Goal: Transaction & Acquisition: Purchase product/service

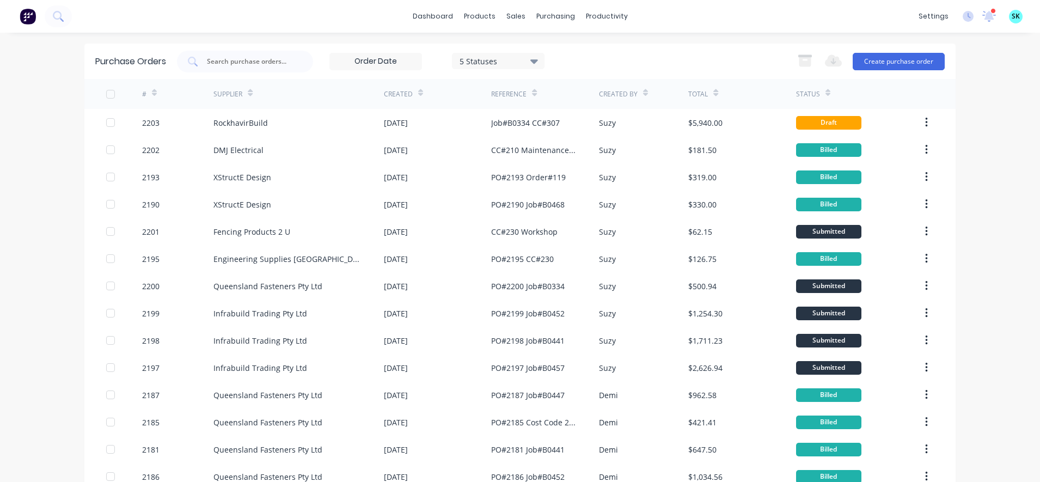
scroll to position [340, 0]
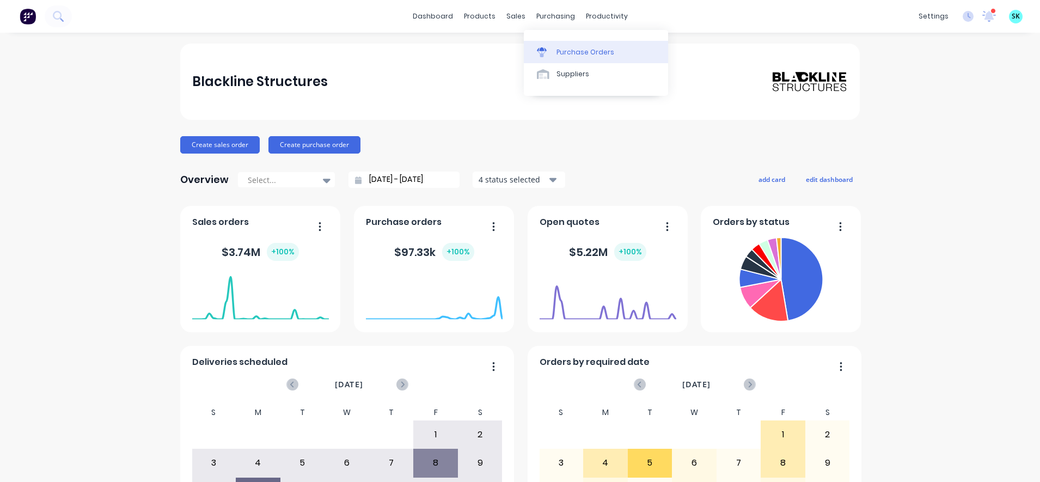
click at [546, 49] on icon at bounding box center [542, 52] width 10 height 10
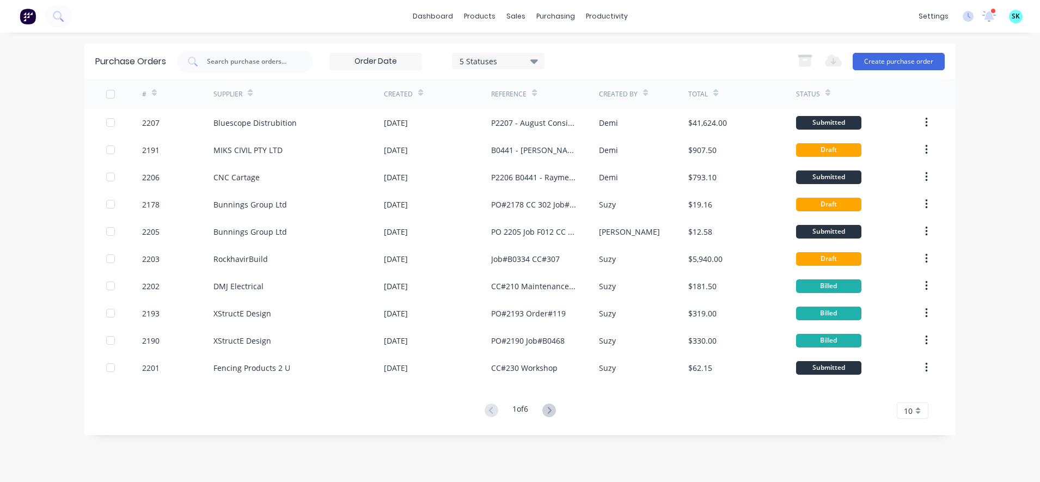
click at [912, 413] on div "10" at bounding box center [913, 410] width 32 height 16
click at [912, 397] on div "35" at bounding box center [912, 392] width 30 height 19
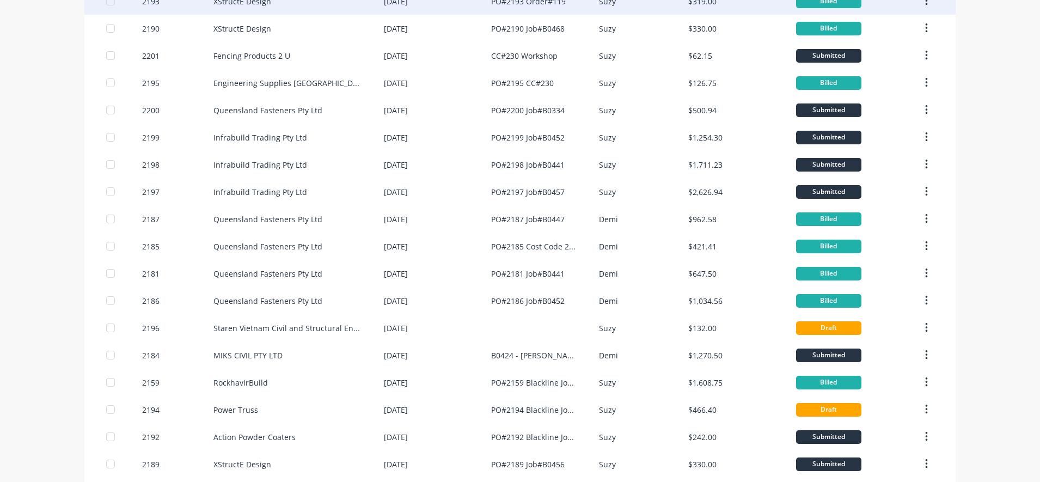
scroll to position [340, 0]
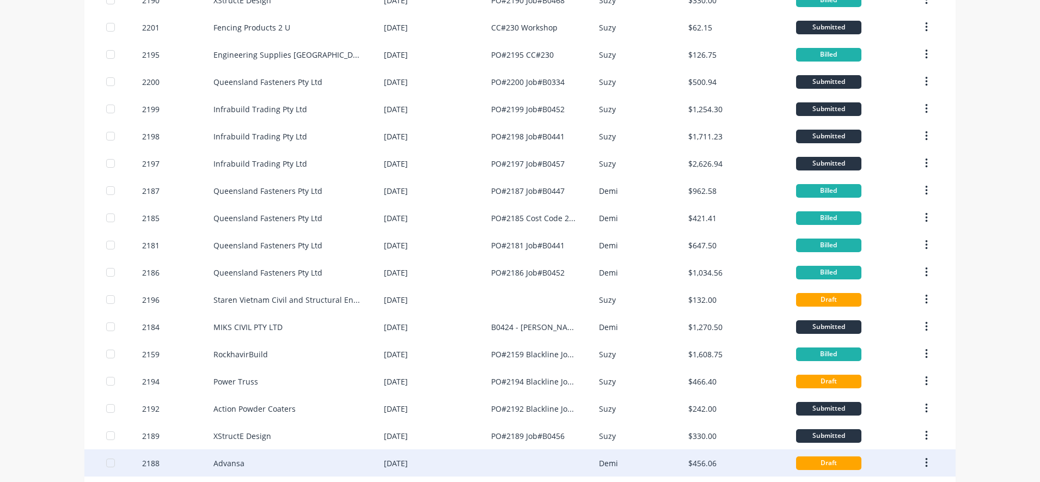
click at [283, 450] on div "Advansa" at bounding box center [298, 462] width 170 height 27
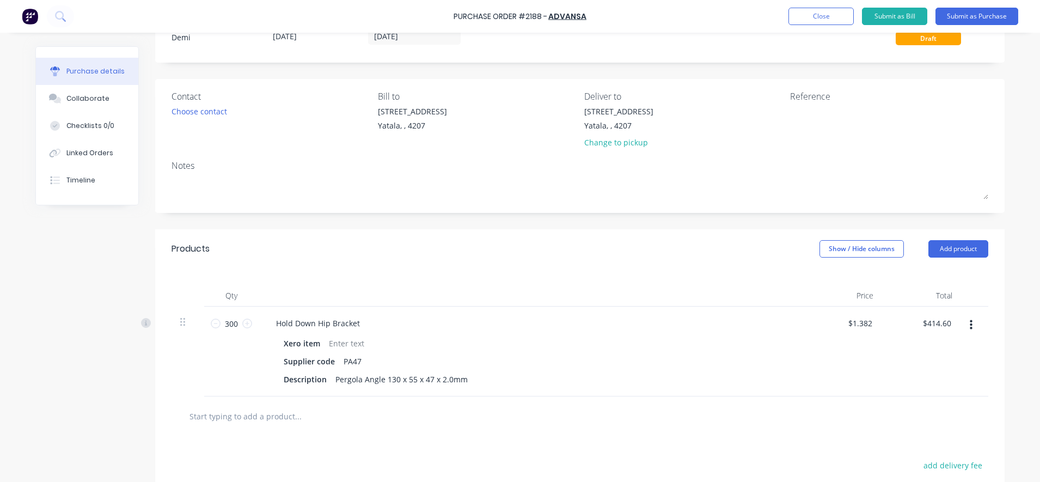
scroll to position [136, 0]
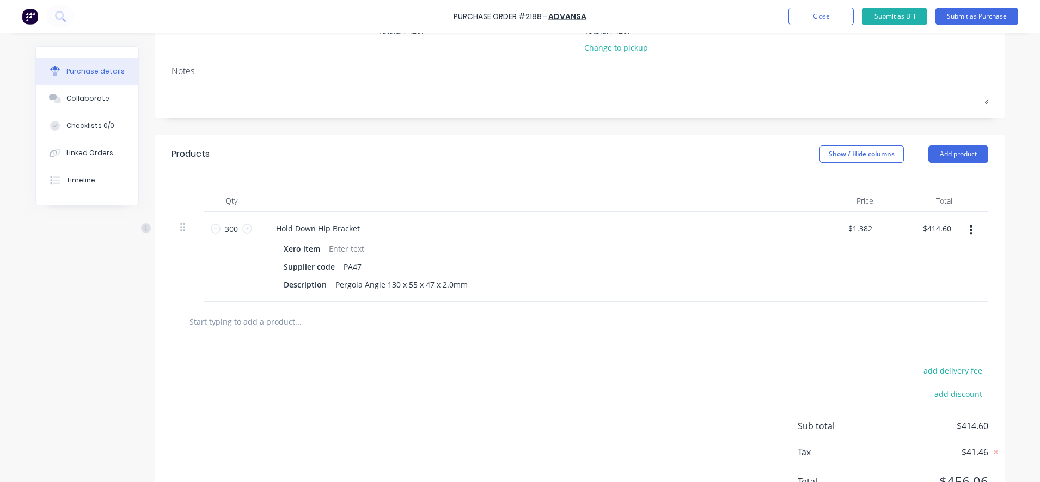
click at [283, 321] on input "text" at bounding box center [298, 321] width 218 height 22
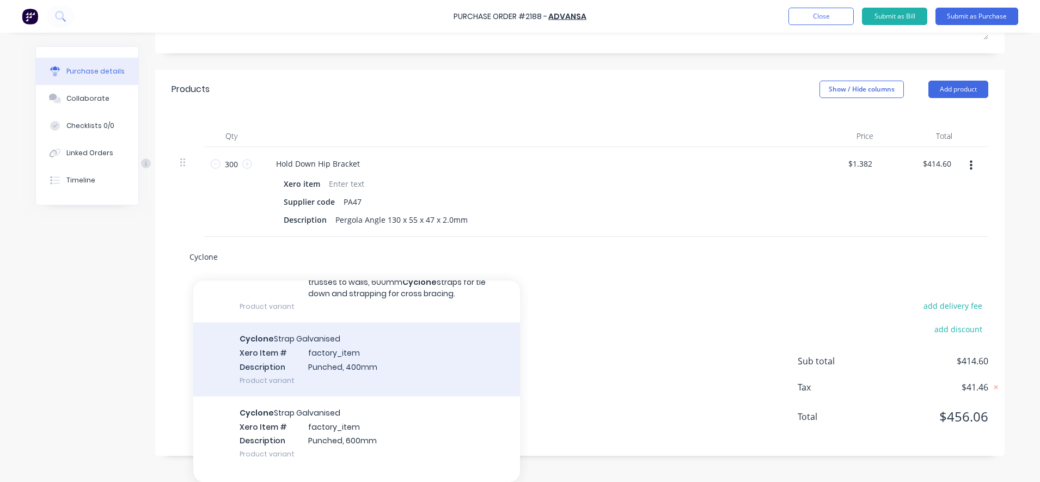
scroll to position [476, 0]
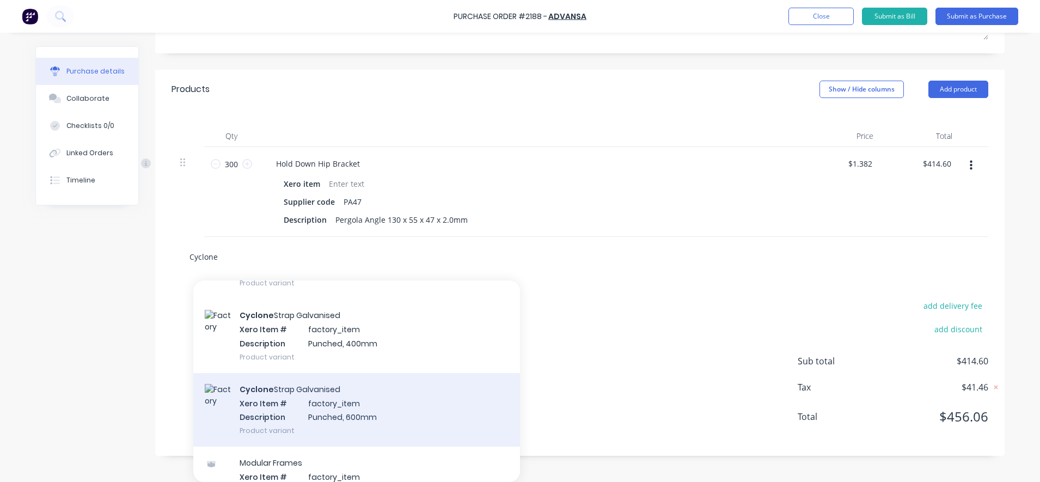
type input "Cyclone"
click at [379, 419] on div "Cyclone Strap Galvanised Xero Item # factory_item Description Punched, 600mm Pr…" at bounding box center [356, 409] width 327 height 73
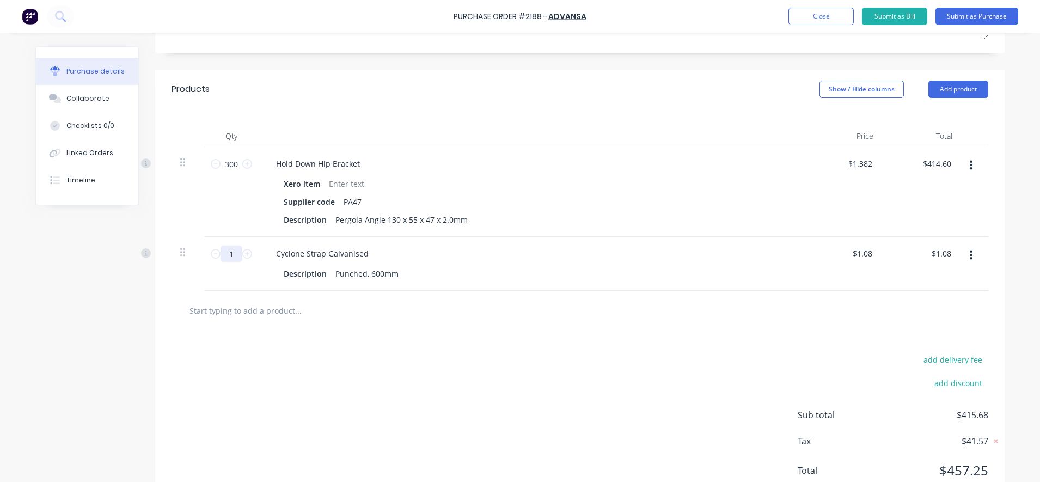
click at [226, 254] on input "1" at bounding box center [231, 254] width 22 height 16
type input "2"
type input "$2.16"
type input "24"
type input "$25.92"
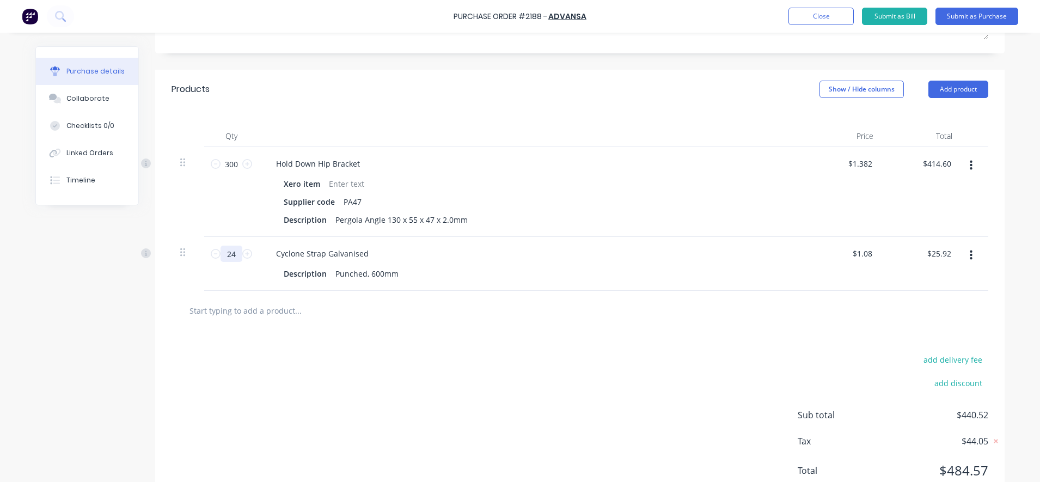
type input "240"
type input "$259.20"
type input "240"
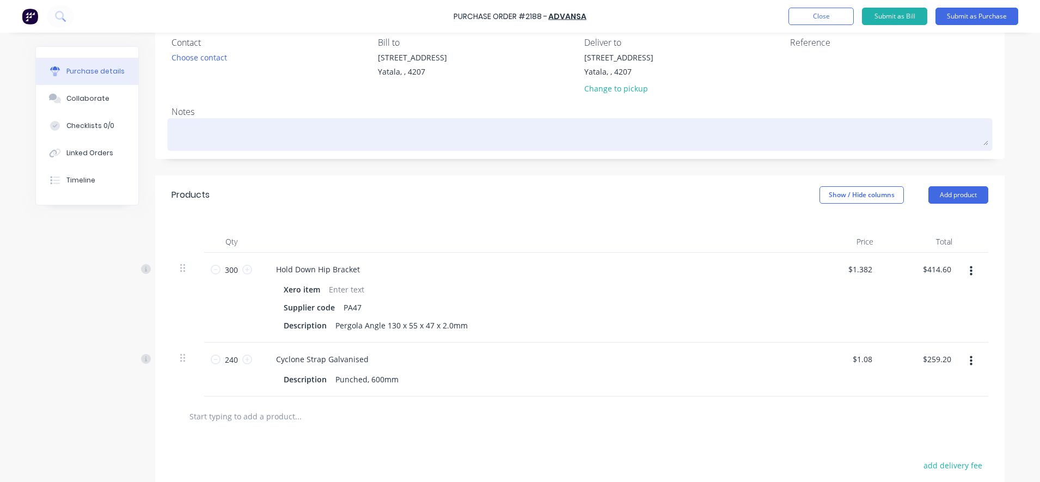
scroll to position [0, 0]
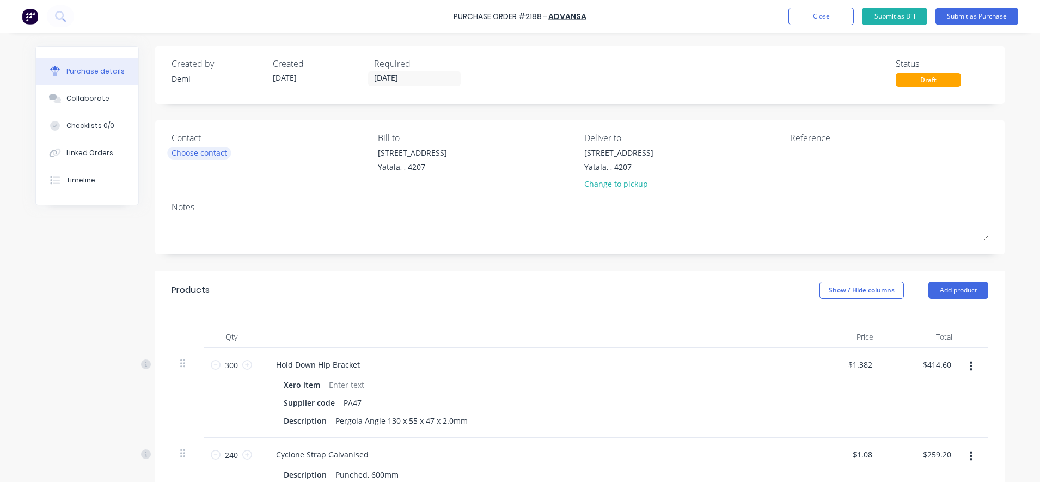
click at [213, 151] on div "Choose contact" at bounding box center [199, 152] width 56 height 11
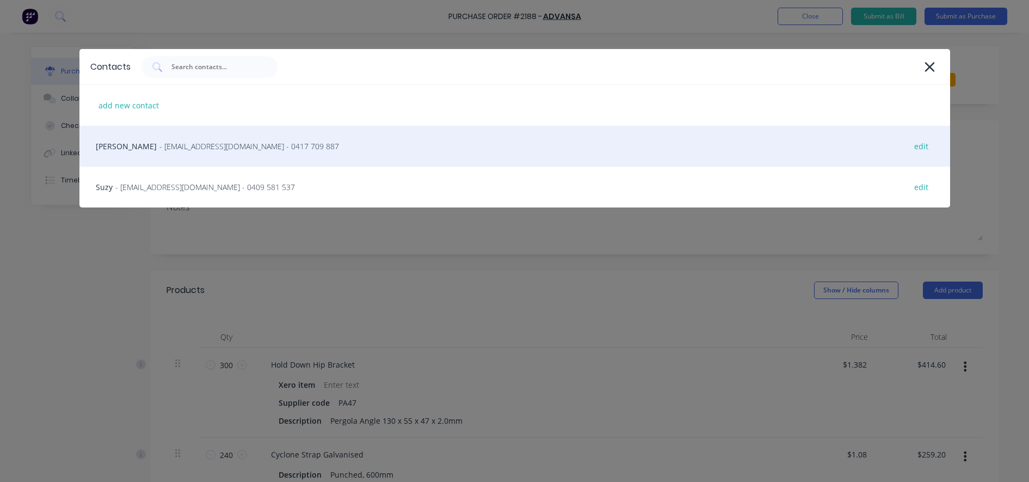
click at [213, 150] on span "- sales@advansa.com.au - 0417 709 887" at bounding box center [249, 145] width 180 height 11
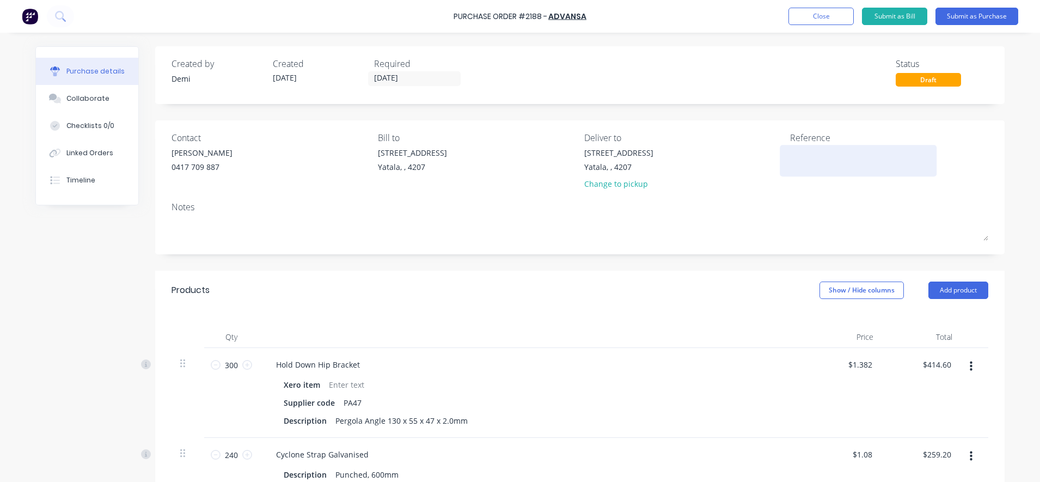
click at [807, 155] on textarea at bounding box center [858, 159] width 136 height 24
type textarea "PO#2188 CC#230 Stock"
type textarea "x"
type textarea "PO#2188 CC#230 Stock"
click at [402, 83] on input "25/08/25" at bounding box center [414, 79] width 91 height 14
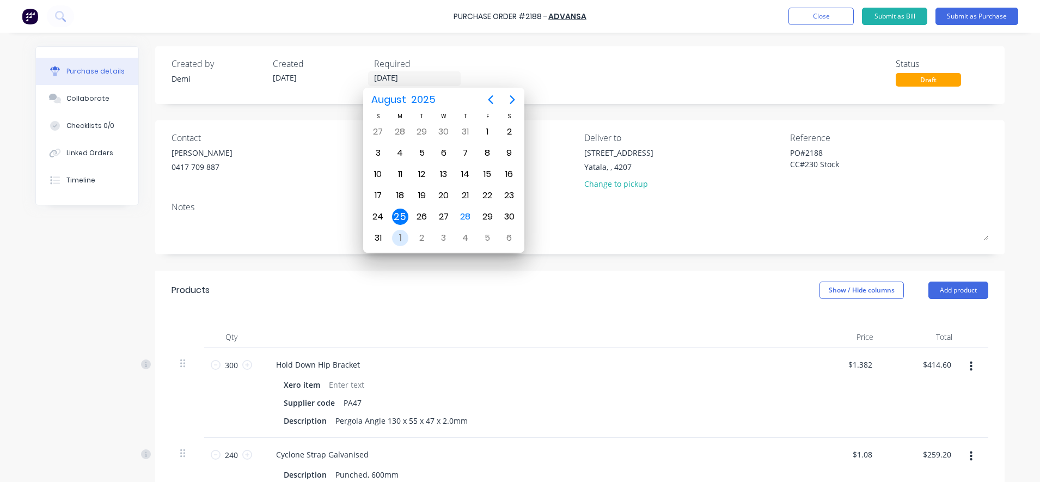
click at [396, 239] on div "1" at bounding box center [400, 238] width 16 height 16
type textarea "x"
type input "01/09/25"
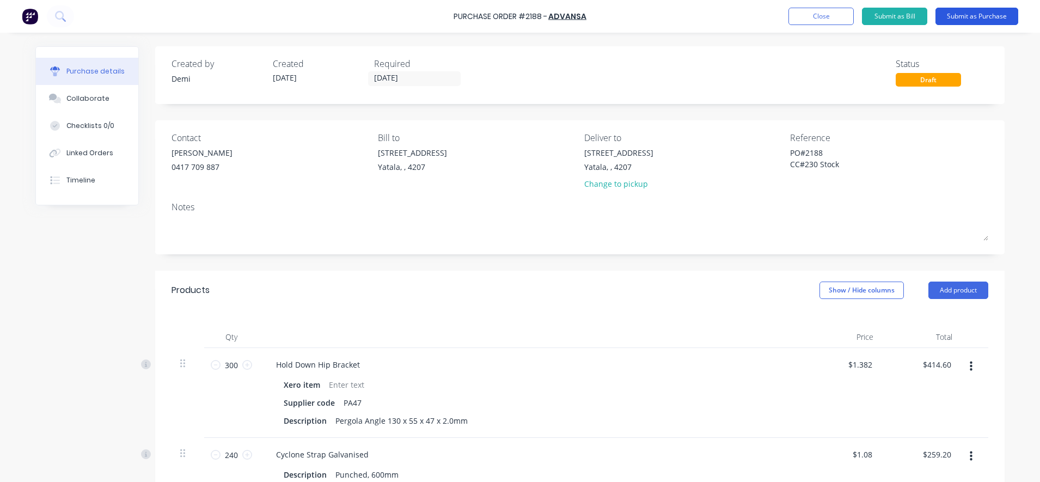
click at [969, 18] on button "Submit as Purchase" at bounding box center [976, 16] width 83 height 17
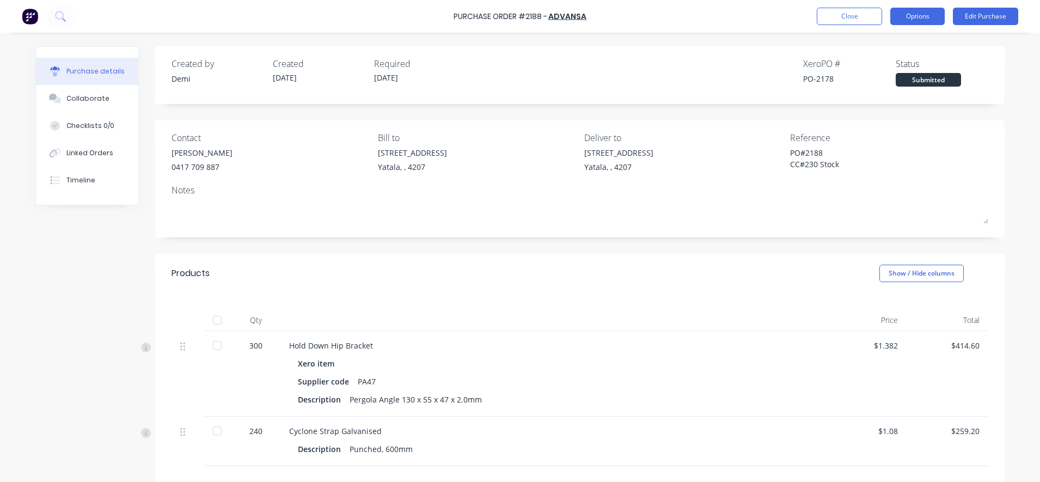
click at [928, 18] on button "Options" at bounding box center [917, 16] width 54 height 17
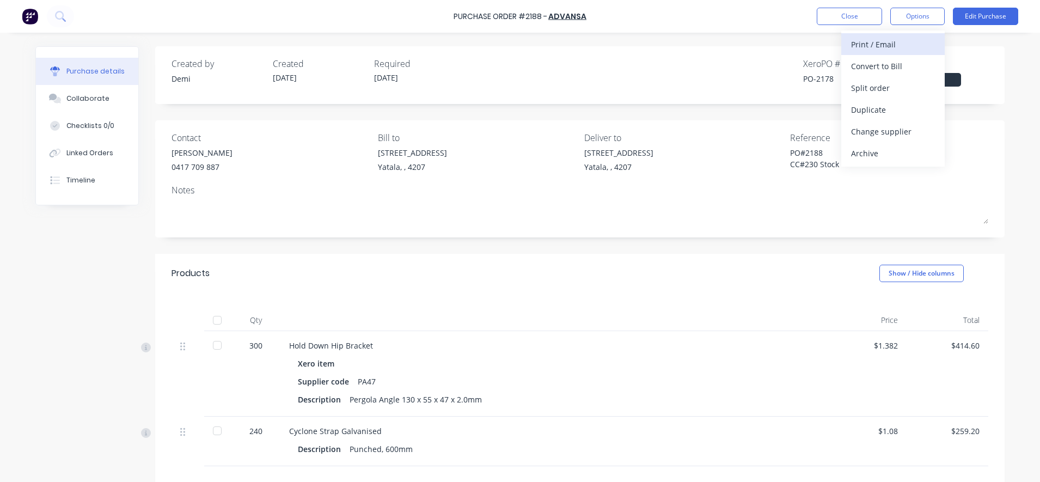
click at [910, 49] on div "Print / Email" at bounding box center [893, 44] width 84 height 16
click at [899, 63] on div "With pricing" at bounding box center [893, 66] width 84 height 16
type textarea "x"
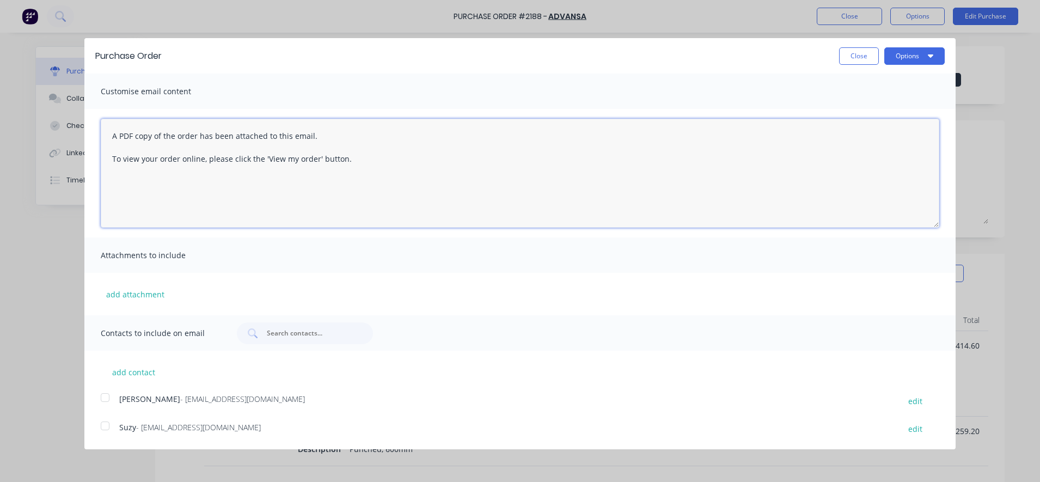
drag, startPoint x: 364, startPoint y: 167, endPoint x: 70, endPoint y: 119, distance: 298.4
click at [70, 119] on div "Purchase Order Close Options Customise email content A PDF copy of the order ha…" at bounding box center [520, 241] width 1040 height 482
click at [101, 400] on div at bounding box center [105, 398] width 22 height 22
type textarea "Good morning, Please find attached a copy of PO#2188. If you have any questions…"
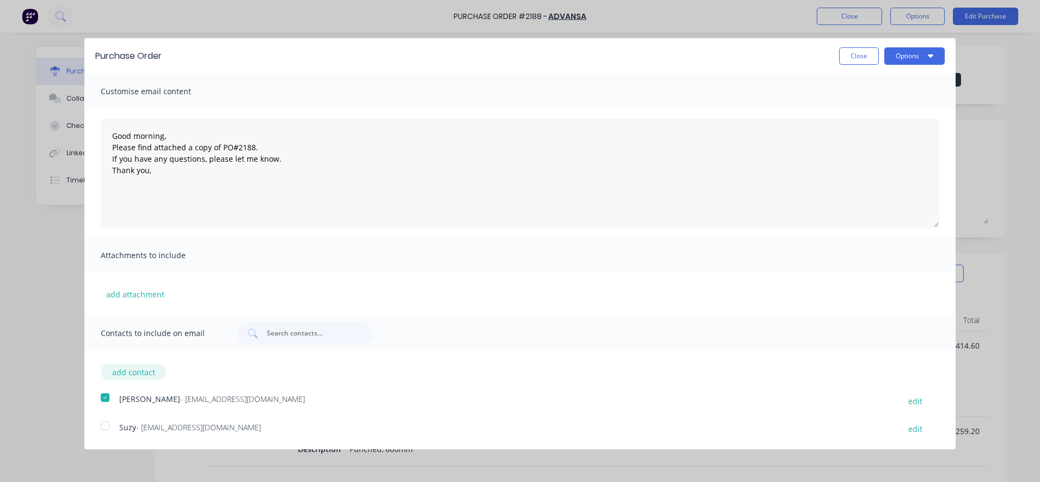
click at [145, 376] on button "add contact" at bounding box center [133, 372] width 65 height 16
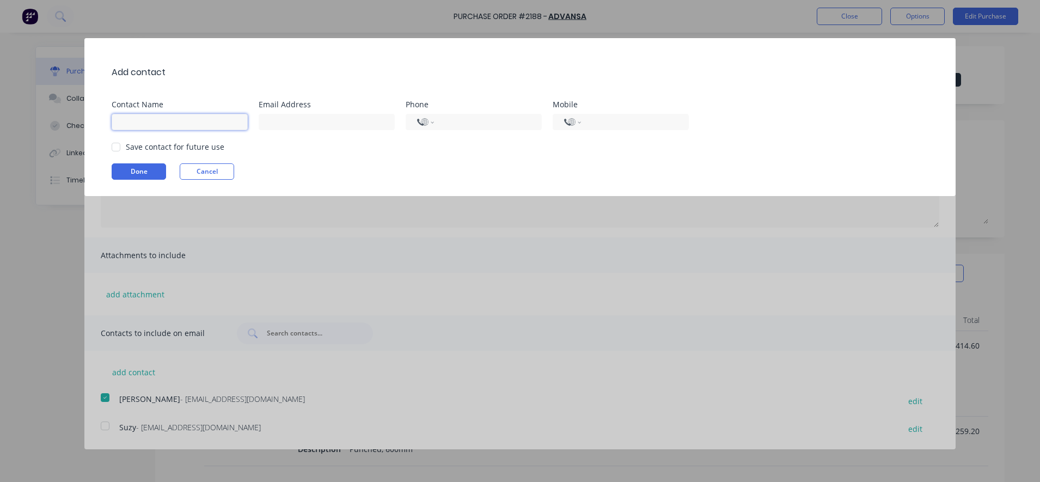
click at [171, 121] on input at bounding box center [180, 122] width 136 height 16
type input "Demi Nguyen"
type input "d.nguyen@blacklinesteel.com.au"
type input "0412 739 583"
select select "AU"
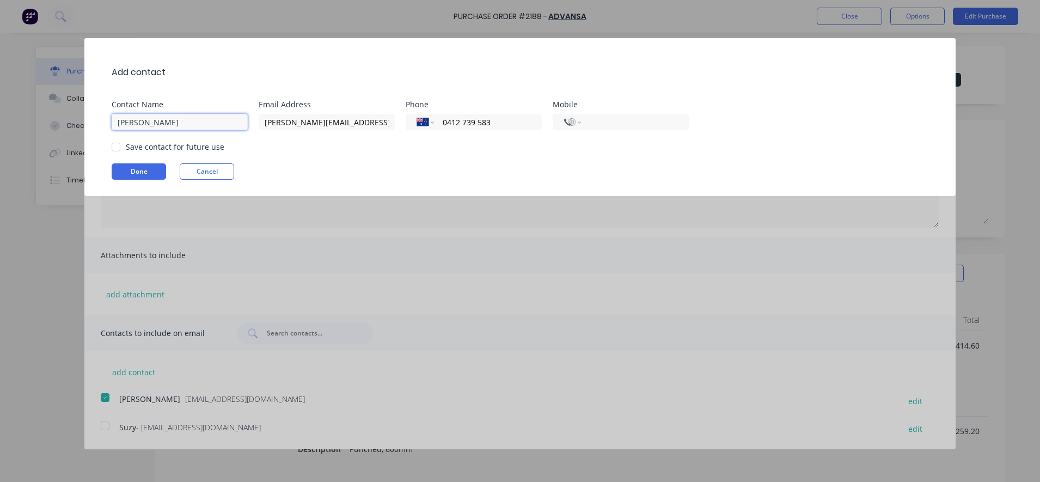
click at [116, 146] on div at bounding box center [116, 147] width 22 height 22
click at [121, 164] on button "Done" at bounding box center [139, 171] width 54 height 16
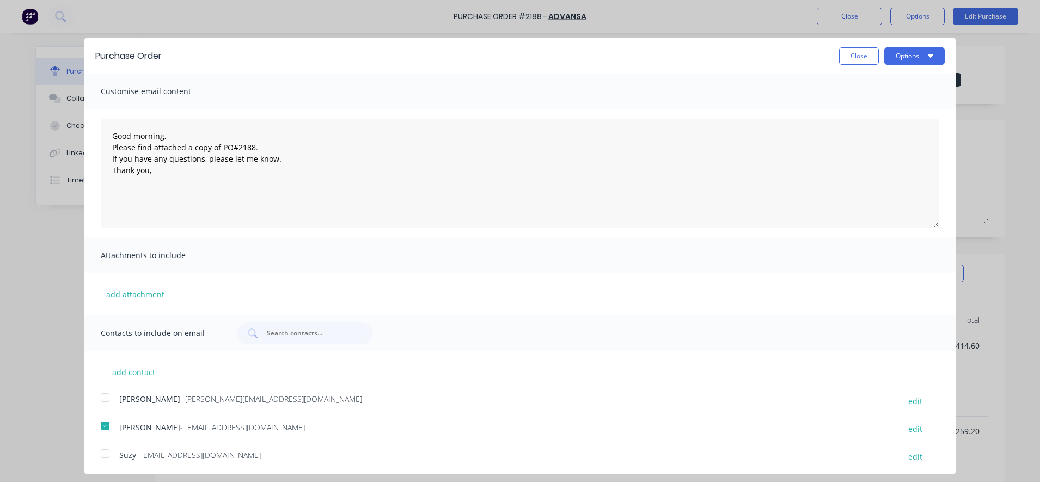
click at [102, 396] on div at bounding box center [105, 398] width 22 height 22
click at [900, 52] on button "Options" at bounding box center [914, 52] width 60 height 17
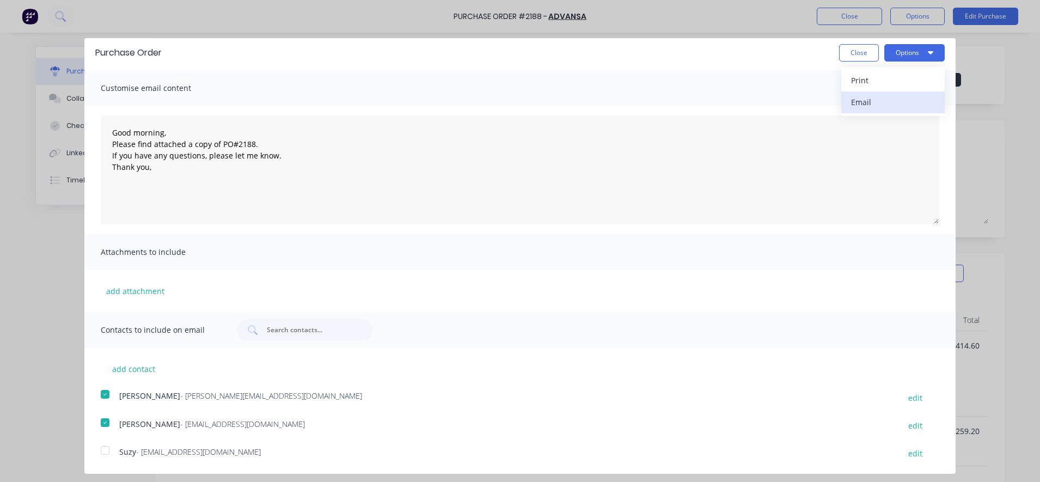
click at [887, 99] on div "Email" at bounding box center [893, 102] width 84 height 16
type textarea "x"
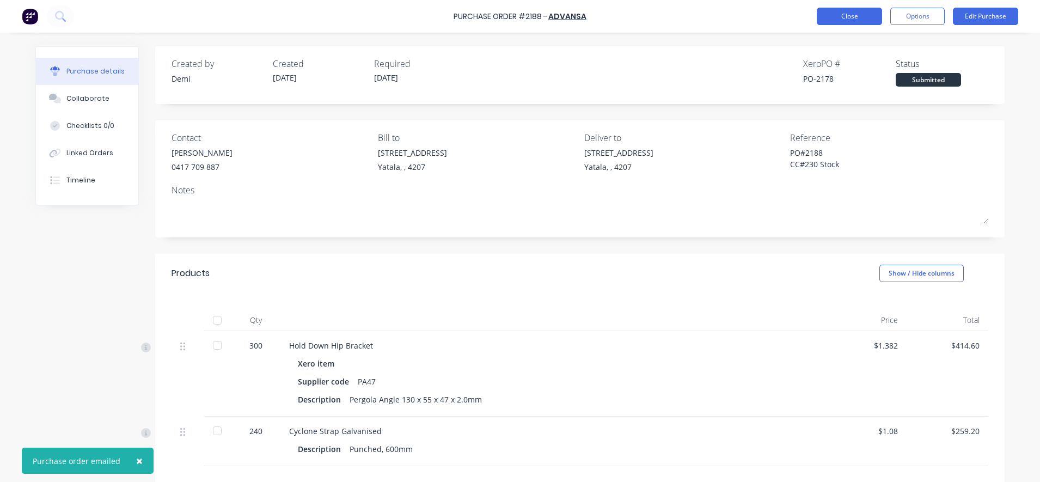
click at [843, 23] on button "Close" at bounding box center [849, 16] width 65 height 17
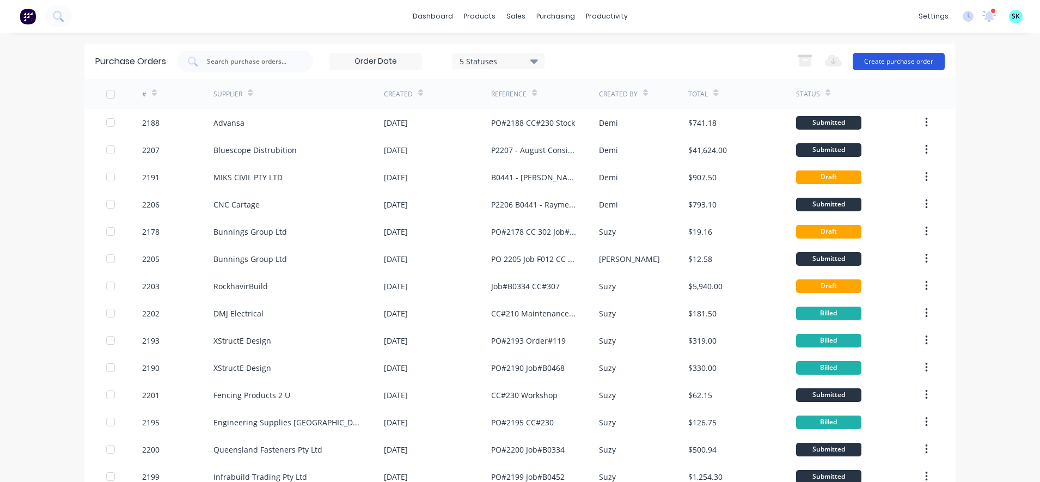
click at [874, 61] on button "Create purchase order" at bounding box center [898, 61] width 92 height 17
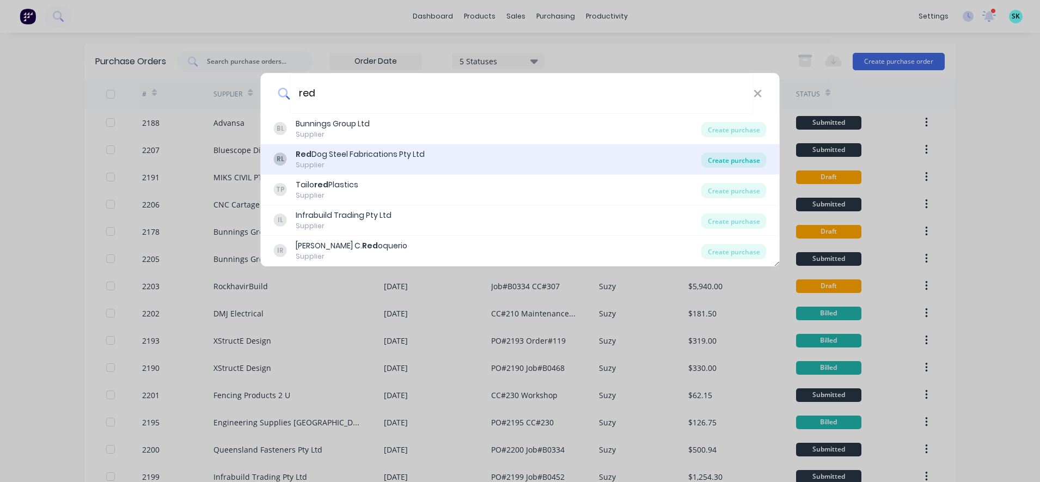
type input "red"
click at [719, 158] on div "Create purchase" at bounding box center [733, 159] width 65 height 15
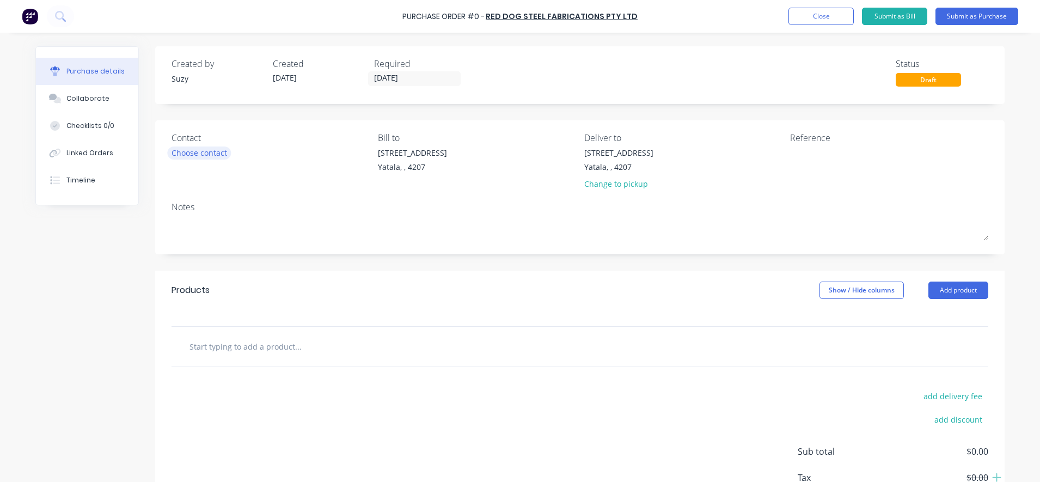
click at [208, 154] on div "Choose contact" at bounding box center [199, 152] width 56 height 11
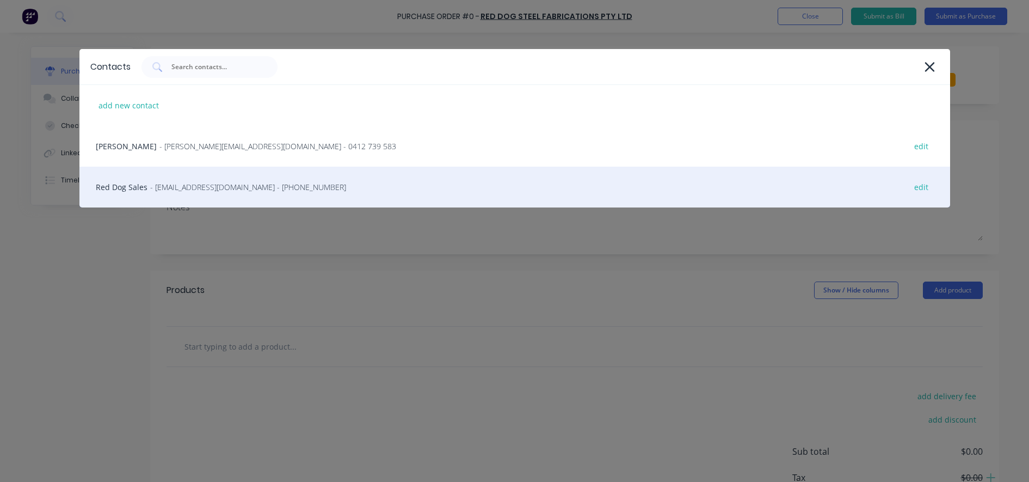
click at [192, 195] on div "Red Dog Sales - sales@rdss.com.au - (07) 5428 2053 edit" at bounding box center [514, 187] width 871 height 41
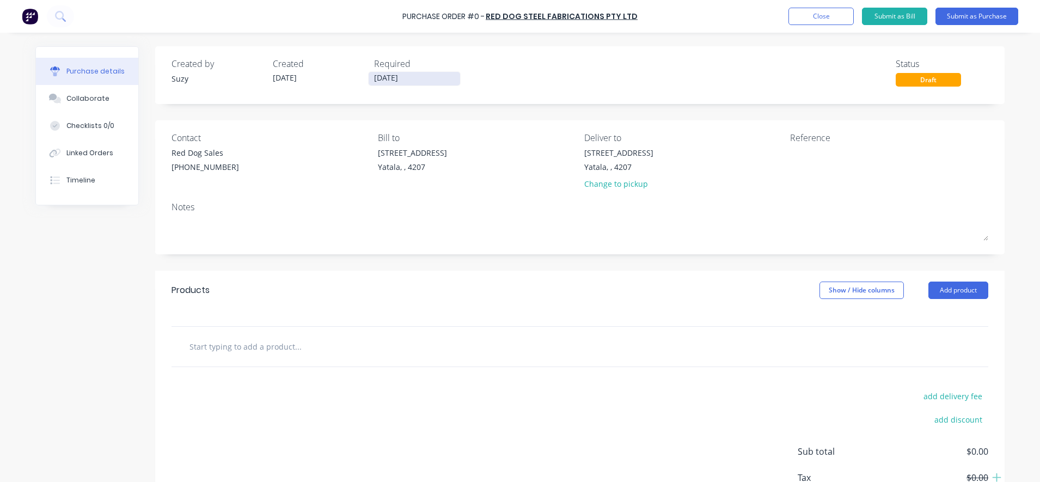
click at [399, 82] on input "[DATE]" at bounding box center [414, 79] width 91 height 14
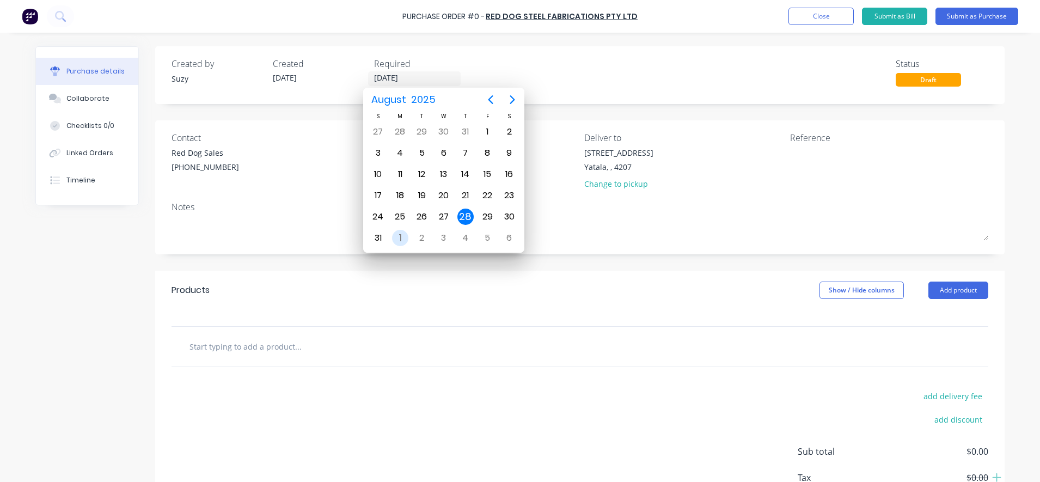
click at [395, 235] on div "1" at bounding box center [400, 238] width 16 height 16
type input "01/09/25"
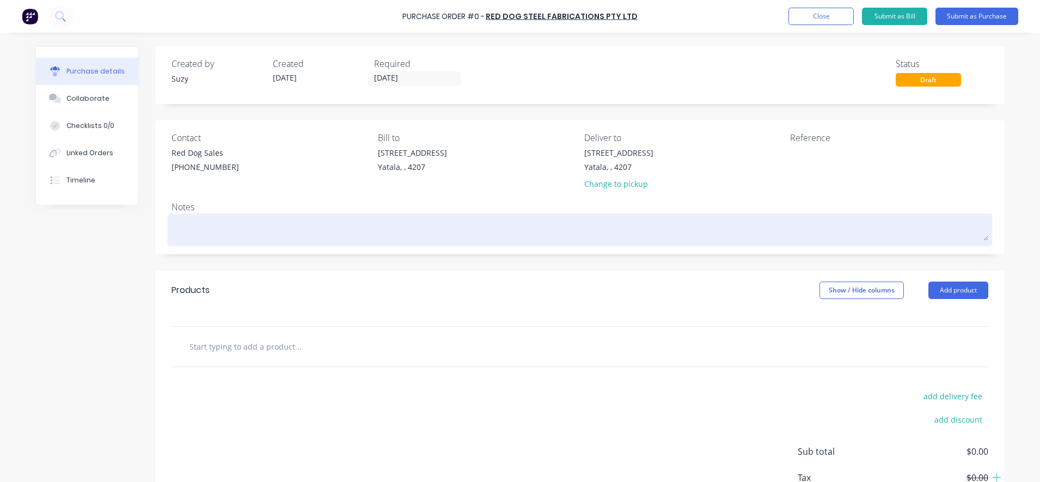
click at [232, 228] on textarea at bounding box center [579, 228] width 817 height 24
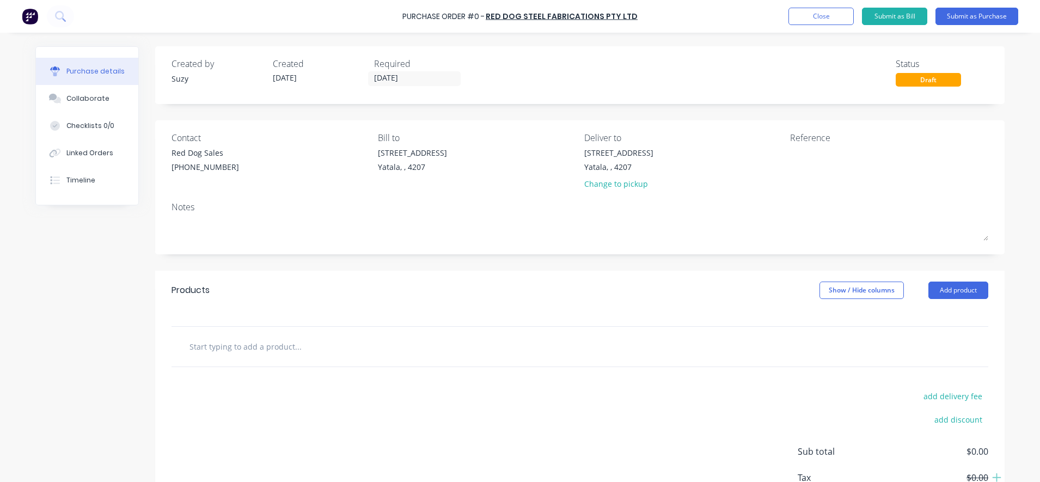
click at [303, 350] on input "text" at bounding box center [298, 346] width 218 height 22
type input "Ceil"
click at [939, 294] on button "Add product" at bounding box center [958, 289] width 60 height 17
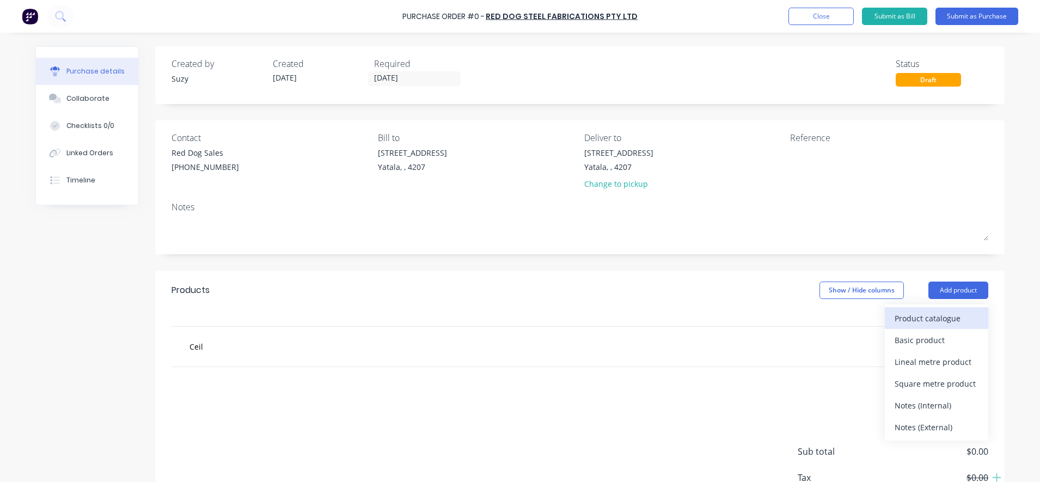
click at [934, 322] on div "Product catalogue" at bounding box center [936, 318] width 84 height 16
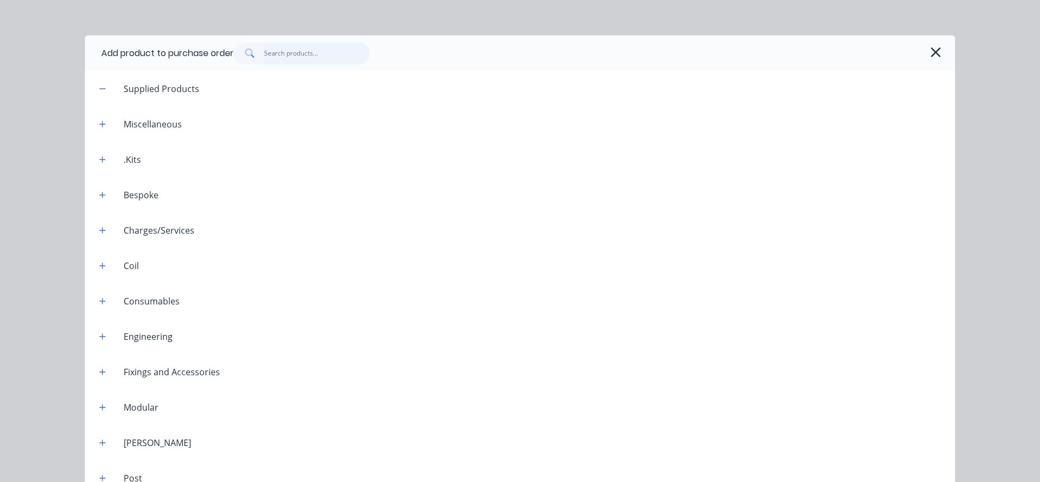
click at [280, 50] on input "text" at bounding box center [317, 53] width 106 height 22
click at [99, 88] on icon "button" at bounding box center [102, 89] width 7 height 8
click at [266, 54] on input "text" at bounding box center [317, 53] width 106 height 22
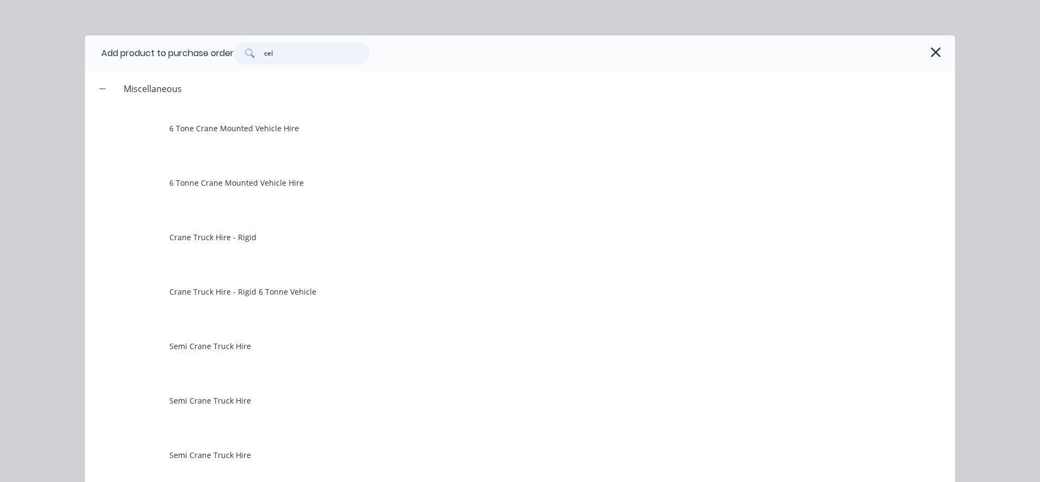
type input "ceil"
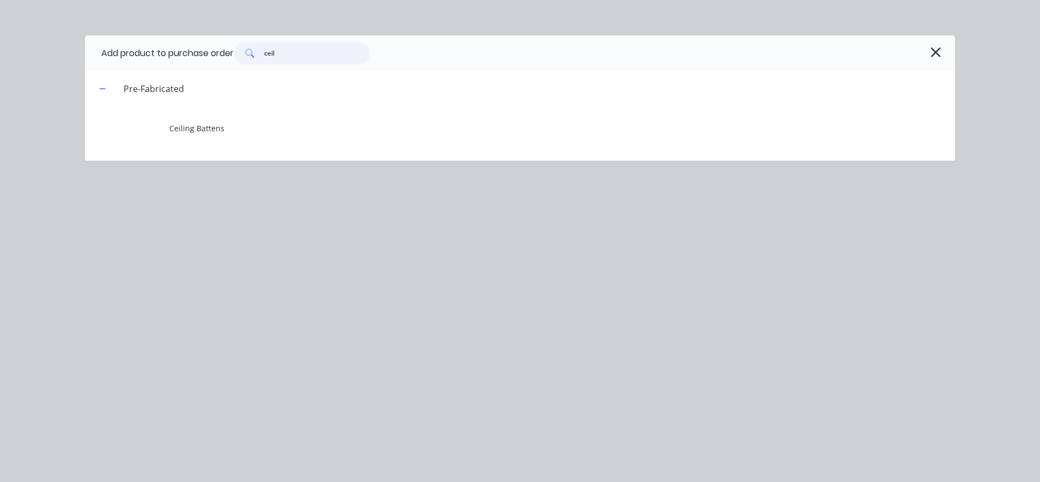
drag, startPoint x: 285, startPoint y: 54, endPoint x: 217, endPoint y: 54, distance: 68.0
click at [217, 54] on div "Add product to purchase order ceil" at bounding box center [520, 52] width 870 height 35
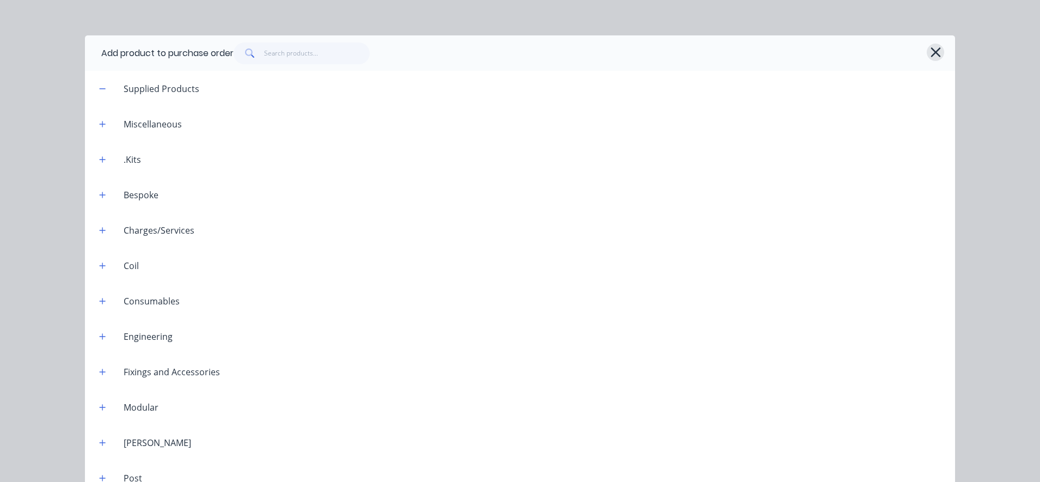
click at [930, 52] on icon "button" at bounding box center [935, 52] width 11 height 15
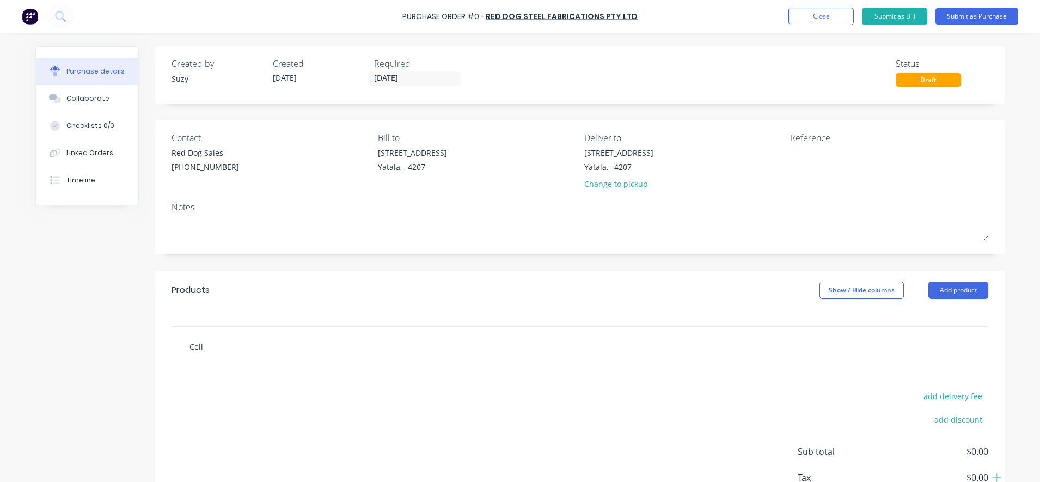
click at [203, 344] on input "Ceil" at bounding box center [298, 346] width 218 height 22
type input "C"
paste input "CB61ZINC - 22mm Ceiling Batten Zinc. 042BMT 22mm x 6.1m Lengths"
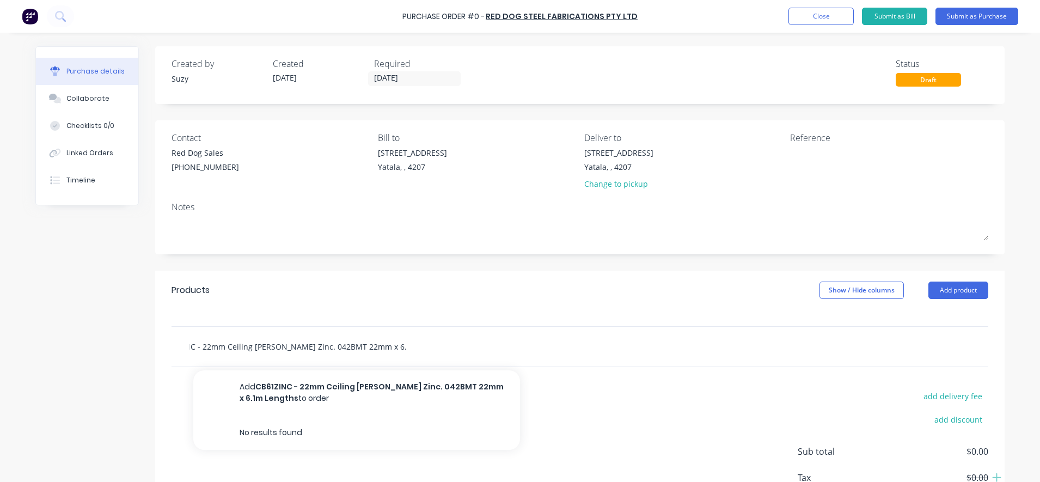
type input "CB61ZINC - 22mm Ceiling Batten Zinc. 042BMT 22mm x 6.1m Lengths"
click at [259, 391] on div "add delivery fee add discount Sub total $0.00 Tax $0.00 Total $0.00" at bounding box center [579, 456] width 849 height 179
click at [366, 348] on input "CB61ZINC - 22mm Ceiling Batten Zinc. 042BMT 22mm x 6.1m Lengths" at bounding box center [298, 346] width 218 height 22
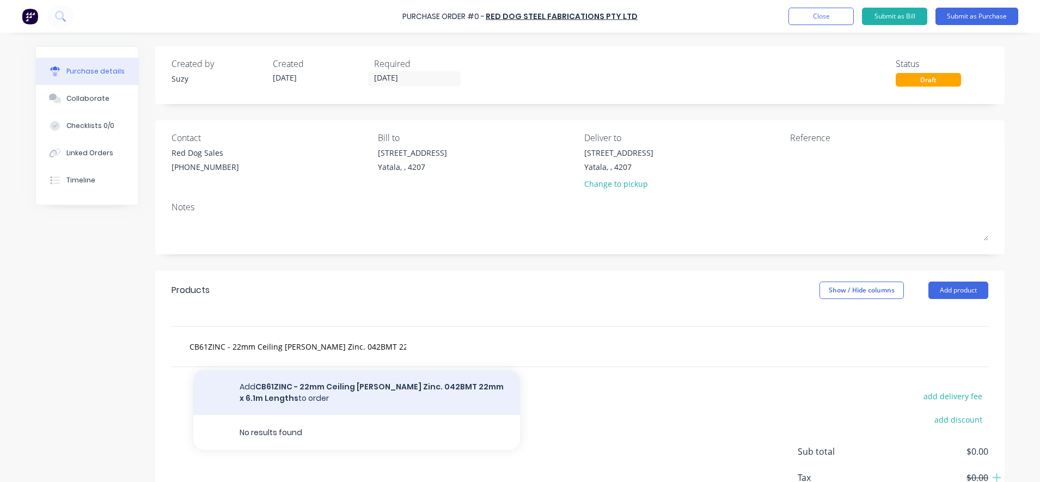
click at [358, 384] on button "Add CB61ZINC - 22mm Ceiling Batten Zinc. 042BMT 22mm x 6.1m Lengths to order" at bounding box center [356, 392] width 327 height 45
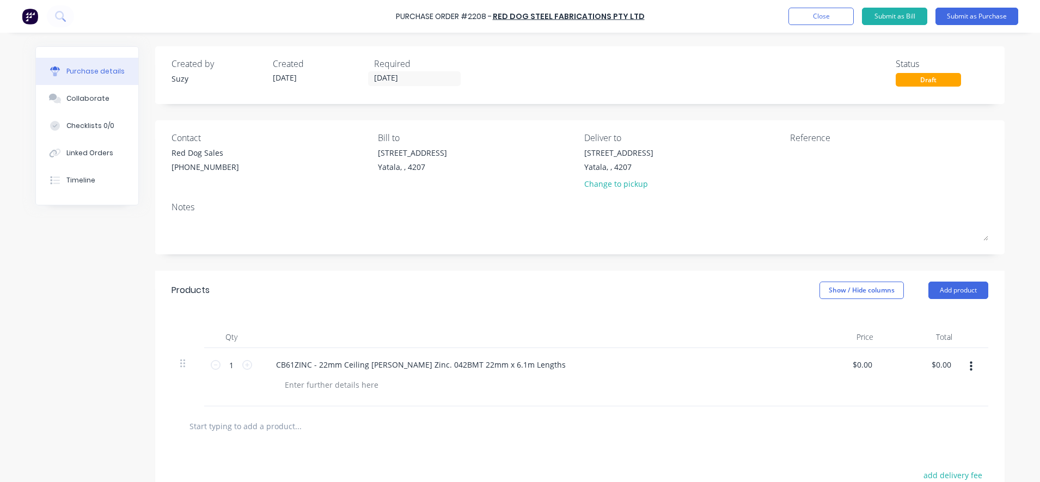
click at [579, 401] on div "CB61ZINC - 22mm Ceiling Batten Zinc. 042BMT 22mm x 6.1m Lengths" at bounding box center [531, 377] width 544 height 58
click at [863, 362] on input "0.0000" at bounding box center [859, 365] width 29 height 16
drag, startPoint x: 857, startPoint y: 361, endPoint x: 825, endPoint y: 355, distance: 32.7
click at [825, 355] on div "0.0000 0.0000" at bounding box center [842, 377] width 79 height 58
type input "$5.60"
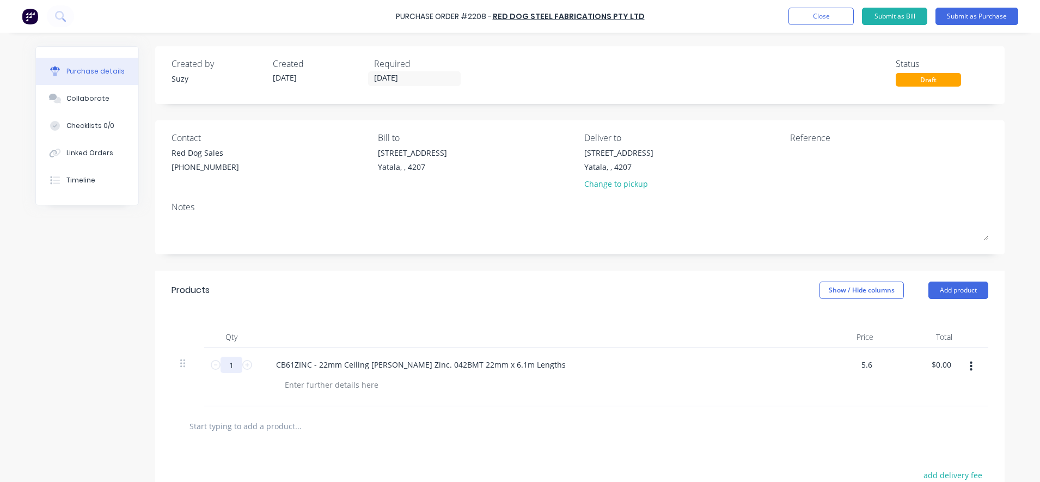
type input "$5.60"
click at [229, 364] on input "1" at bounding box center [231, 365] width 22 height 16
type input "5"
type input "$28.00"
type input "50"
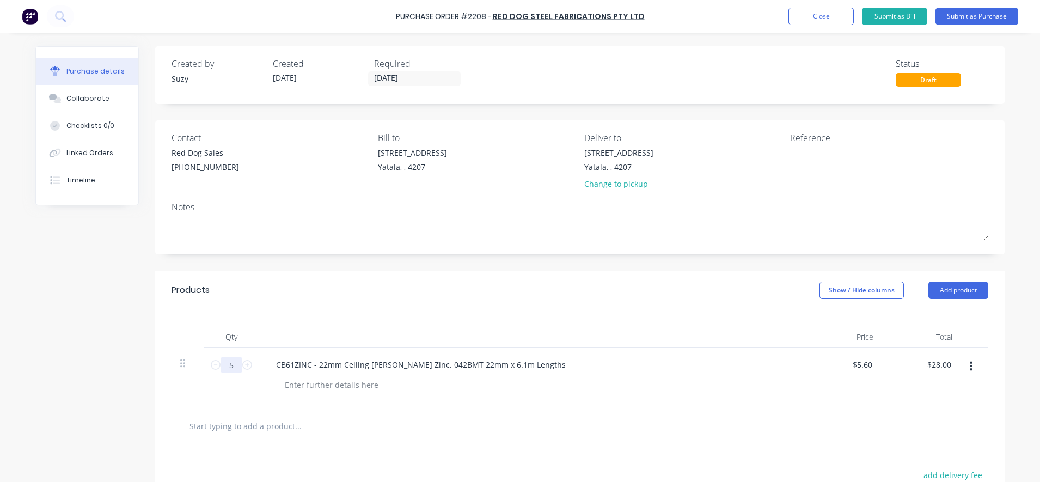
type input "$280.00"
type input "500"
type input "$2,800.00"
type input "500"
click at [241, 416] on input "text" at bounding box center [298, 426] width 218 height 22
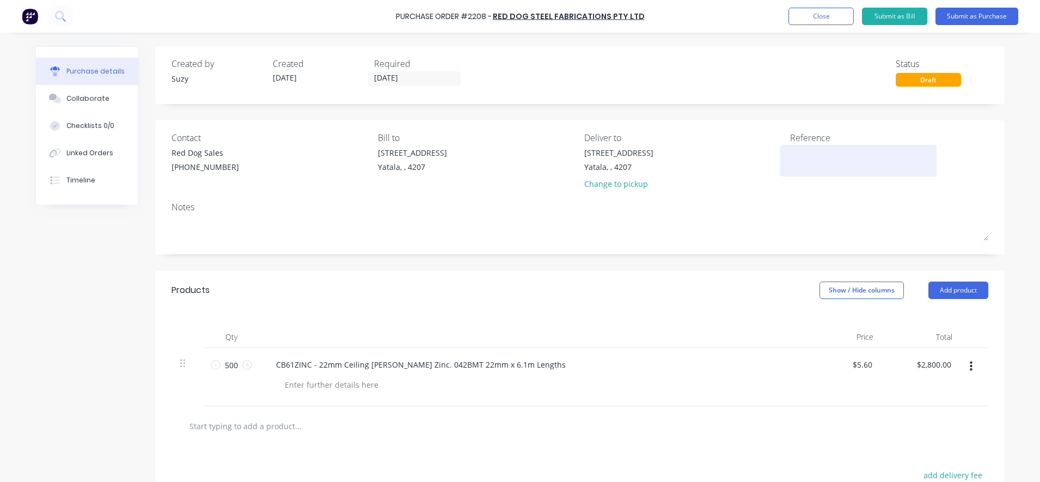
click at [831, 151] on textarea at bounding box center [858, 159] width 136 height 24
type textarea "PO#"
type textarea "x"
type textarea "PO#2"
type textarea "x"
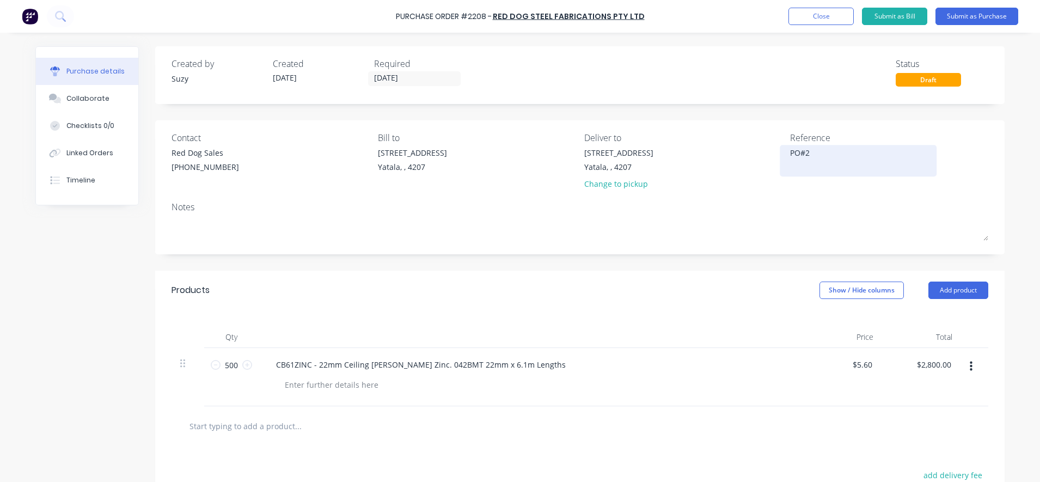
type textarea "PO#22"
type textarea "x"
type textarea "PO#220"
type textarea "x"
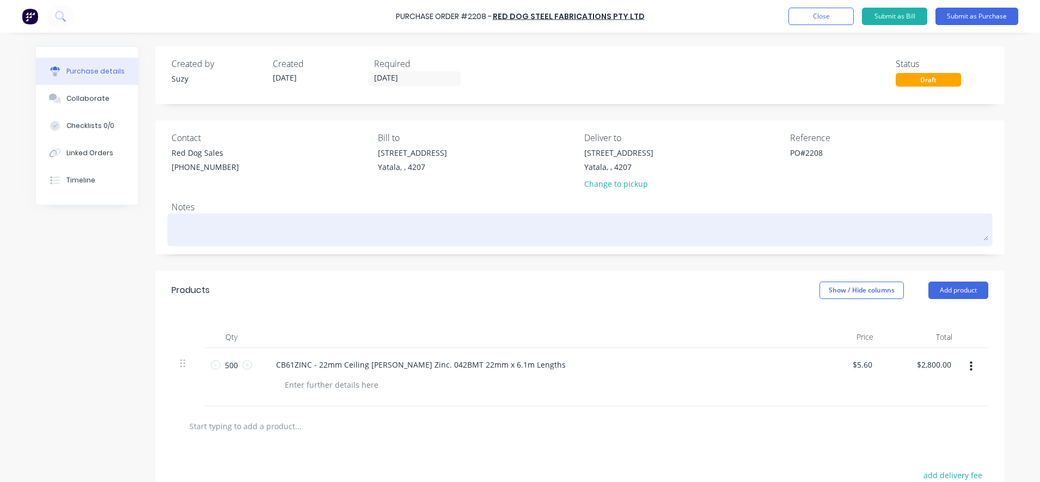
type textarea "PO#2208"
type textarea "x"
type textarea "PO#2208"
click at [737, 243] on div at bounding box center [579, 229] width 817 height 27
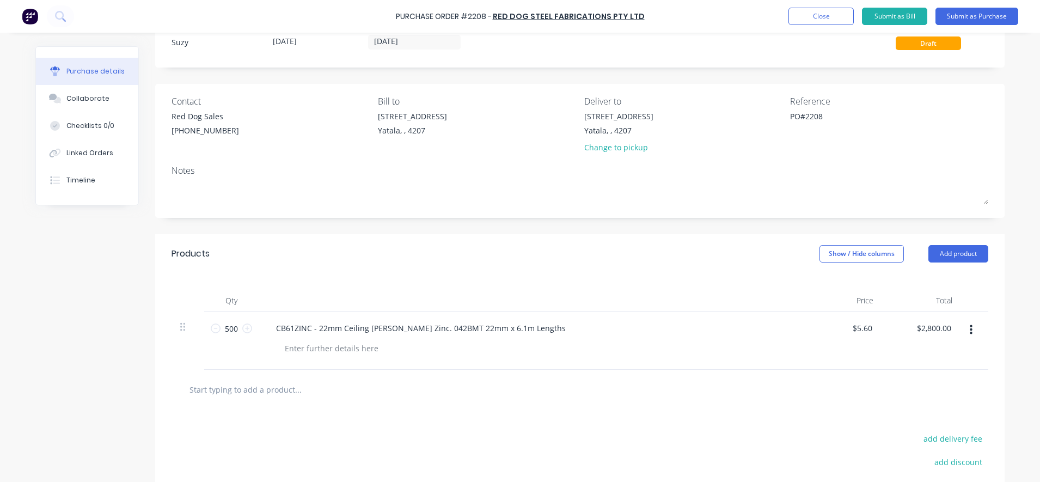
scroll to position [136, 0]
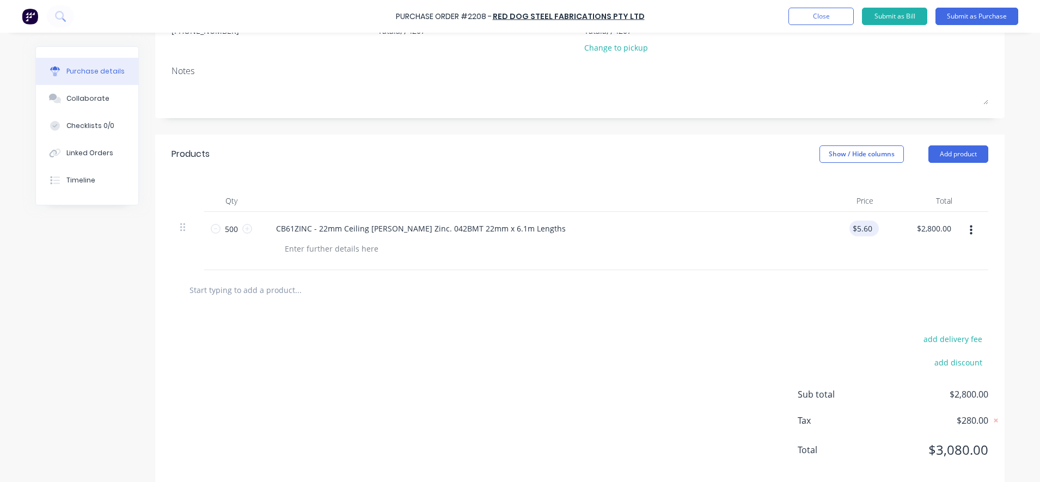
type textarea "x"
type input "5.6"
click at [861, 230] on input "5.6" at bounding box center [861, 228] width 25 height 16
type textarea "x"
type input "$5.60"
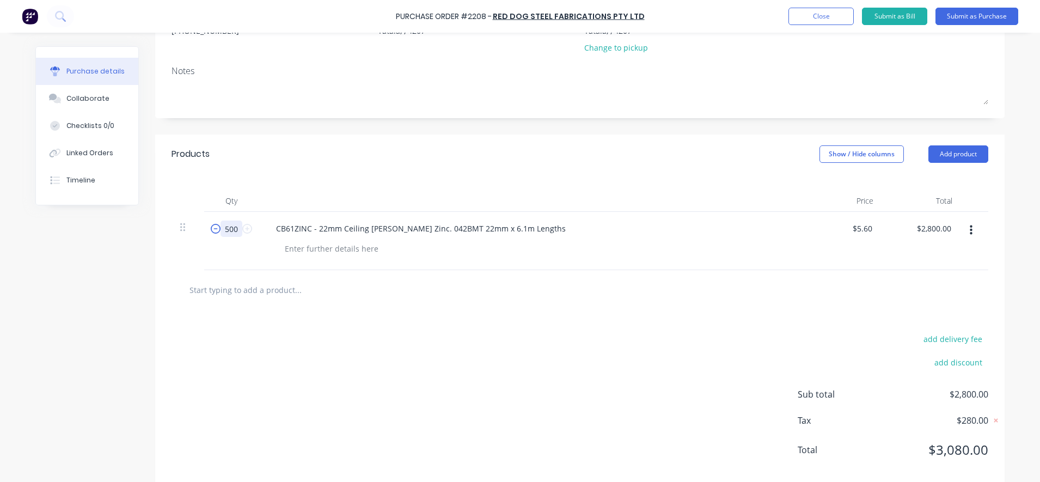
drag, startPoint x: 231, startPoint y: 228, endPoint x: 211, endPoint y: 228, distance: 20.7
click at [213, 228] on div "500 500" at bounding box center [231, 228] width 37 height 16
type textarea "x"
type input "4"
type input "$22.40"
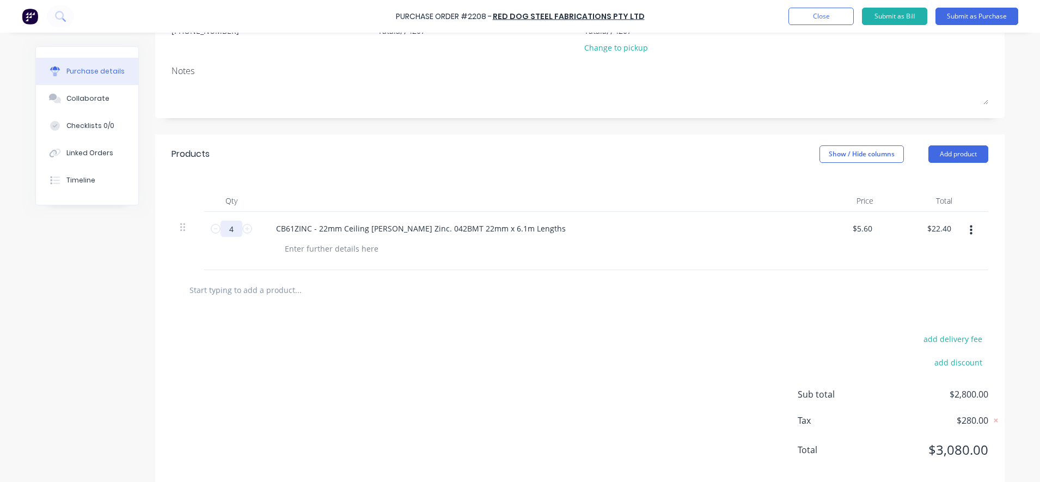
type textarea "x"
type input "40"
type input "$224.00"
type textarea "x"
type input "400"
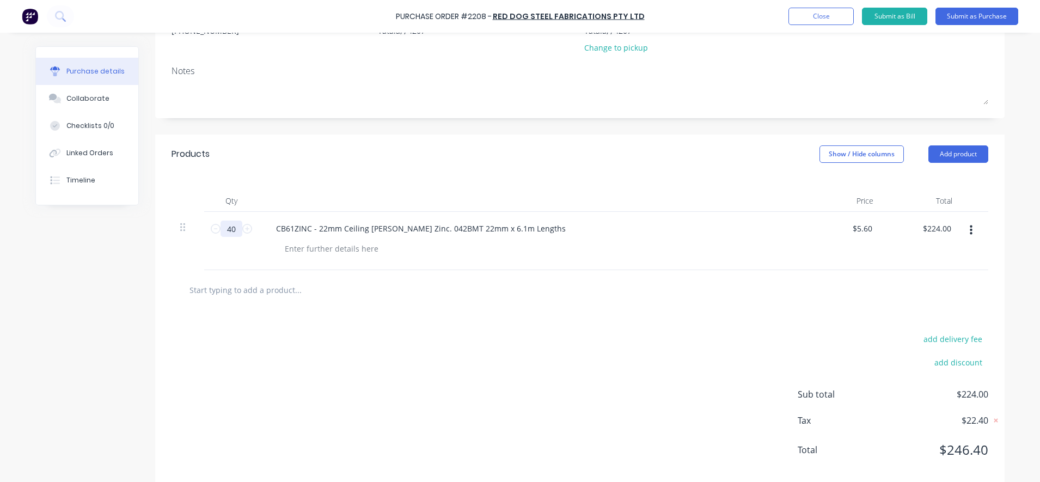
type input "$2,240.00"
type textarea "x"
type input "400"
type textarea "x"
click at [253, 324] on div "add delivery fee add discount Sub total $2,240.00 Tax $224.00 Total $2,464.00" at bounding box center [579, 399] width 849 height 179
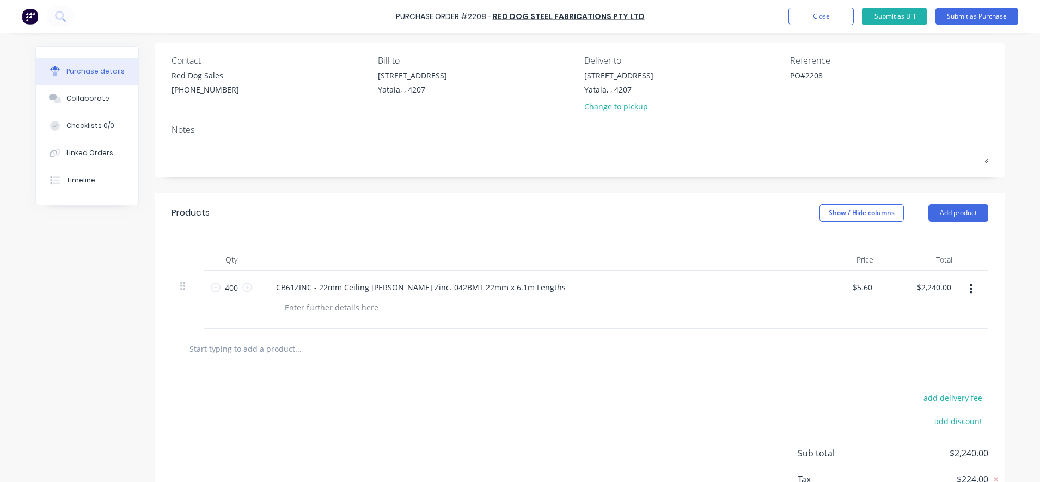
scroll to position [0, 0]
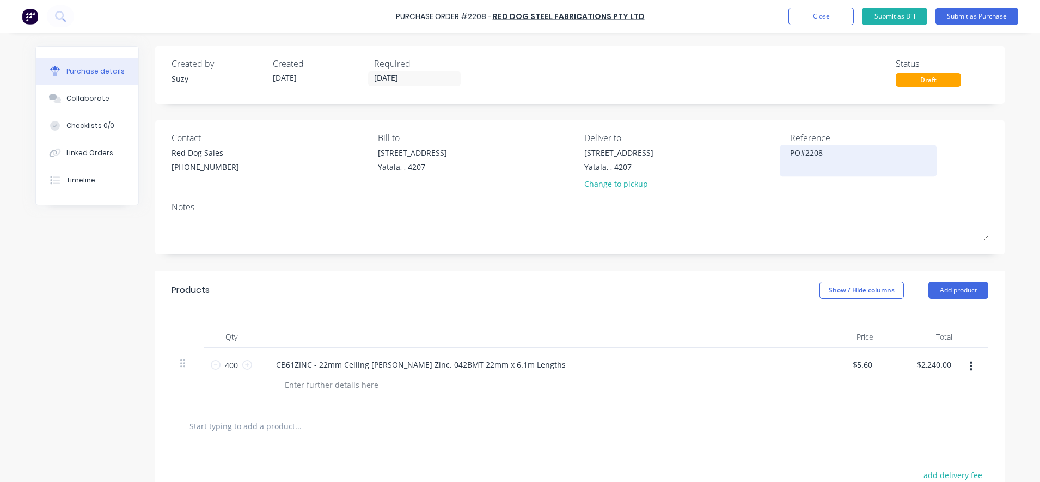
click at [819, 165] on textarea "PO#2208" at bounding box center [858, 159] width 136 height 24
type textarea "PO#2208 CC# 230 Stock"
type textarea "x"
type textarea "PO#2208 CC# 230 Stock"
click at [982, 20] on button "Submit as Purchase" at bounding box center [976, 16] width 83 height 17
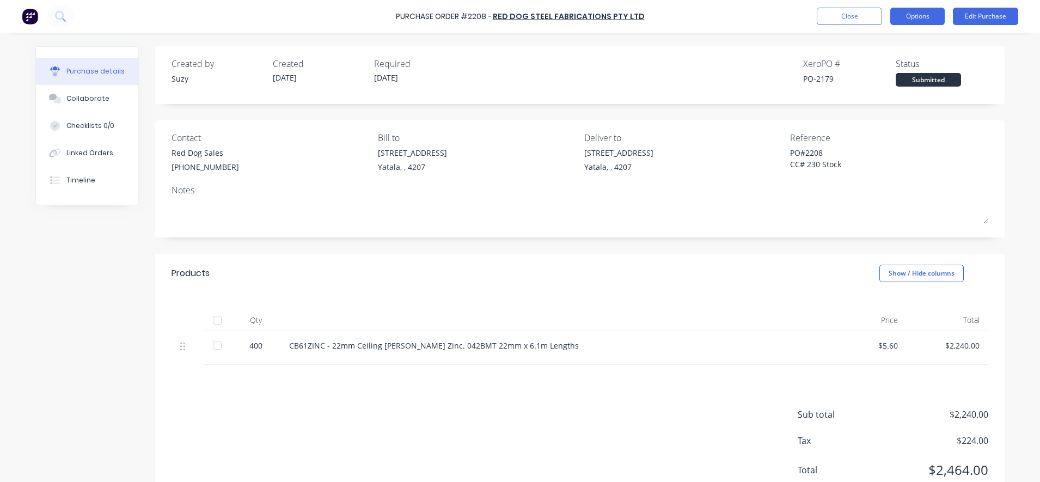
click at [911, 17] on button "Options" at bounding box center [917, 16] width 54 height 17
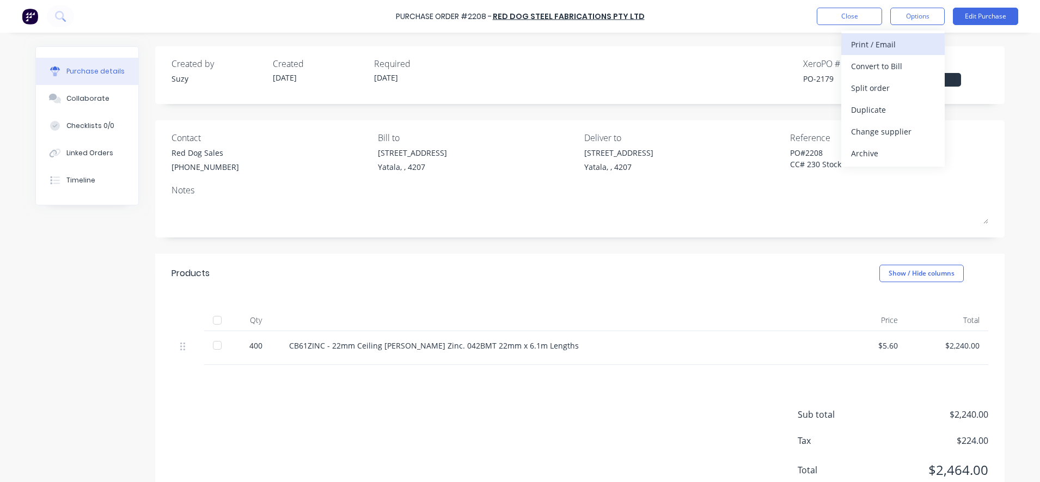
click at [900, 48] on div "Print / Email" at bounding box center [893, 44] width 84 height 16
click at [885, 58] on div "With pricing" at bounding box center [893, 66] width 84 height 16
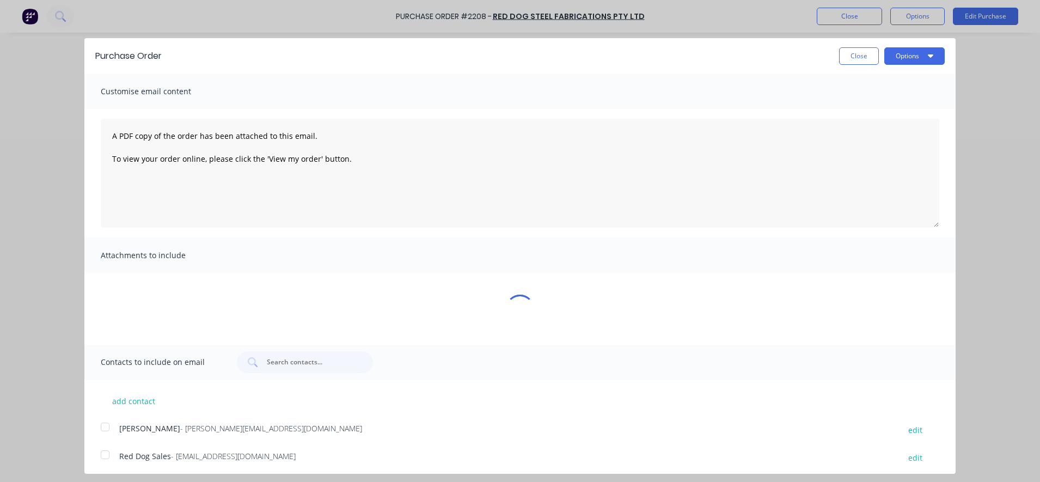
type textarea "x"
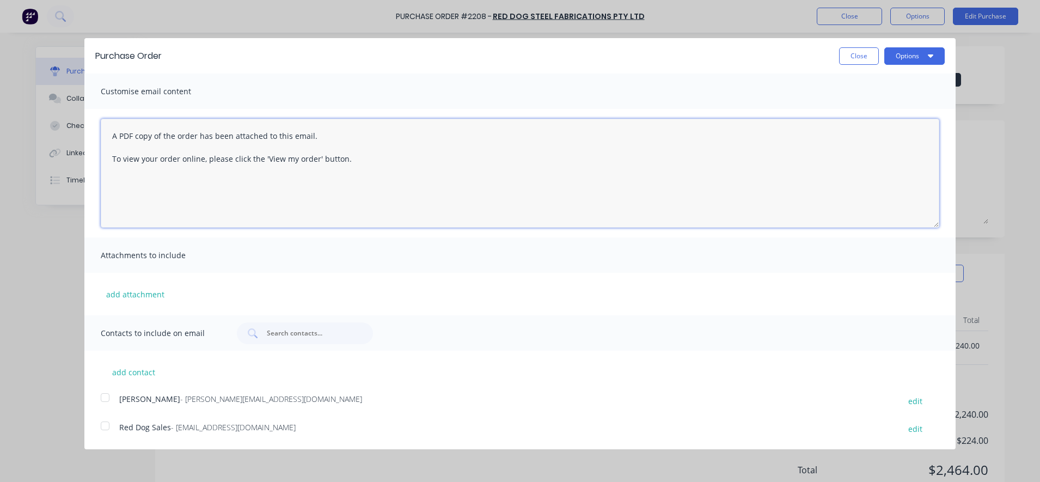
drag, startPoint x: 422, startPoint y: 162, endPoint x: 89, endPoint y: 109, distance: 337.4
click at [89, 109] on div "A PDF copy of the order has been attached to this email. To view your order onl…" at bounding box center [519, 173] width 871 height 128
click at [305, 192] on textarea "Good morning, Please find attached PO#2208. If you have any questions, please l…" at bounding box center [520, 173] width 838 height 109
click at [103, 426] on div at bounding box center [105, 426] width 22 height 22
click at [105, 399] on div at bounding box center [105, 398] width 22 height 22
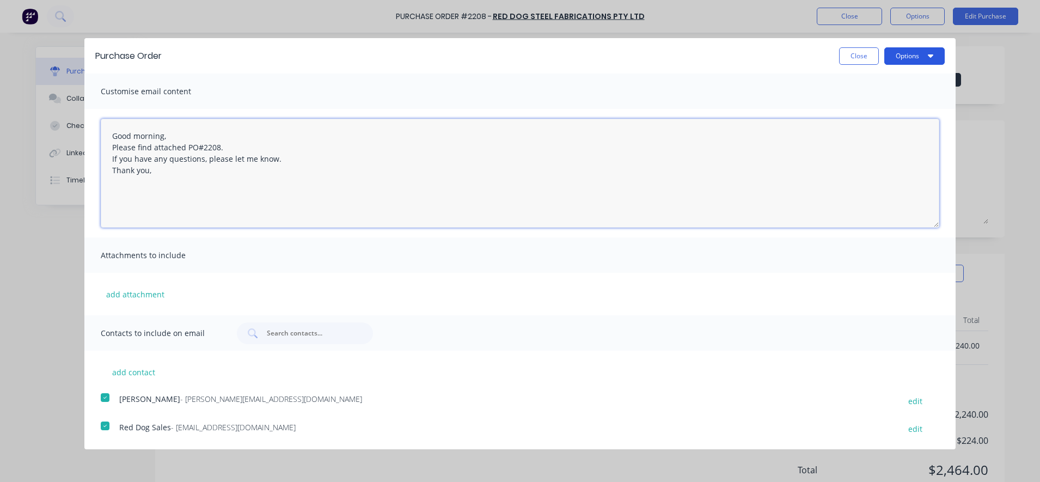
type textarea "Good morning, Please find attached PO#2208. If you have any questions, please l…"
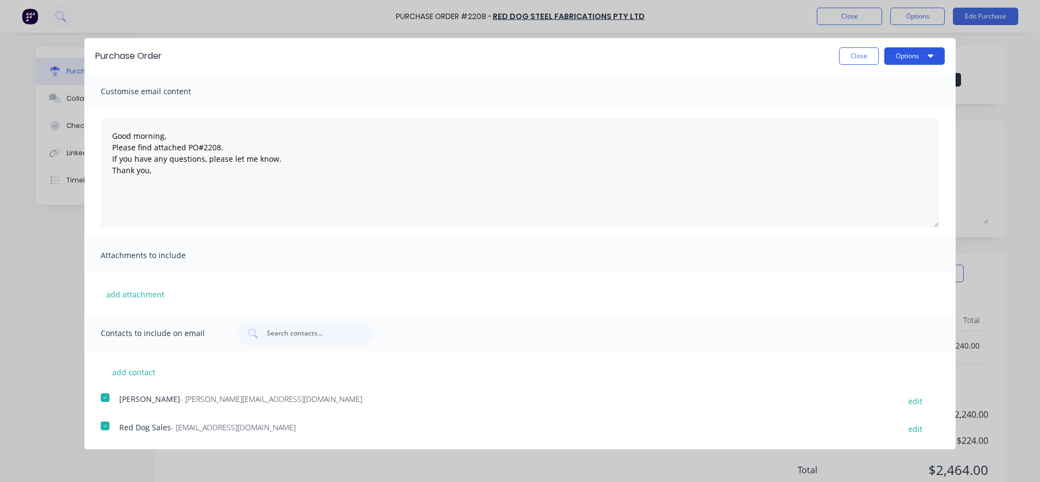
click at [912, 56] on button "Options" at bounding box center [914, 55] width 60 height 17
click at [896, 101] on div "Email" at bounding box center [893, 105] width 84 height 16
type textarea "x"
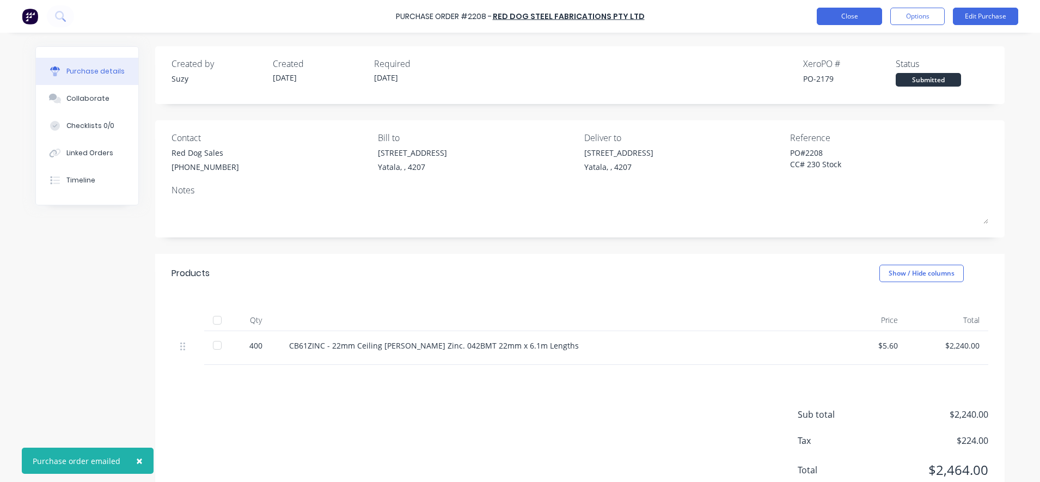
click at [823, 16] on button "Close" at bounding box center [849, 16] width 65 height 17
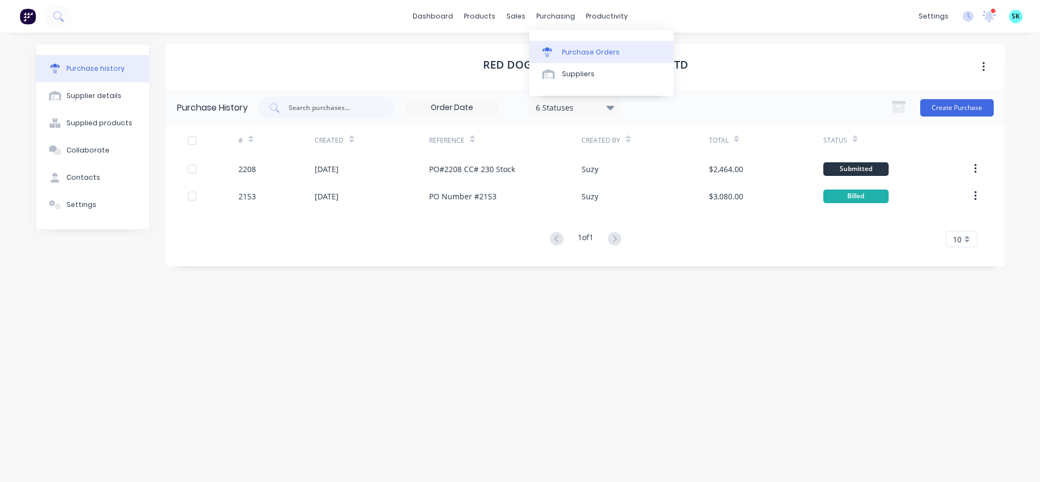
click at [545, 45] on link "Purchase Orders" at bounding box center [601, 52] width 144 height 22
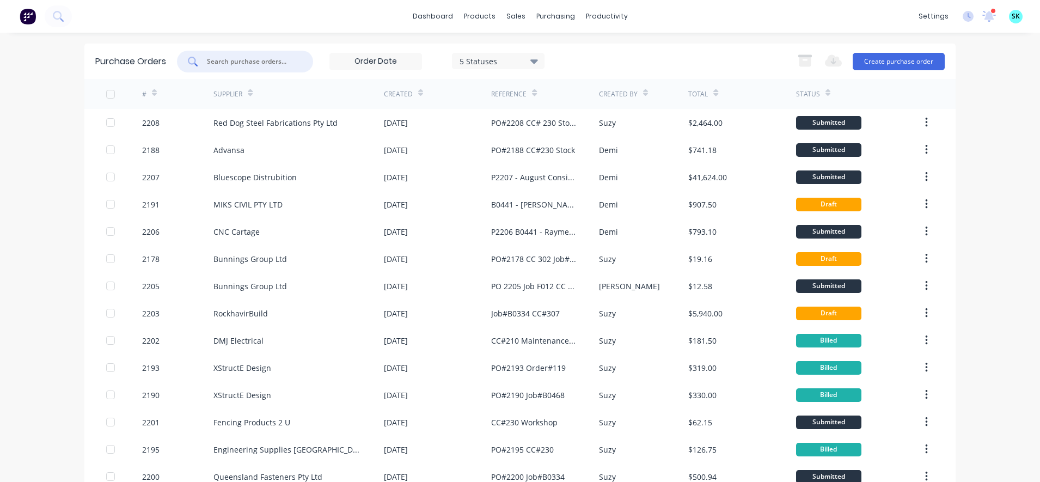
click at [221, 60] on input "text" at bounding box center [251, 61] width 90 height 11
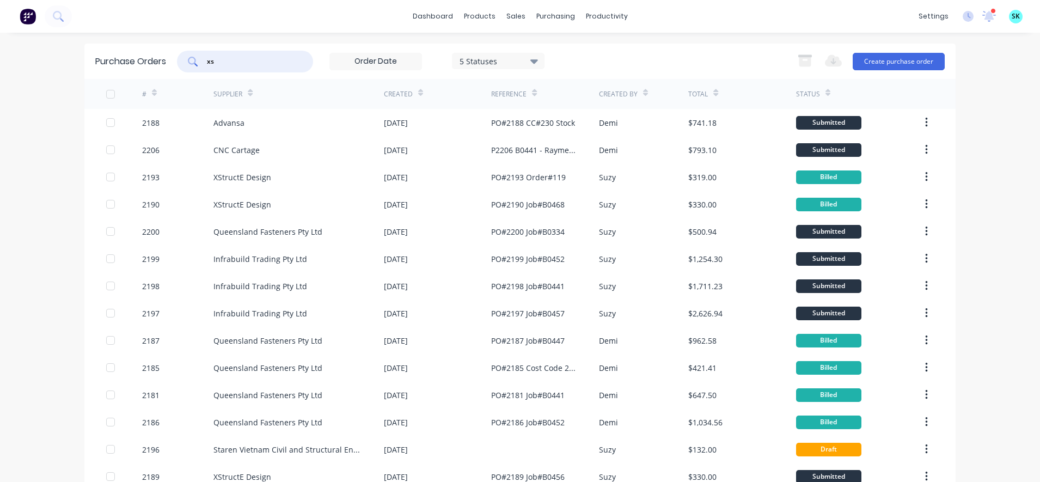
type input "xst"
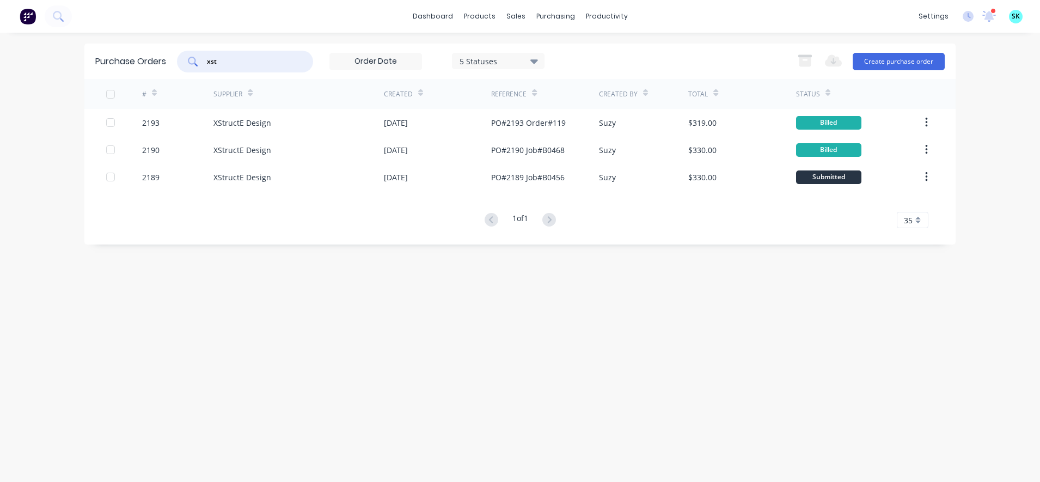
drag, startPoint x: 256, startPoint y: 64, endPoint x: 186, endPoint y: 64, distance: 69.7
click at [186, 64] on div "xst" at bounding box center [245, 62] width 136 height 22
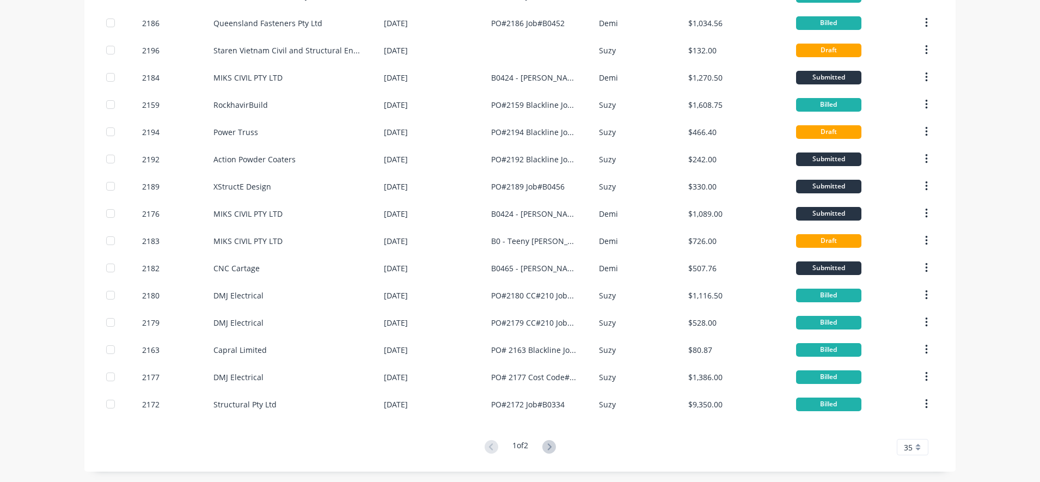
scroll to position [645, 0]
click at [547, 445] on icon at bounding box center [549, 446] width 4 height 7
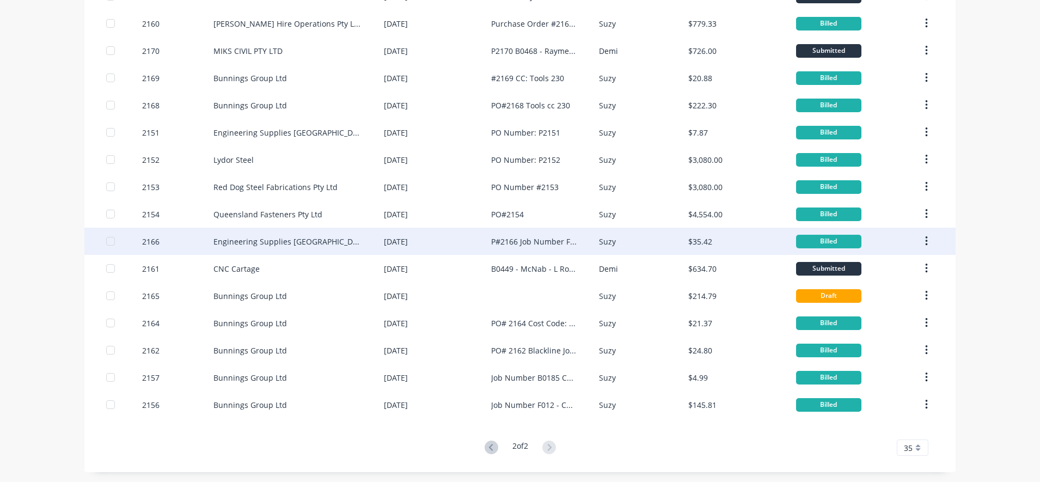
scroll to position [291, 0]
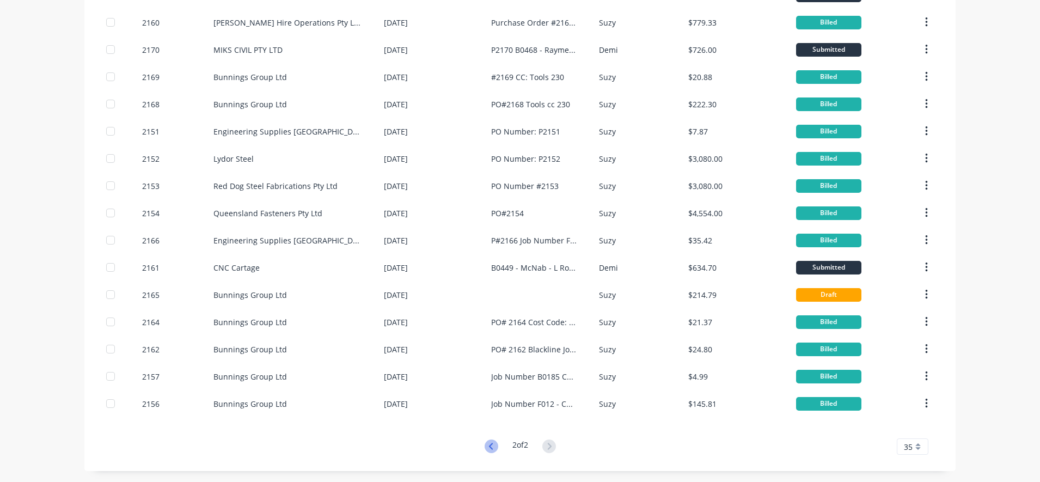
click at [484, 444] on icon at bounding box center [491, 446] width 14 height 14
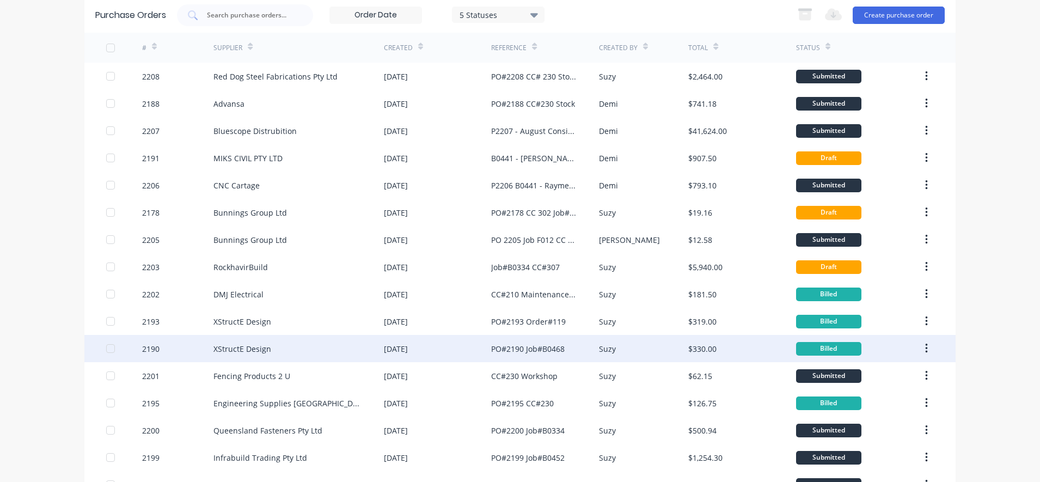
scroll to position [68, 0]
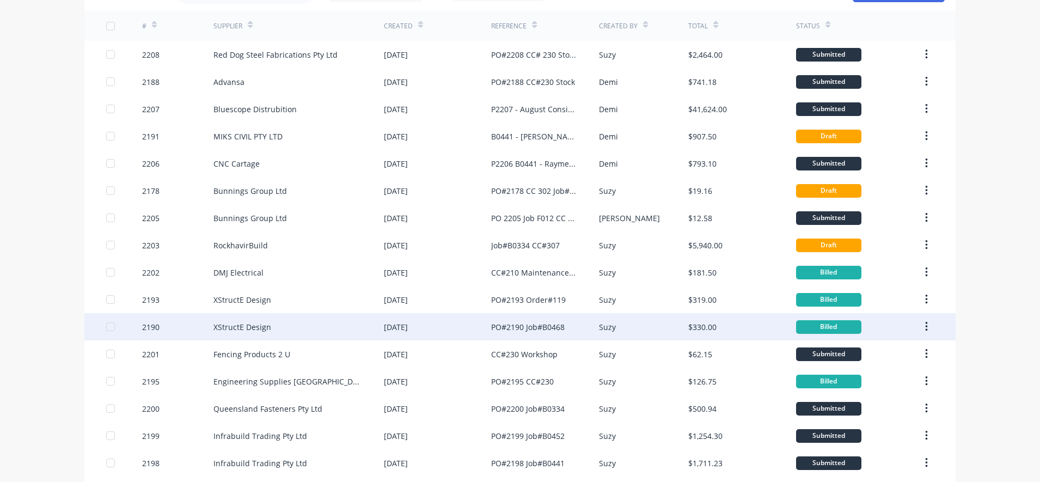
click at [451, 334] on div "[DATE]" at bounding box center [437, 326] width 107 height 27
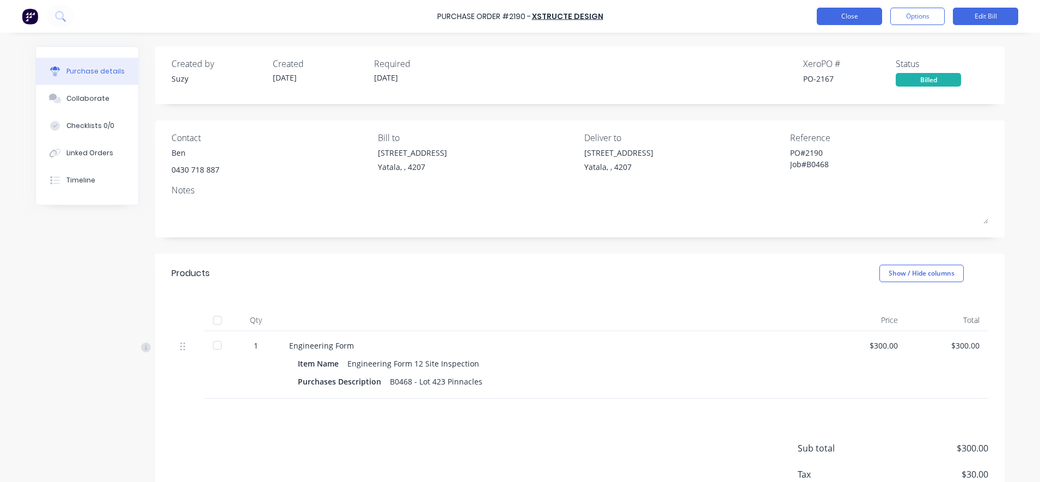
click at [836, 18] on button "Close" at bounding box center [849, 16] width 65 height 17
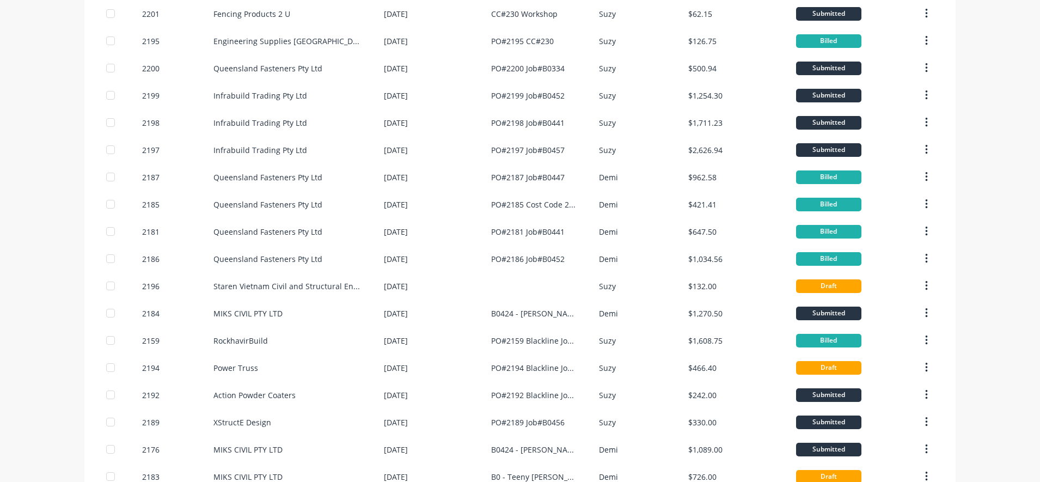
scroll to position [476, 0]
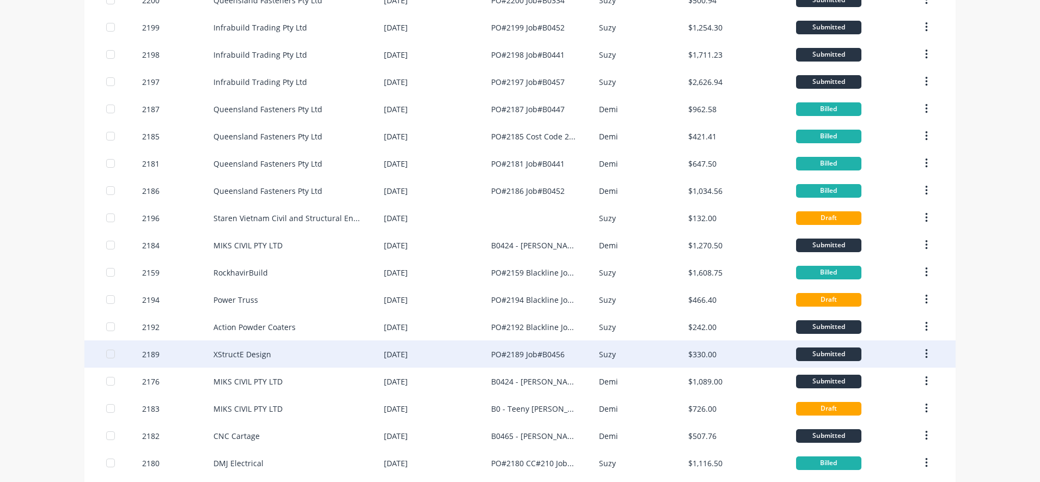
click at [400, 359] on div "[DATE]" at bounding box center [396, 353] width 24 height 11
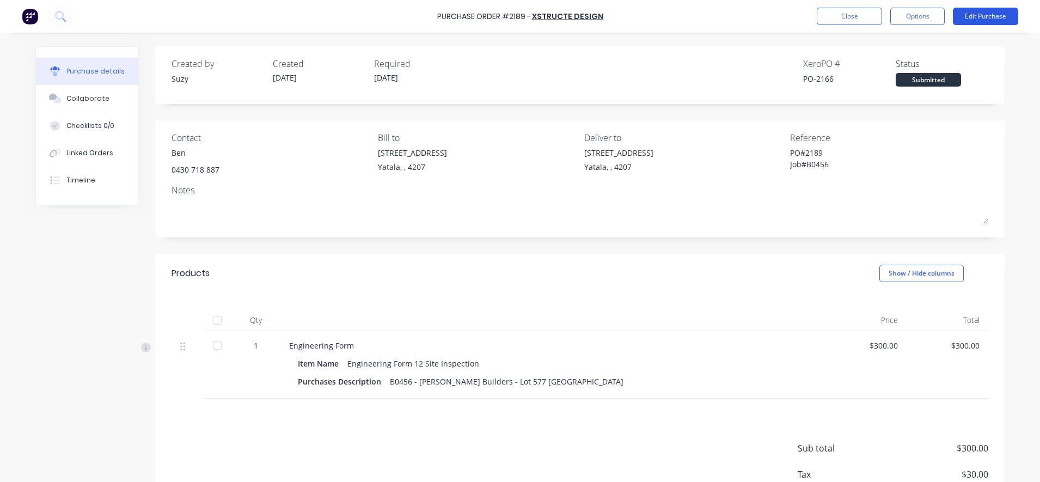
click at [985, 14] on button "Edit Purchase" at bounding box center [985, 16] width 65 height 17
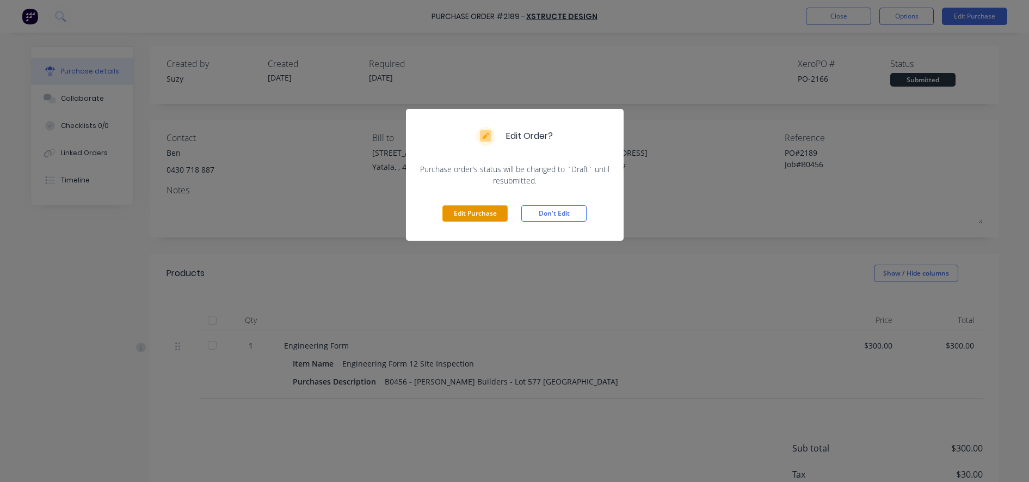
click at [495, 212] on button "Edit Purchase" at bounding box center [475, 213] width 65 height 16
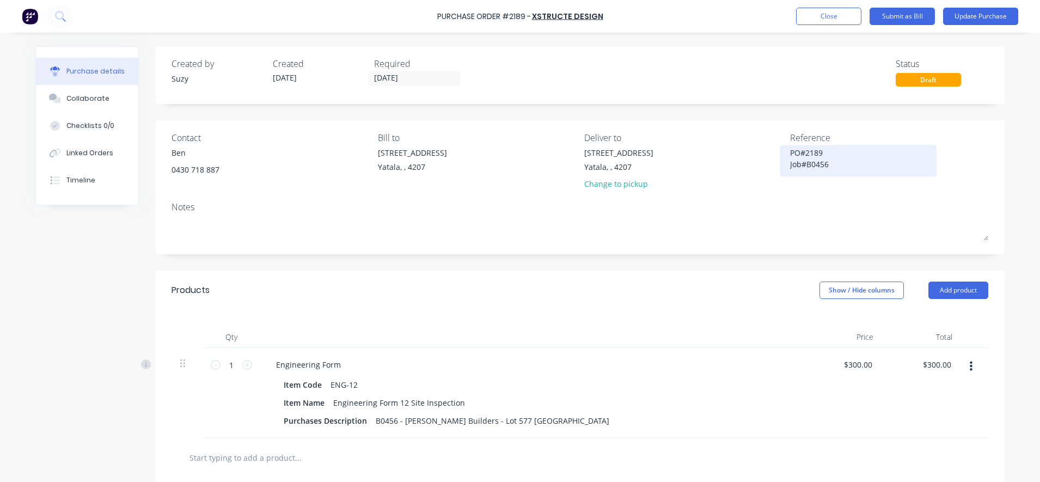
click at [820, 165] on textarea "PO#2189 Job#B0456" at bounding box center [858, 159] width 136 height 24
type textarea "x"
type textarea "PO#2189 Job#B046"
type textarea "x"
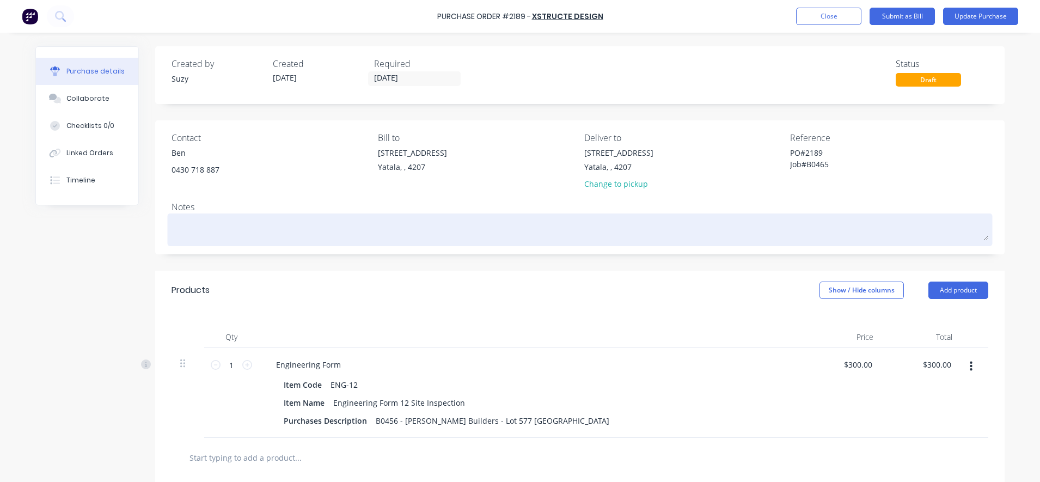
type textarea "PO#2189 Job#B0465"
type textarea "x"
click at [888, 229] on textarea at bounding box center [579, 228] width 817 height 24
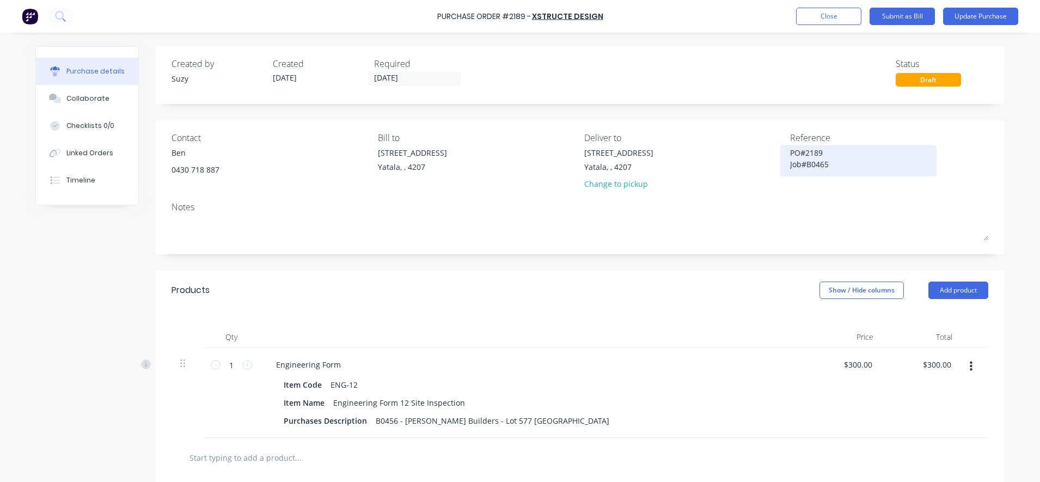
click at [852, 170] on textarea "PO#2189 Job#B0465" at bounding box center [858, 159] width 136 height 24
type textarea "PO#2189 Job#B0465 CC#305"
click at [892, 19] on button "Submit as Bill" at bounding box center [901, 16] width 65 height 17
type textarea "x"
type textarea "PO#2189 Job#B0465 CC#305"
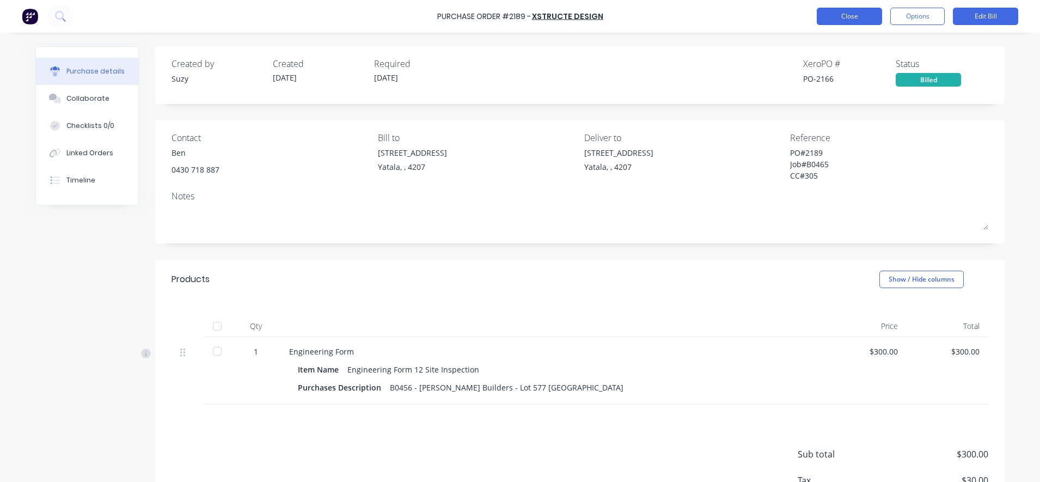
click at [856, 18] on button "Close" at bounding box center [849, 16] width 65 height 17
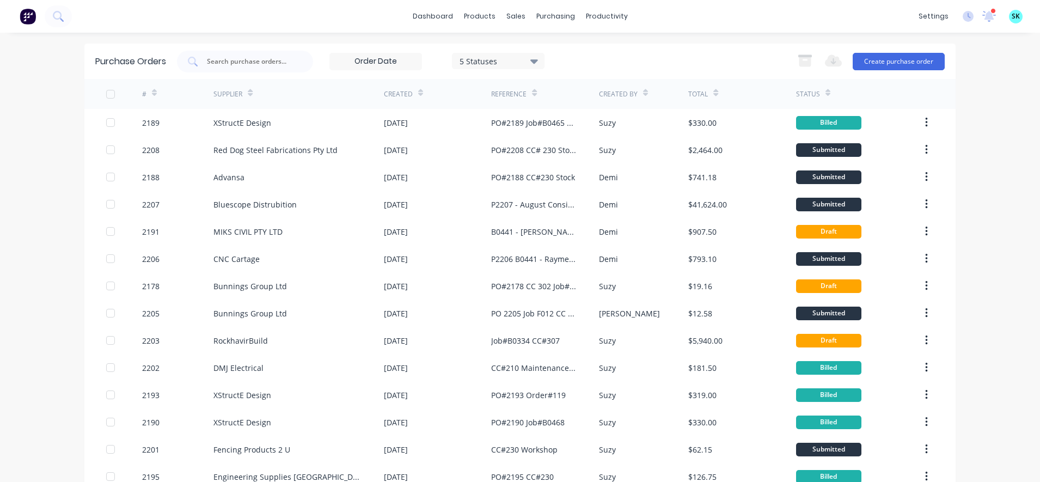
click at [418, 92] on icon at bounding box center [420, 93] width 5 height 8
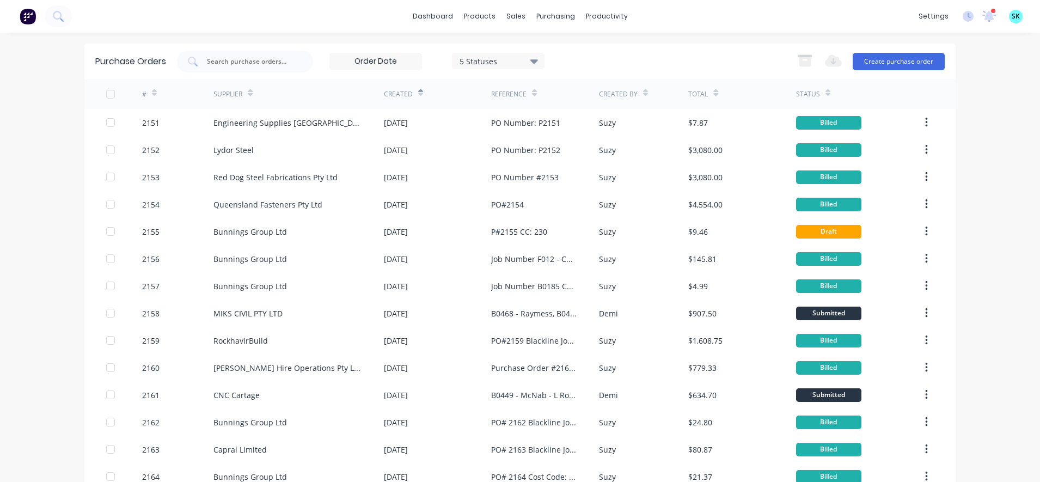
click at [418, 92] on icon at bounding box center [420, 93] width 5 height 8
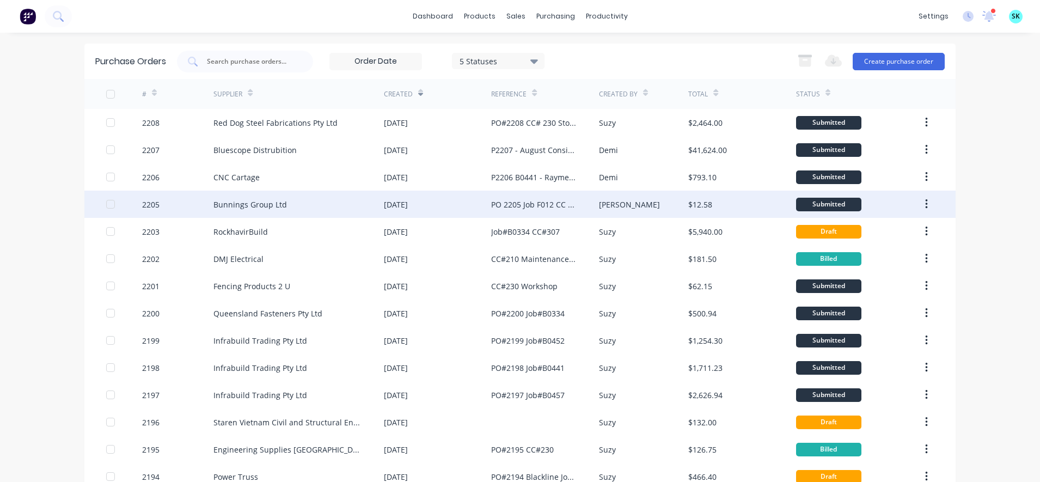
click at [305, 199] on div "Bunnings Group Ltd" at bounding box center [298, 204] width 170 height 27
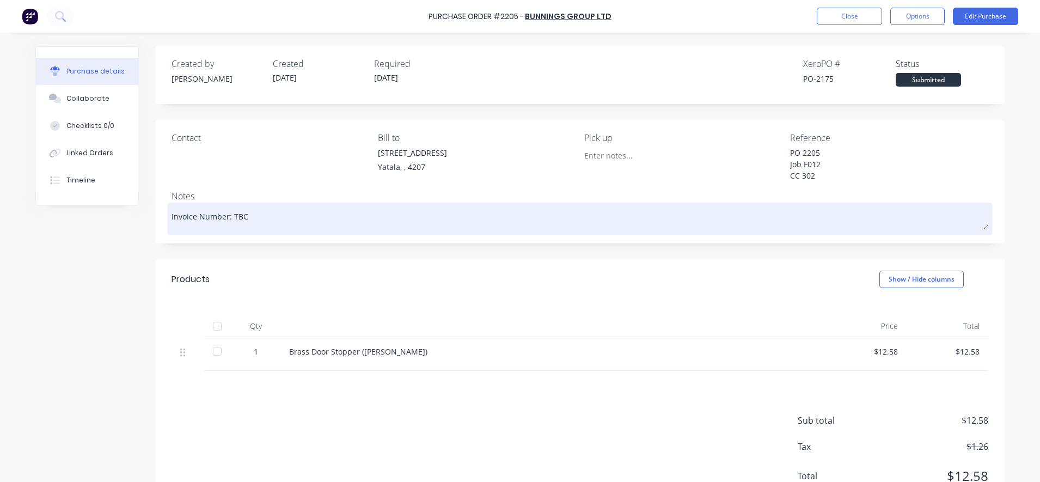
drag, startPoint x: 246, startPoint y: 219, endPoint x: 227, endPoint y: 230, distance: 21.5
click at [227, 230] on div "Invoice Number: TBC" at bounding box center [579, 218] width 817 height 27
type textarea "x"
type textarea "Invoice Number: 8"
type textarea "x"
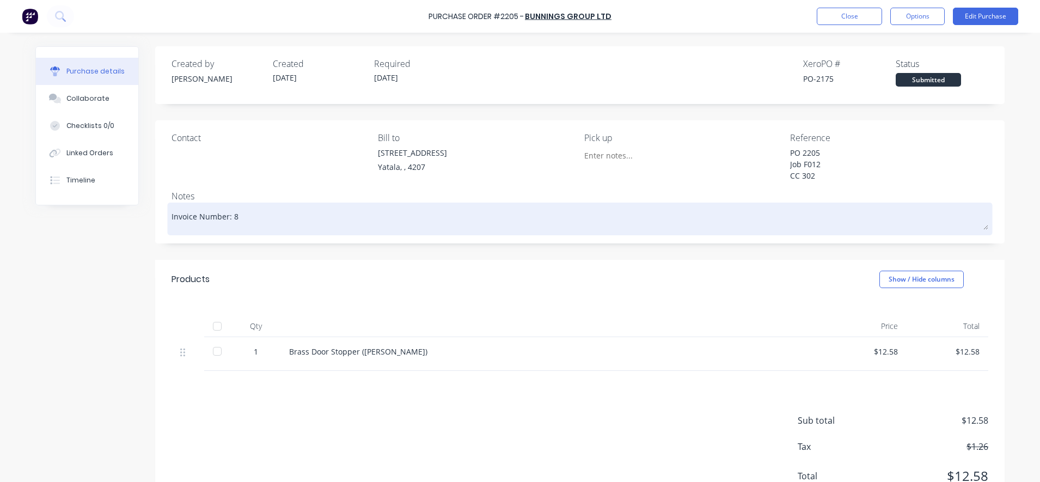
type textarea "Invoice Number: 82"
type textarea "x"
type textarea "Invoice Number: 821"
type textarea "x"
type textarea "Invoice Number: 8215"
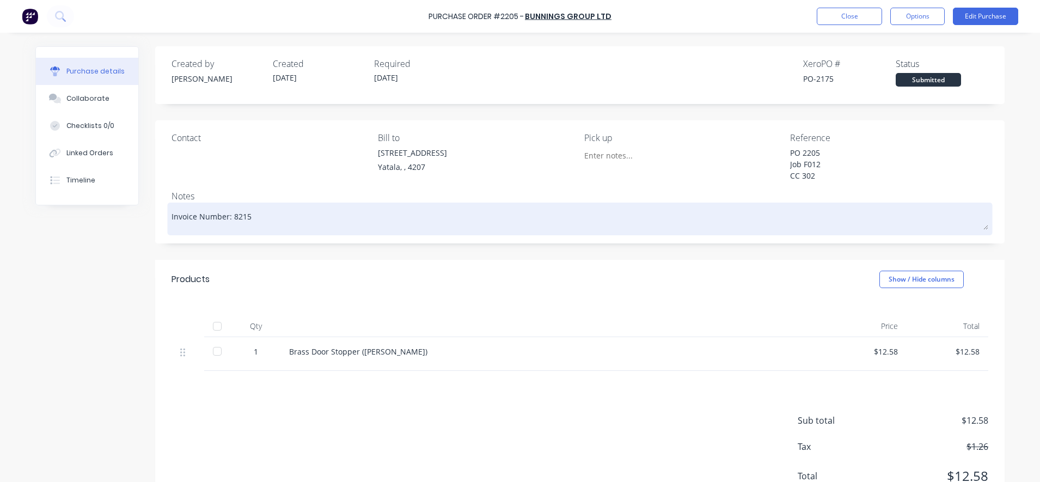
type textarea "x"
type textarea "Invoice Number: 8215/"
type textarea "x"
type textarea "Invoice Number: 8215/0"
type textarea "x"
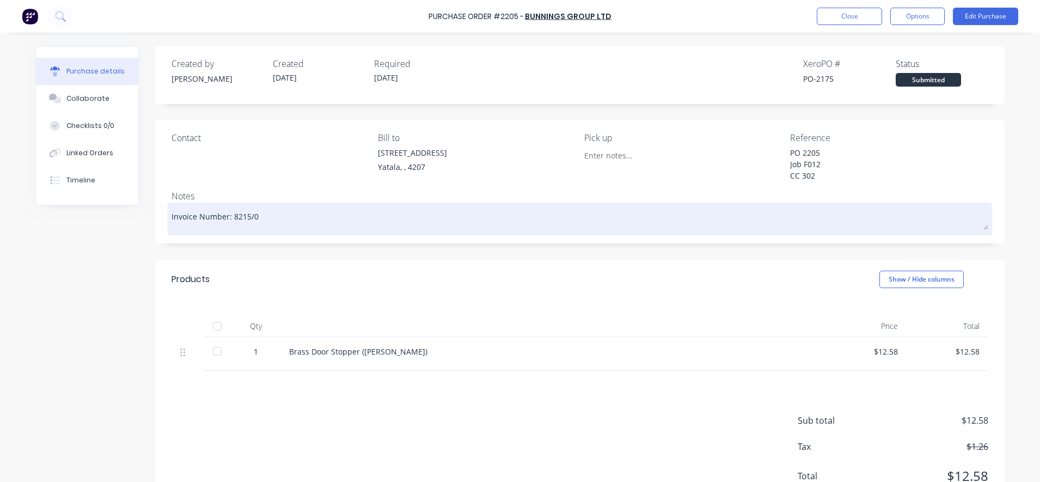
type textarea "Invoice Number: 8215/00"
type textarea "x"
type textarea "Invoice Number: 8215/009"
type textarea "x"
type textarea "Invoice Number: 8215/0092"
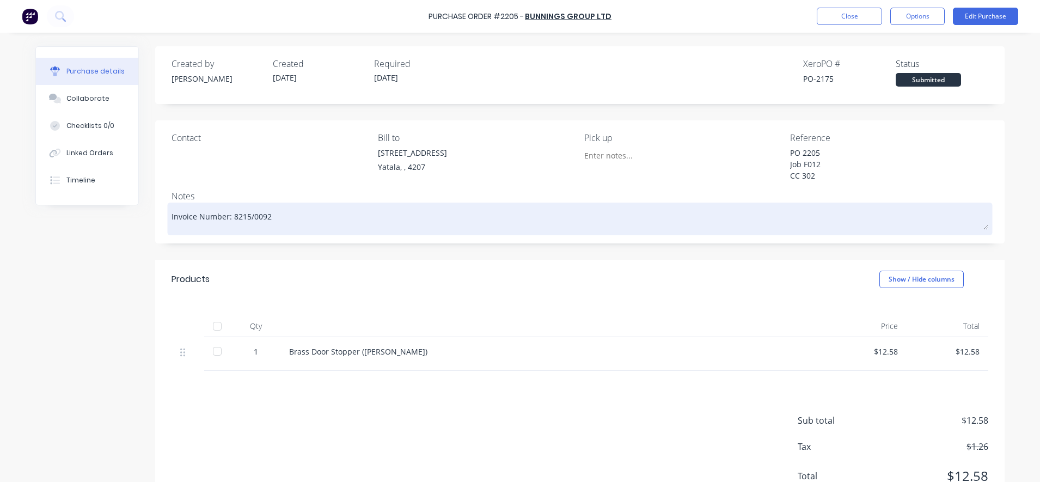
type textarea "x"
type textarea "Invoice Number: 8215/00925"
type textarea "x"
type textarea "Invoice Number: 8215/009252"
type textarea "x"
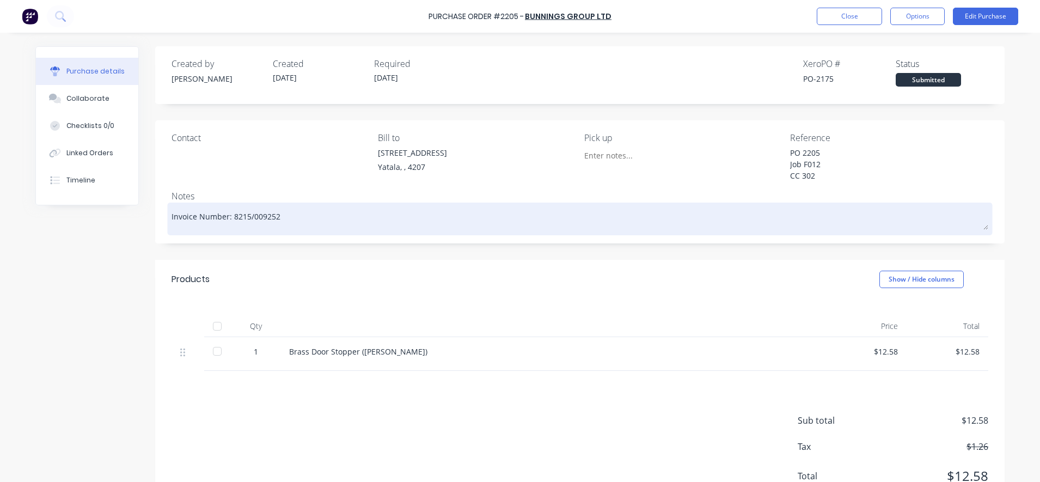
type textarea "Invoice Number: 8215/0092520"
type textarea "x"
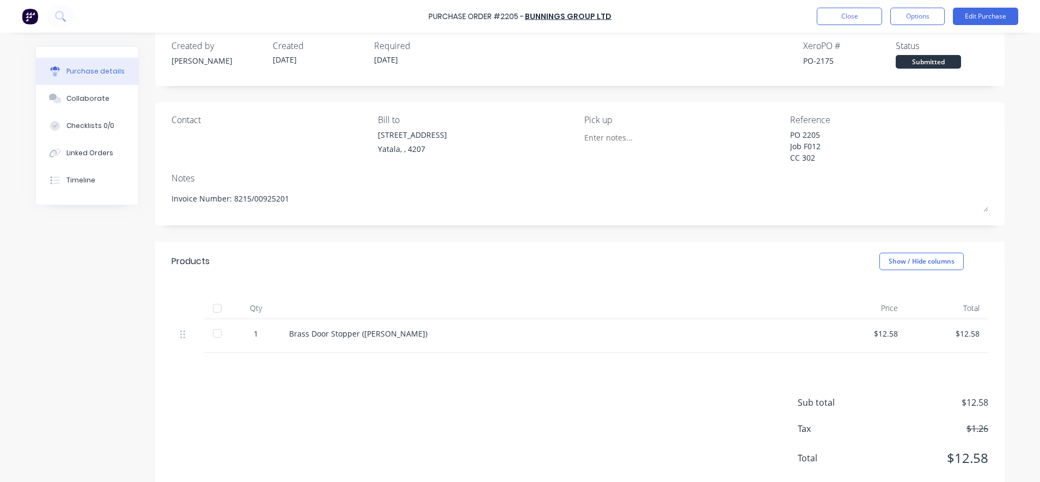
scroll to position [44, 0]
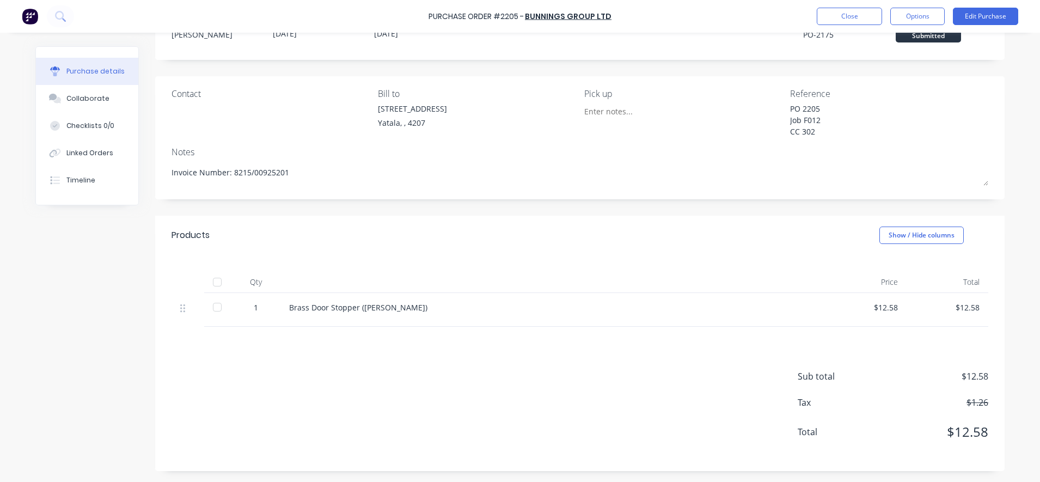
type textarea "Invoice Number: 8215/00925201"
type textarea "x"
type textarea "Invoice Number: 8215/00925201"
click at [885, 305] on div "$12.58" at bounding box center [865, 307] width 64 height 11
click at [894, 313] on div "$12.58" at bounding box center [866, 310] width 82 height 34
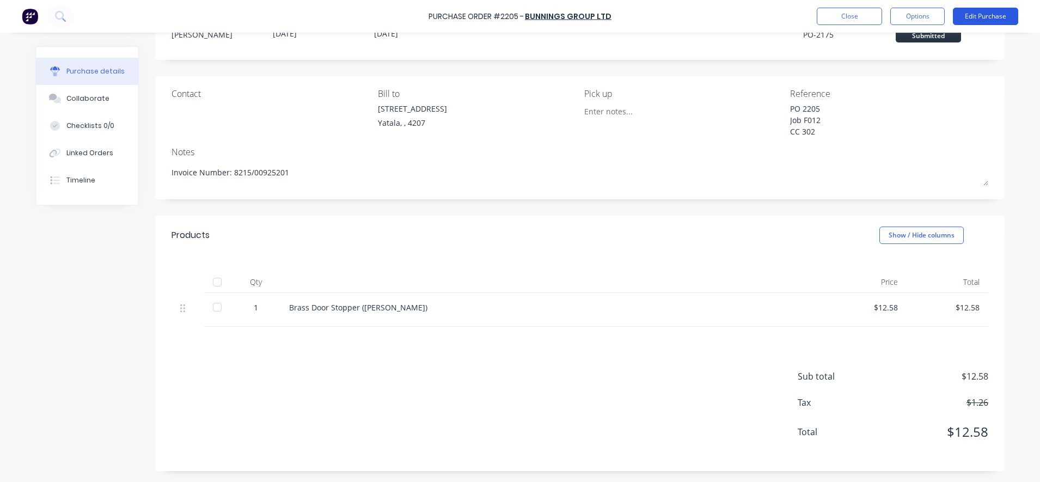
click at [967, 16] on button "Edit Purchase" at bounding box center [985, 16] width 65 height 17
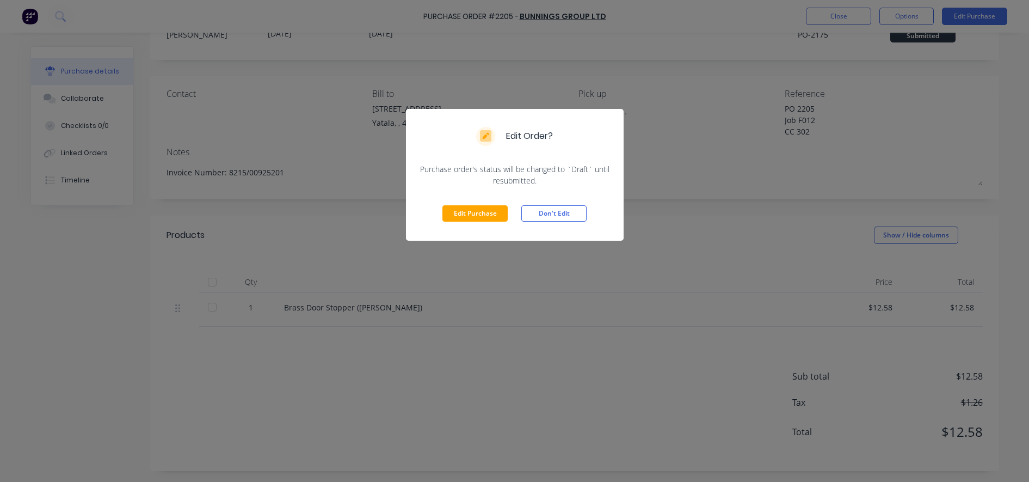
click at [474, 199] on div "Edit Purchase Don't Edit" at bounding box center [515, 213] width 218 height 54
click at [473, 214] on button "Edit Purchase" at bounding box center [475, 213] width 65 height 16
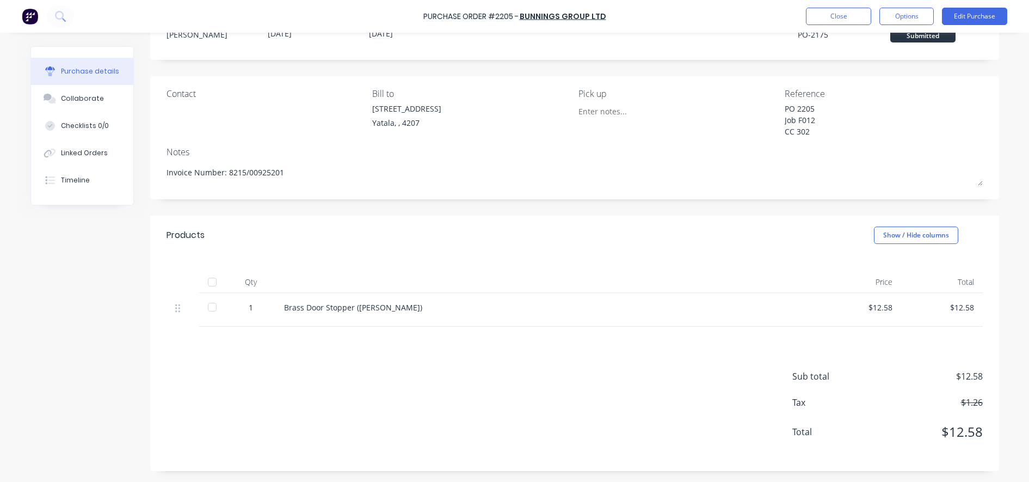
type textarea "x"
type textarea "Invoice Number: TBC"
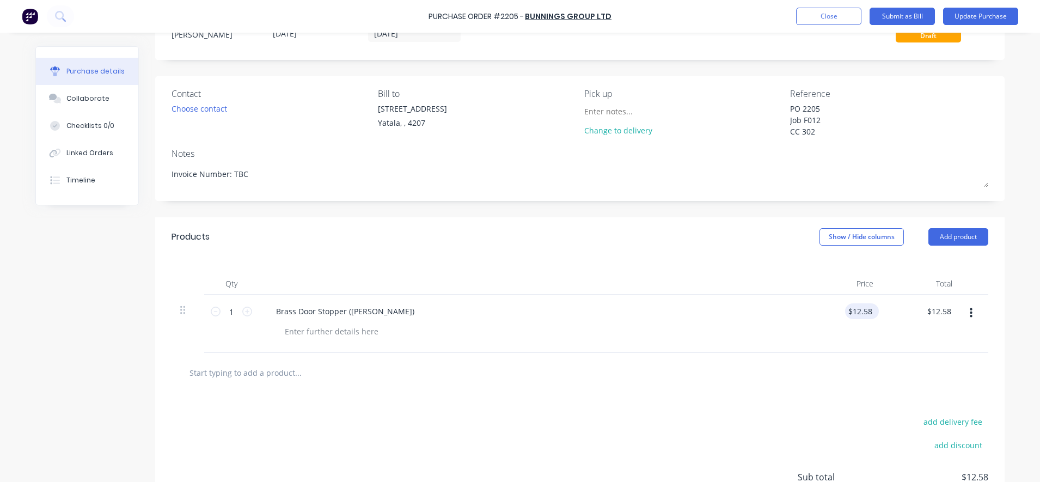
type textarea "x"
type input "12.5800"
click at [869, 314] on input "12.5800" at bounding box center [859, 311] width 29 height 16
type textarea "x"
type input "$12.58"
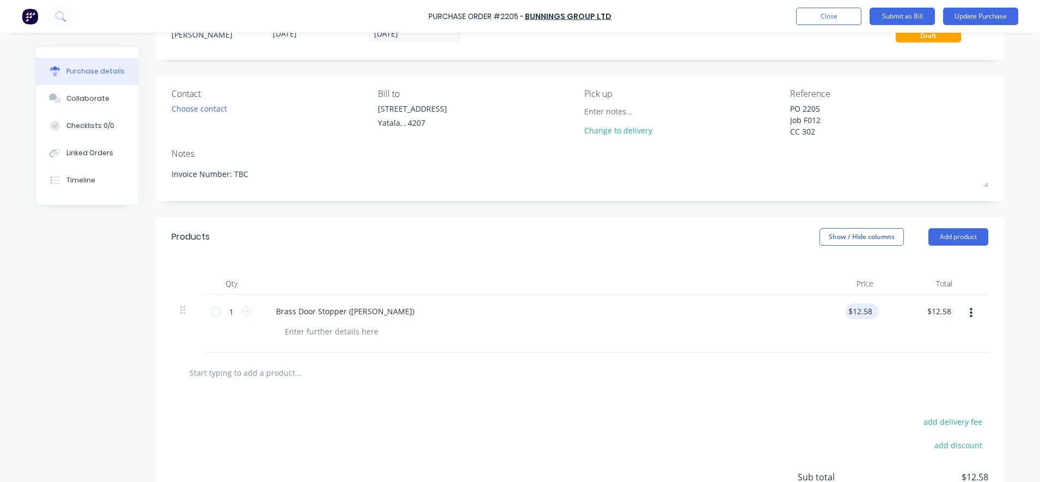
drag, startPoint x: 860, startPoint y: 319, endPoint x: 844, endPoint y: 313, distance: 16.9
click at [845, 313] on div "$12.58 $12.58" at bounding box center [859, 311] width 29 height 16
click at [857, 363] on div at bounding box center [579, 372] width 799 height 22
type textarea "x"
click at [861, 318] on input "12.58" at bounding box center [859, 311] width 29 height 16
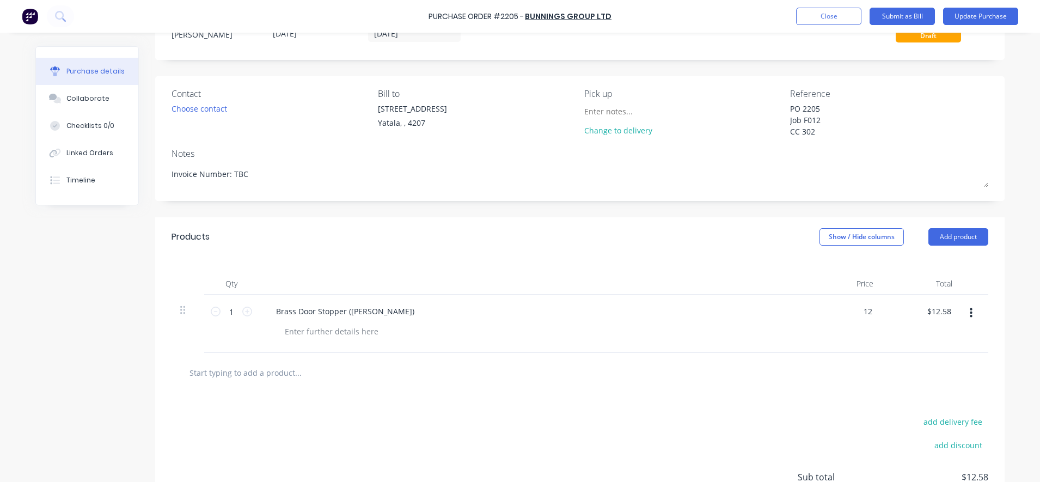
type input "1"
type input "7"
click at [873, 346] on div "7 7" at bounding box center [842, 324] width 79 height 58
type textarea "x"
type input "$7.00"
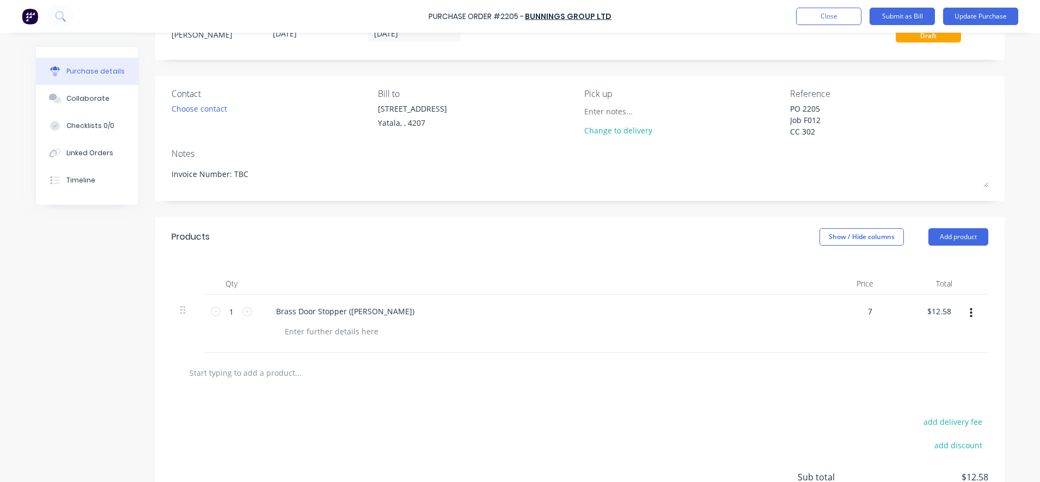
type input "$7.00"
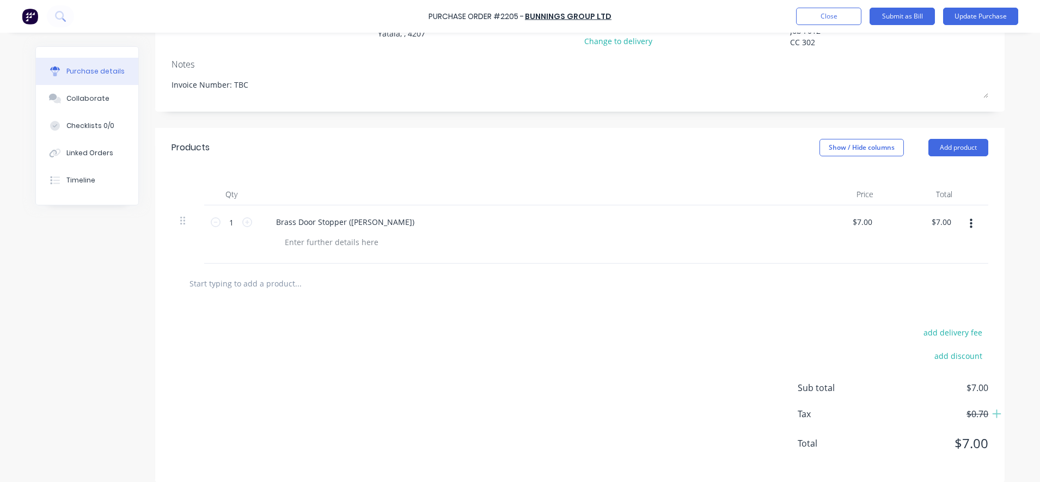
scroll to position [145, 0]
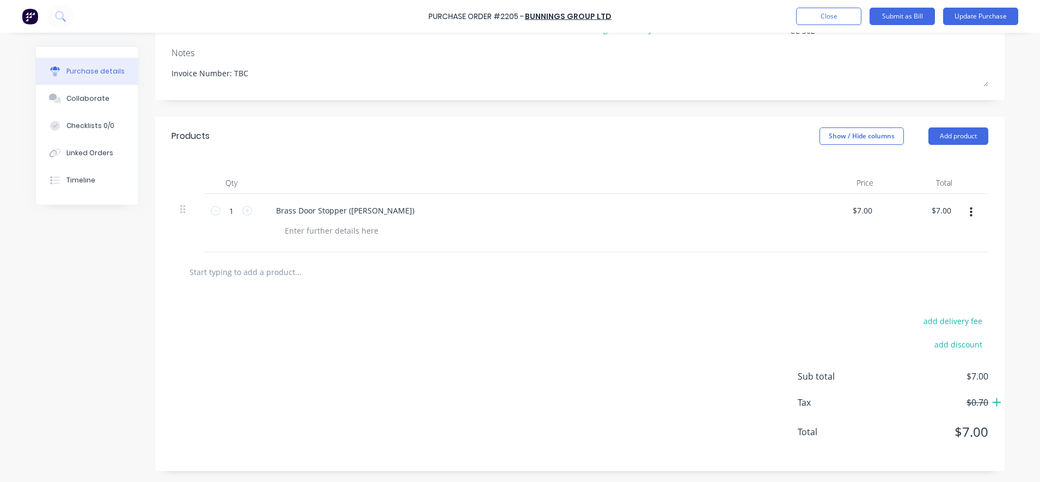
click at [992, 403] on icon at bounding box center [997, 402] width 10 height 11
type textarea "x"
type input "7"
click at [862, 211] on input "7" at bounding box center [861, 211] width 25 height 16
type textarea "x"
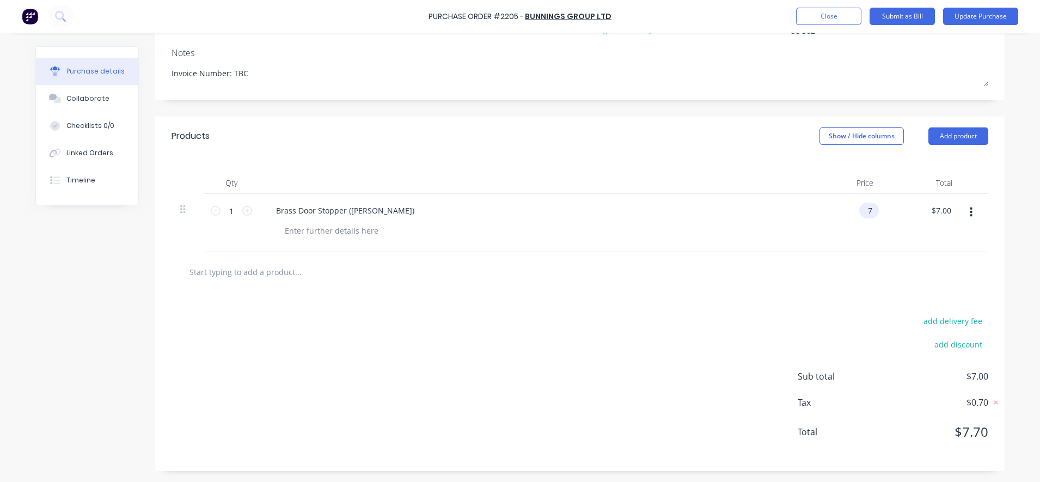
type input "$7.00"
click at [870, 209] on div "$7.00 $7.00" at bounding box center [863, 211] width 29 height 16
type textarea "x"
click at [867, 213] on input "7" at bounding box center [866, 211] width 15 height 16
type input "7.02"
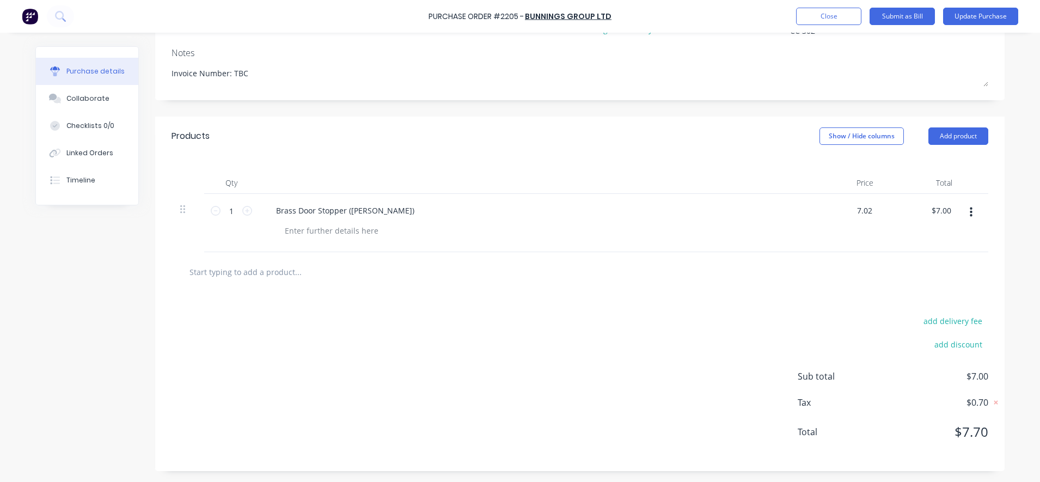
type textarea "x"
type input "$7.02"
click at [846, 268] on div at bounding box center [579, 272] width 799 height 22
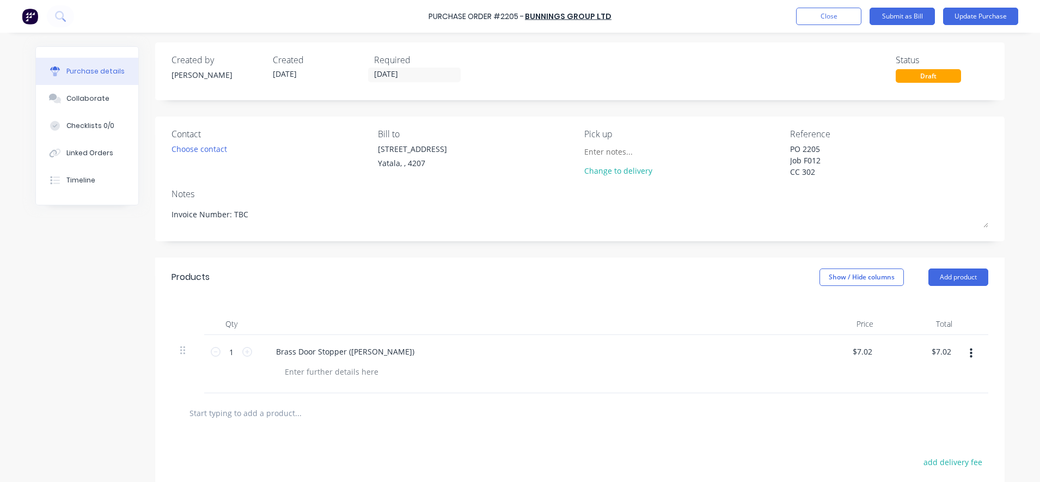
scroll to position [0, 0]
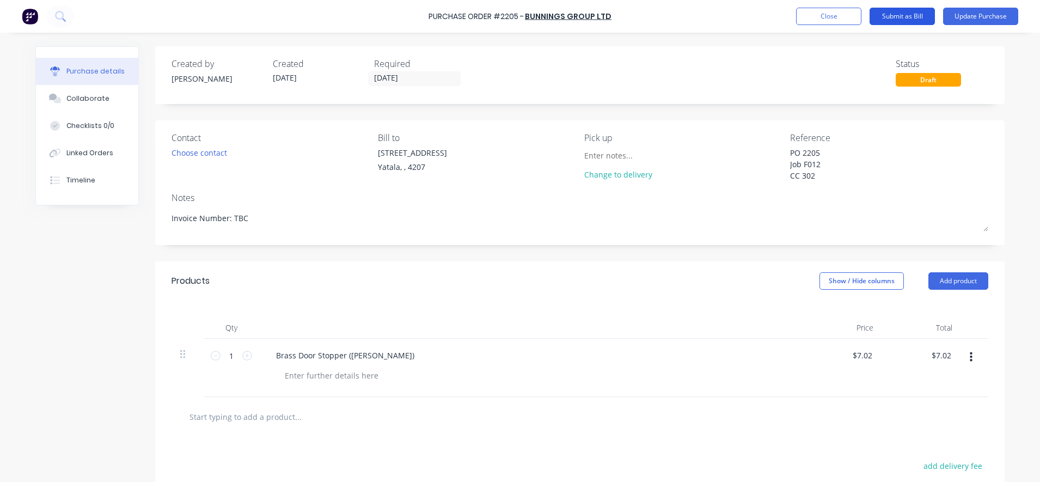
click at [915, 18] on button "Submit as Bill" at bounding box center [901, 16] width 65 height 17
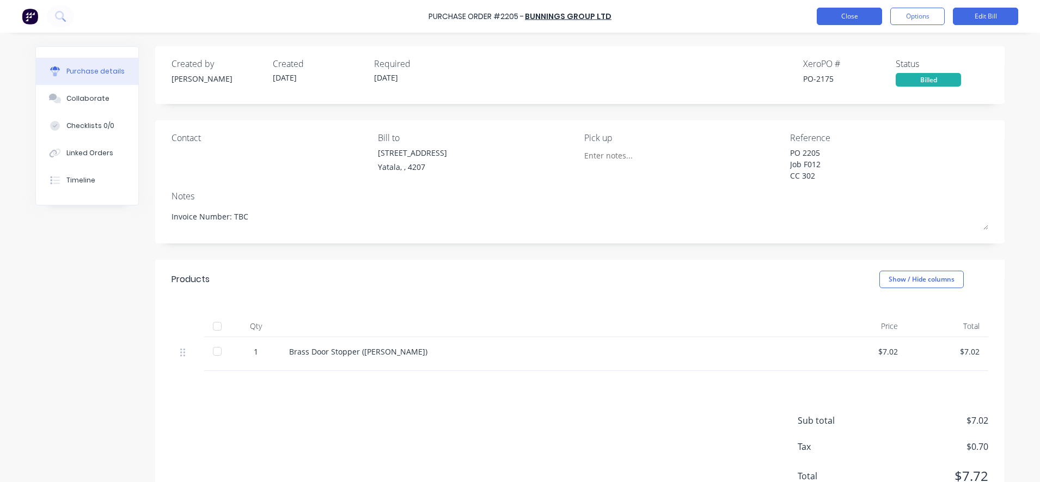
click at [869, 22] on button "Close" at bounding box center [849, 16] width 65 height 17
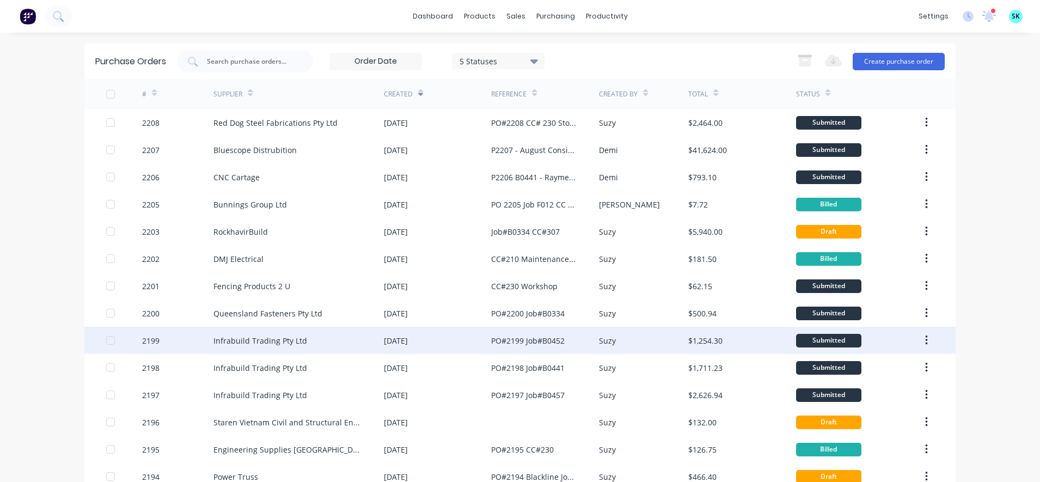
click at [223, 348] on div "Infrabuild Trading Pty Ltd" at bounding box center [298, 340] width 170 height 27
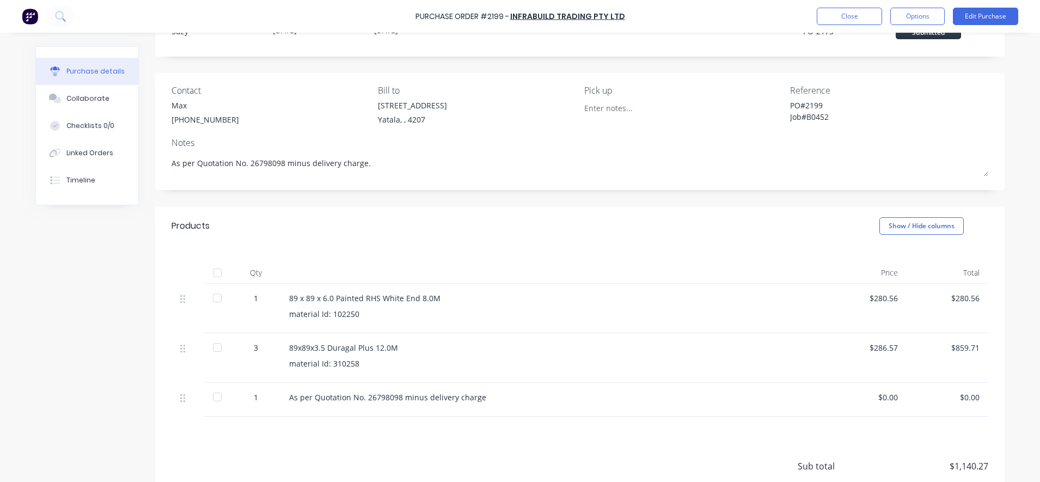
scroll to position [68, 0]
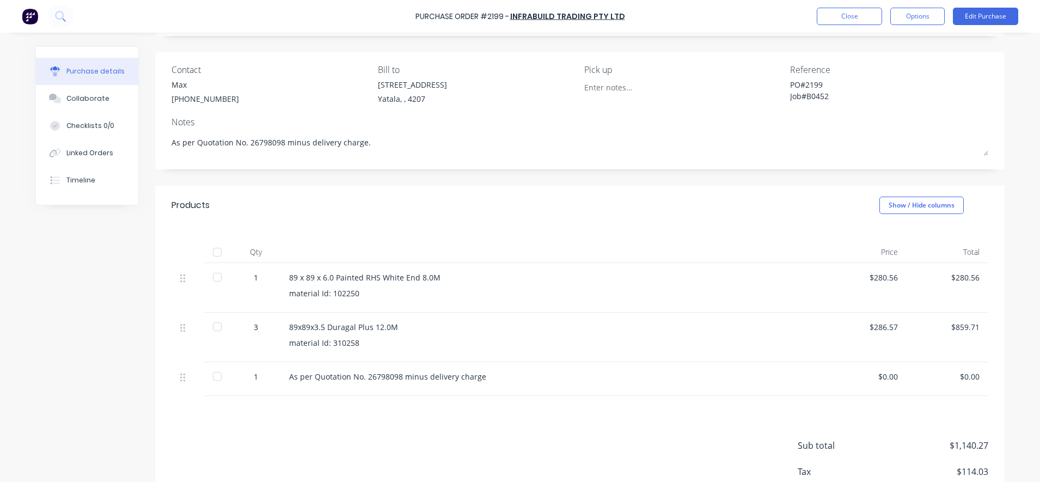
click at [216, 281] on div at bounding box center [217, 277] width 22 height 22
click at [212, 278] on div at bounding box center [217, 277] width 22 height 22
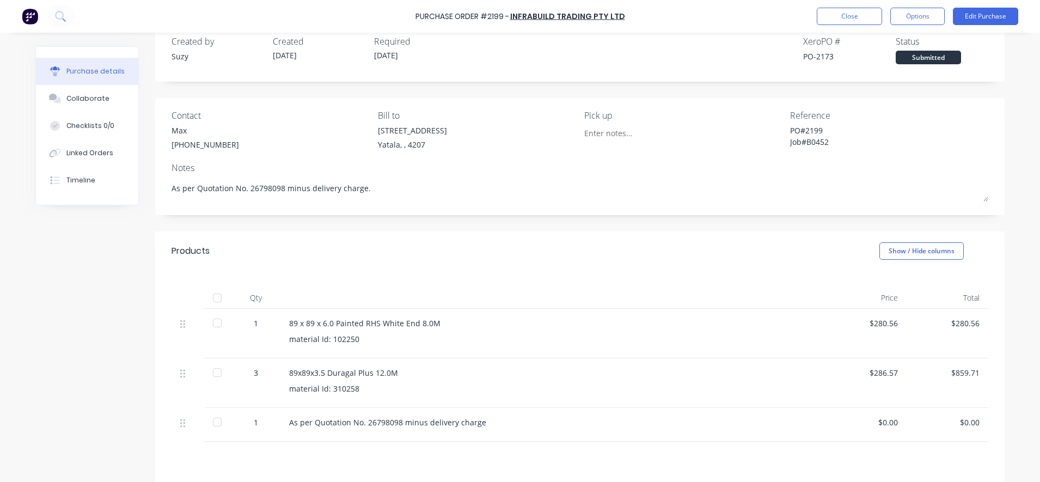
scroll to position [0, 0]
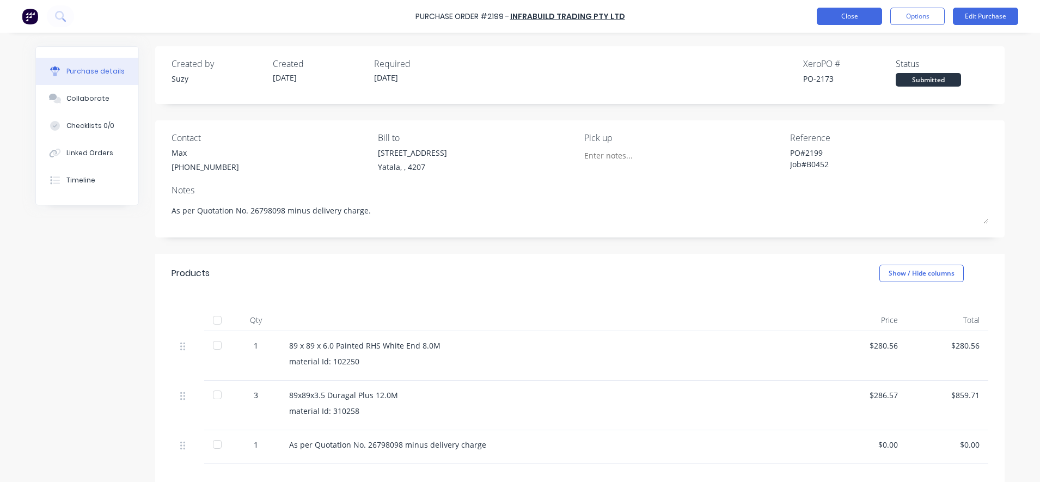
click at [843, 22] on button "Close" at bounding box center [849, 16] width 65 height 17
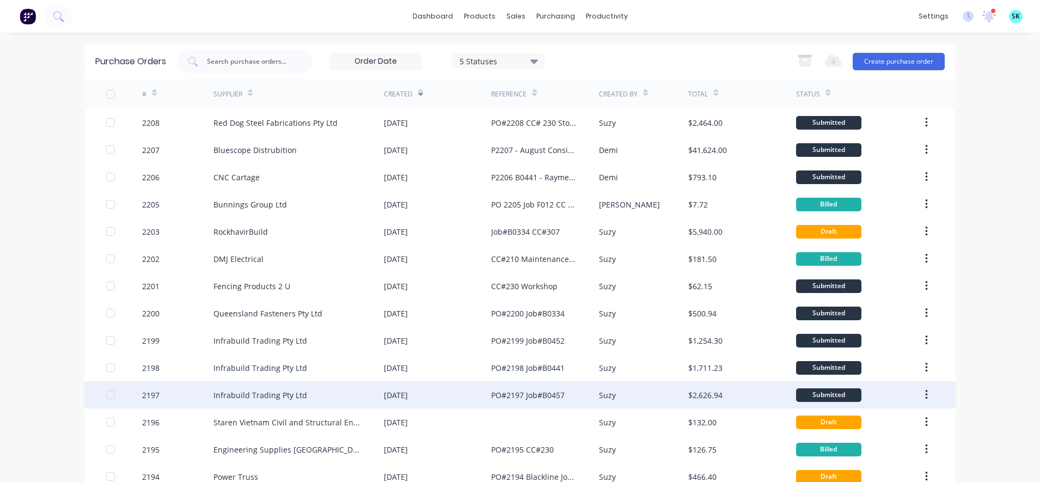
click at [311, 397] on div "Infrabuild Trading Pty Ltd" at bounding box center [298, 394] width 170 height 27
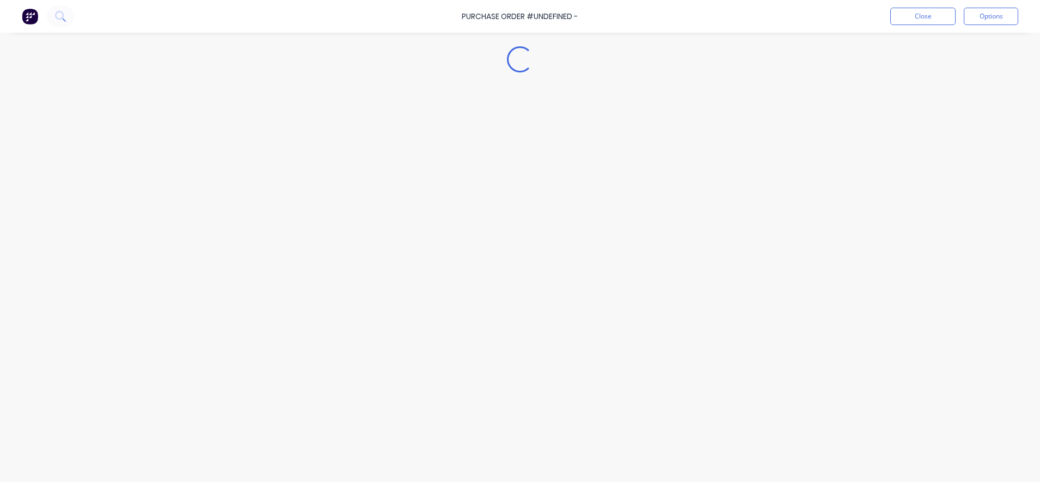
type textarea "x"
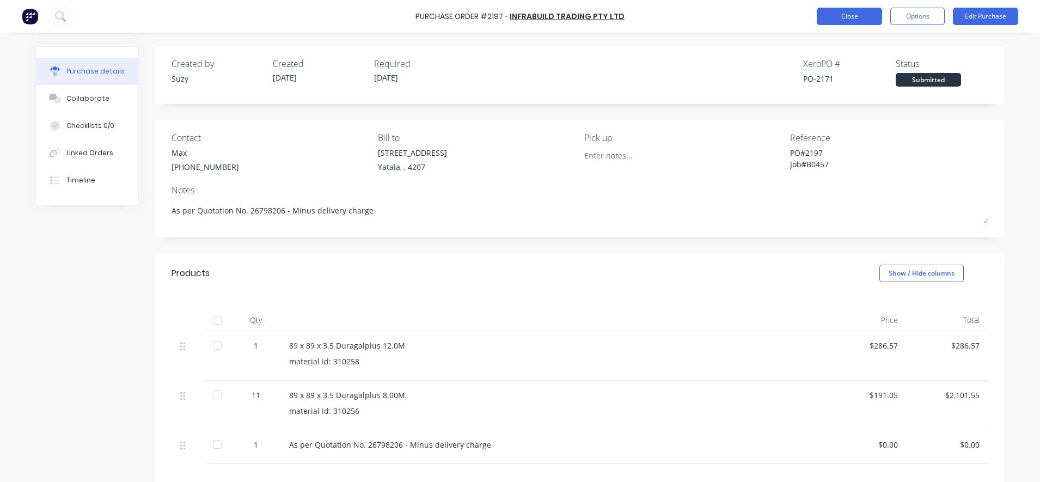
click at [839, 10] on button "Close" at bounding box center [849, 16] width 65 height 17
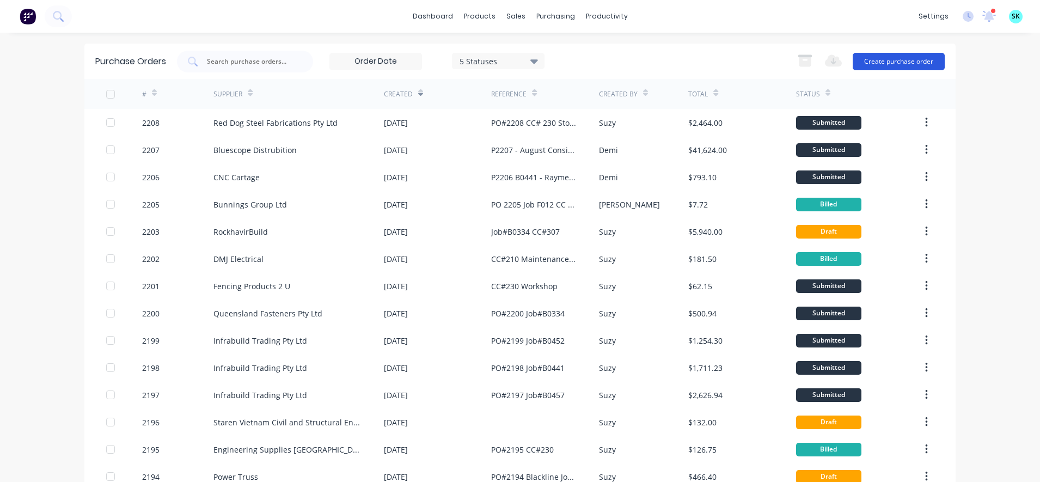
click at [867, 59] on button "Create purchase order" at bounding box center [898, 61] width 92 height 17
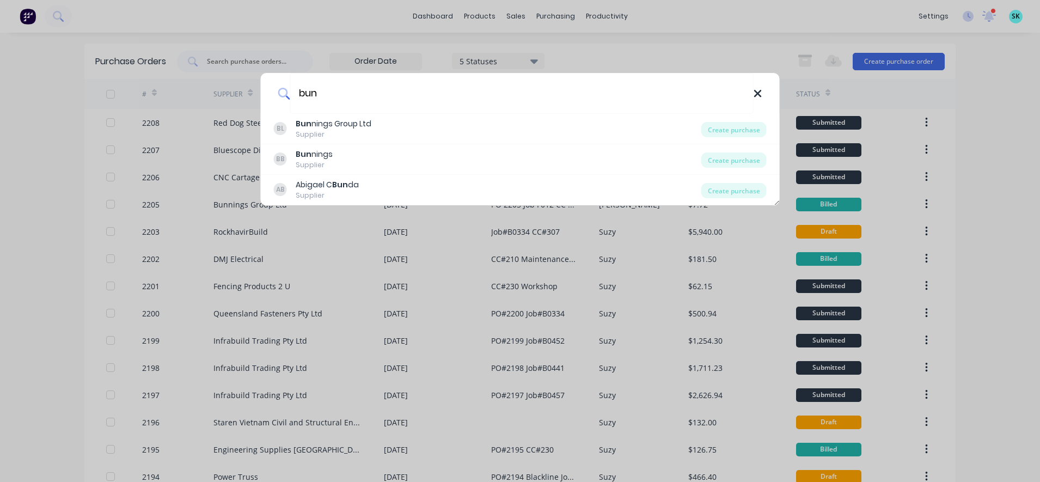
type input "bun"
click at [761, 95] on icon at bounding box center [757, 94] width 9 height 12
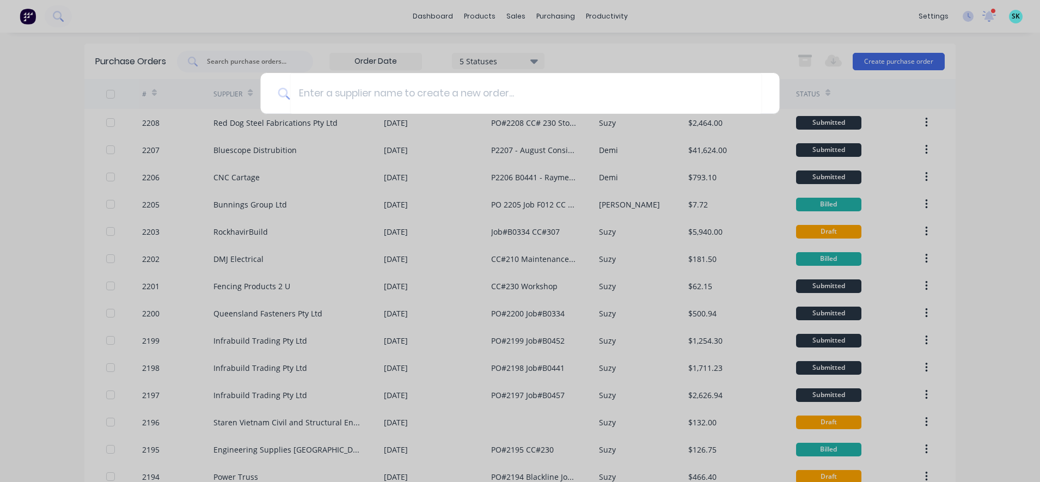
click at [759, 54] on div at bounding box center [520, 241] width 1040 height 482
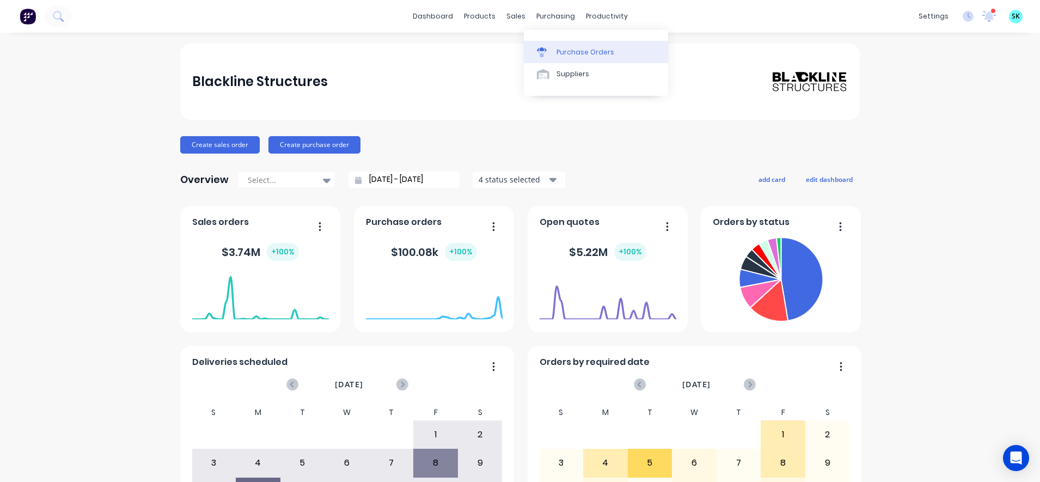
click at [558, 51] on div "Purchase Orders" at bounding box center [585, 52] width 58 height 10
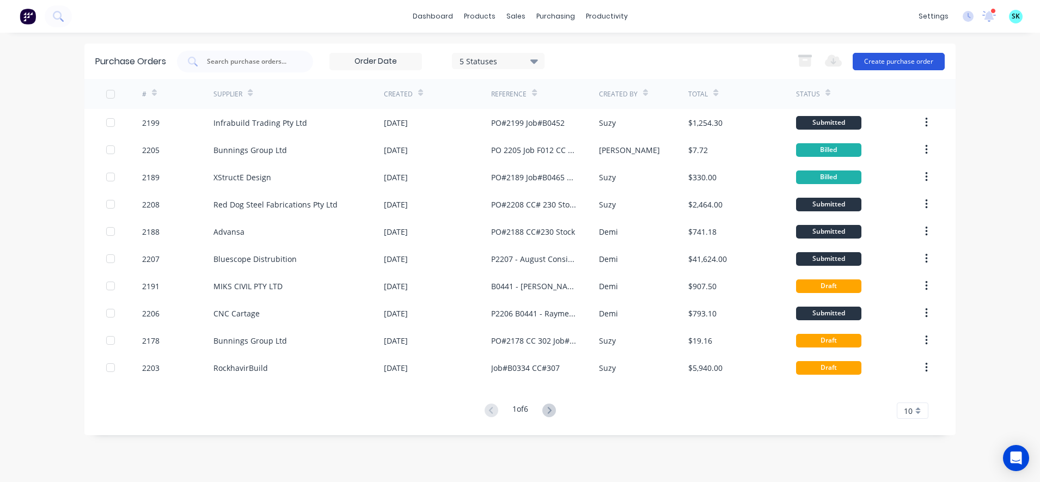
click at [874, 64] on button "Create purchase order" at bounding box center [898, 61] width 92 height 17
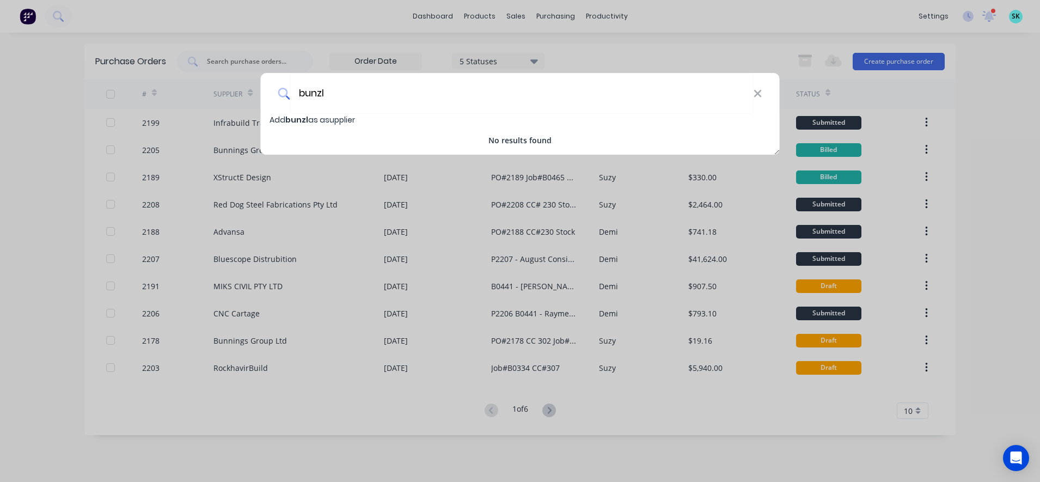
type input "bunzl"
click at [313, 122] on span "Add bunzl as a supplier" at bounding box center [311, 119] width 85 height 11
select select "AU"
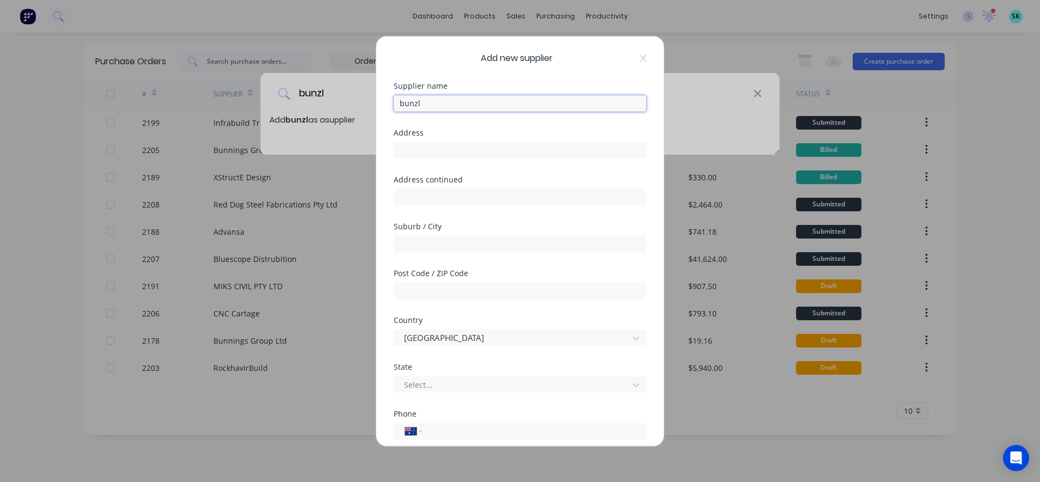
drag, startPoint x: 445, startPoint y: 103, endPoint x: 395, endPoint y: 109, distance: 49.9
click at [395, 109] on input "bunzl" at bounding box center [520, 103] width 253 height 16
type input "Bunzl Safety"
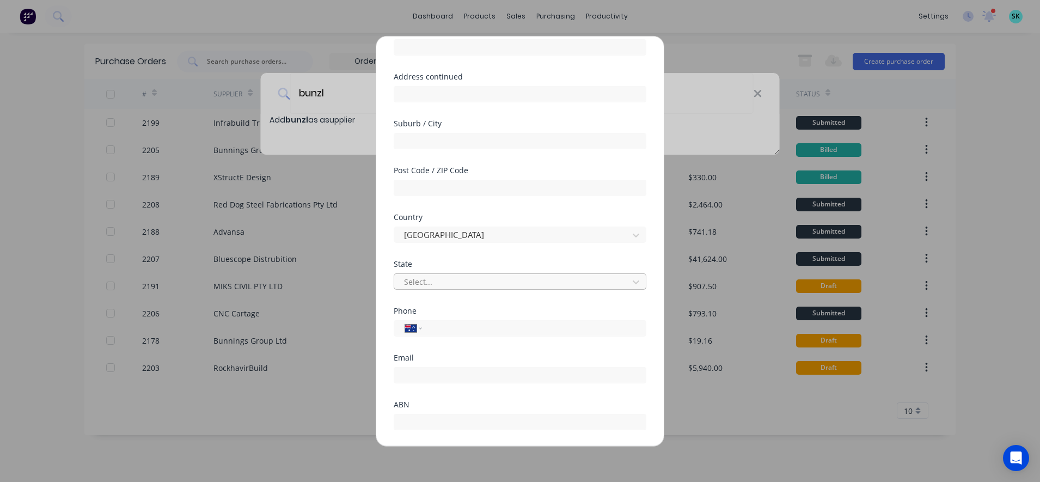
scroll to position [169, 0]
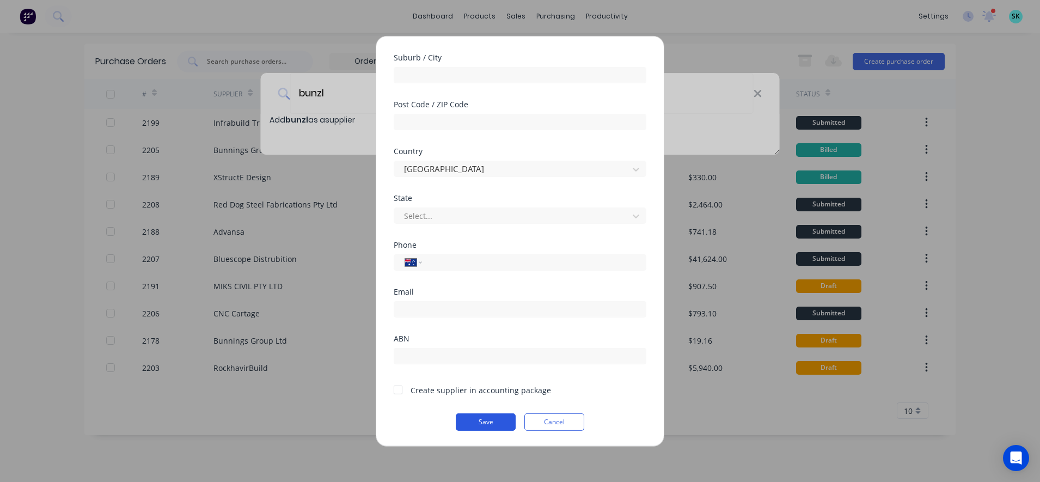
click at [461, 421] on button "Save" at bounding box center [486, 421] width 60 height 17
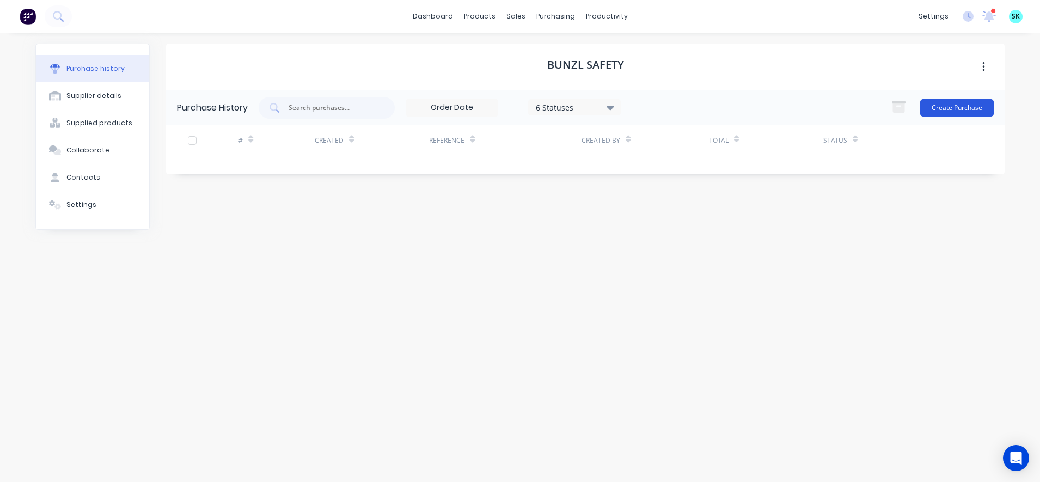
click at [932, 111] on button "Create Purchase" at bounding box center [956, 107] width 73 height 17
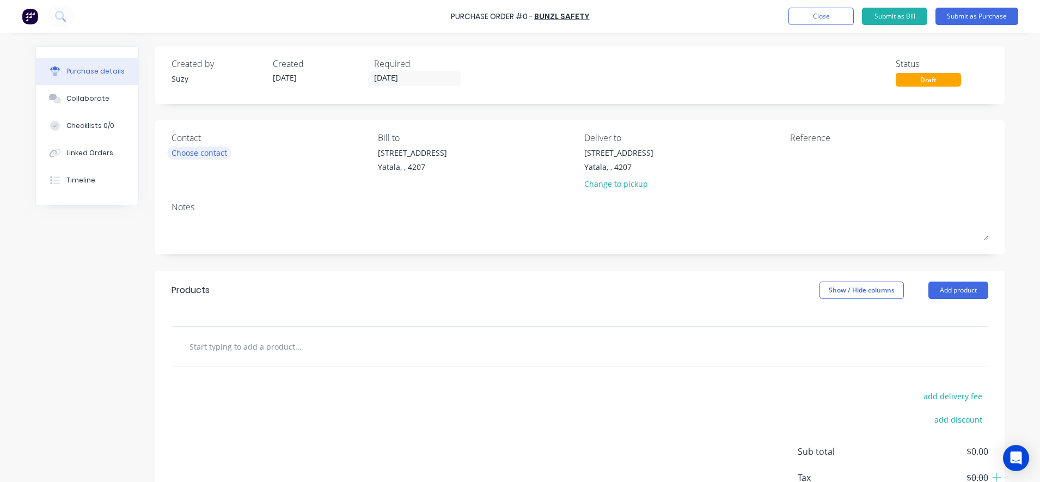
click at [208, 154] on div "Choose contact" at bounding box center [199, 152] width 56 height 11
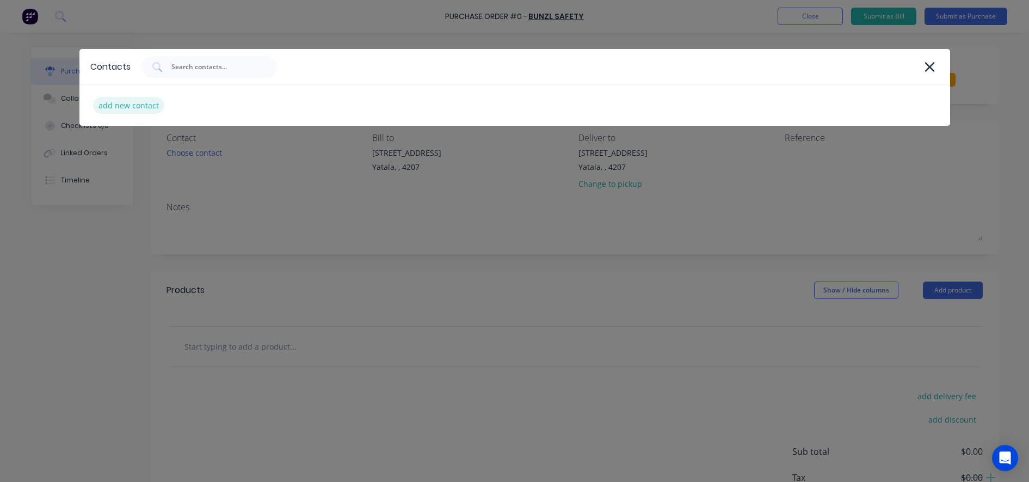
click at [130, 108] on div "add new contact" at bounding box center [128, 105] width 71 height 17
select select "AU"
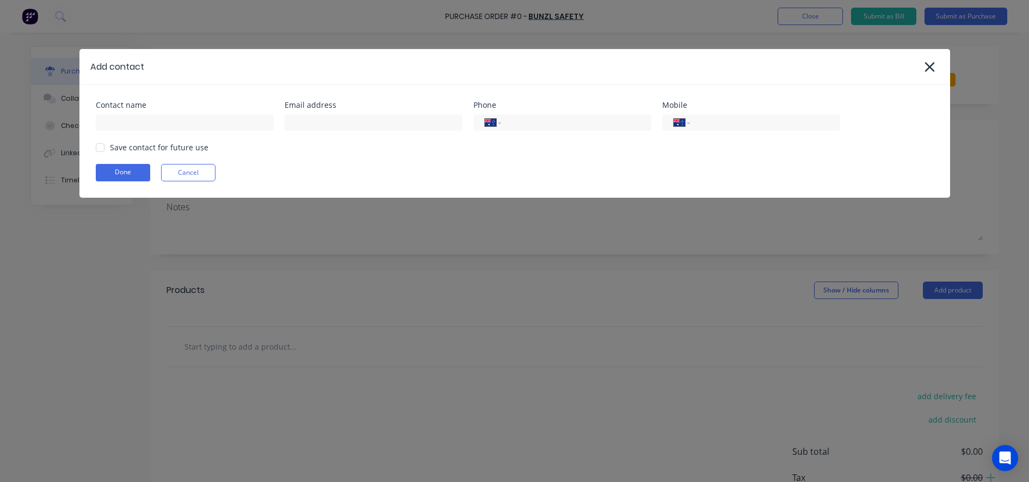
click at [159, 142] on div "Save contact for future use" at bounding box center [159, 147] width 99 height 11
click at [163, 127] on input at bounding box center [185, 122] width 178 height 16
type input "i"
type input "[PERSON_NAME]"
type input "[PERSON_NAME][EMAIL_ADDRESS][DOMAIN_NAME]"
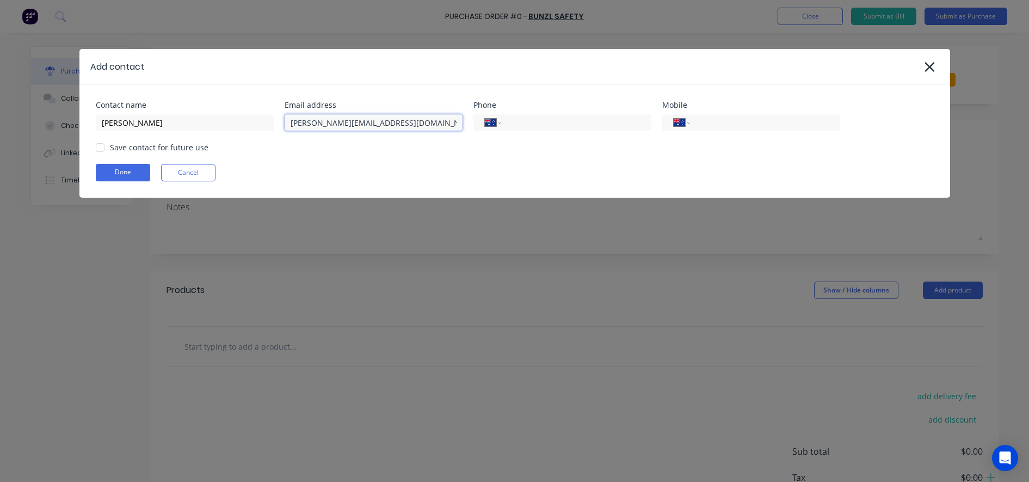
click at [105, 148] on div at bounding box center [100, 148] width 22 height 22
click at [113, 169] on button "Done" at bounding box center [123, 172] width 54 height 17
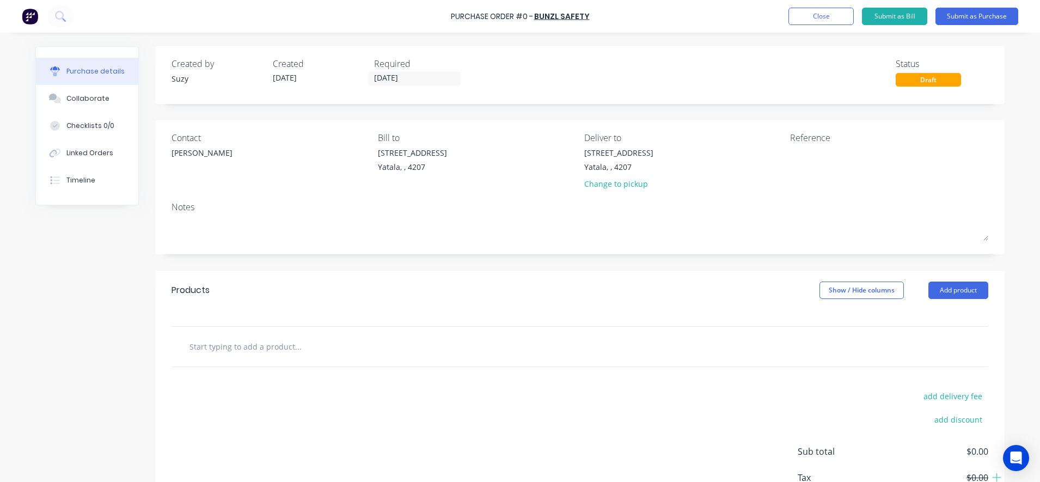
click at [237, 353] on input "text" at bounding box center [298, 346] width 218 height 22
type input "S"
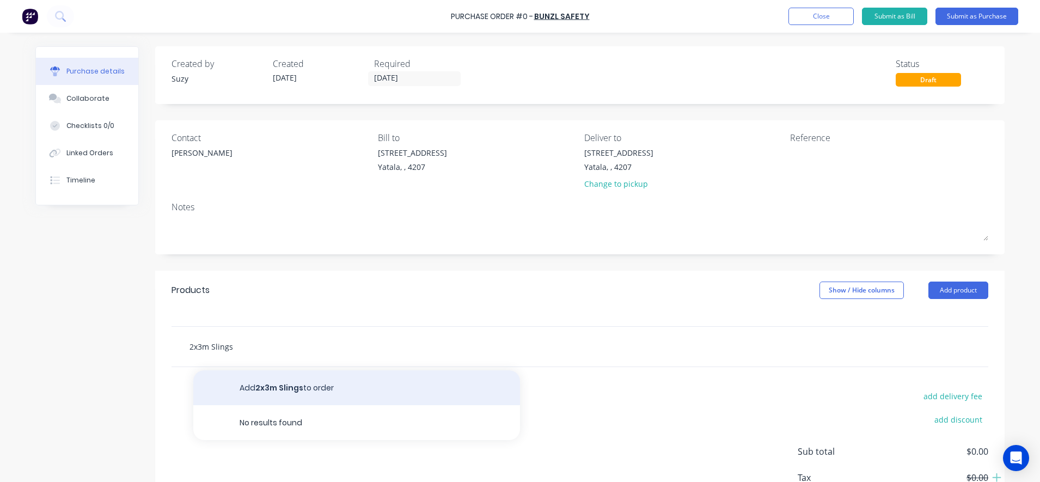
type input "2x3m Slings"
click at [327, 393] on button "Add 2x3m Slings to order" at bounding box center [356, 387] width 327 height 35
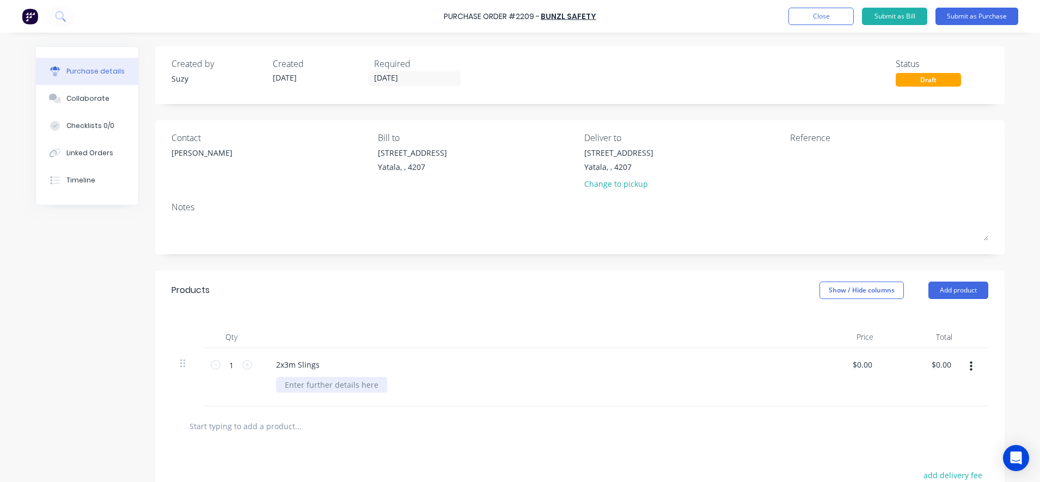
click at [296, 387] on div at bounding box center [331, 385] width 111 height 16
click at [823, 22] on button "Close" at bounding box center [820, 16] width 65 height 17
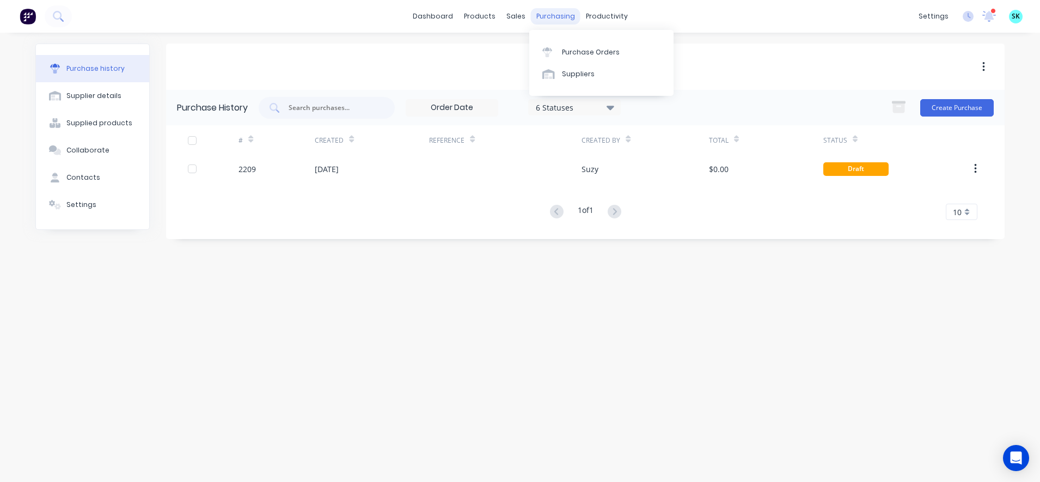
click at [543, 18] on div "purchasing" at bounding box center [556, 16] width 50 height 16
